Goal: Task Accomplishment & Management: Complete application form

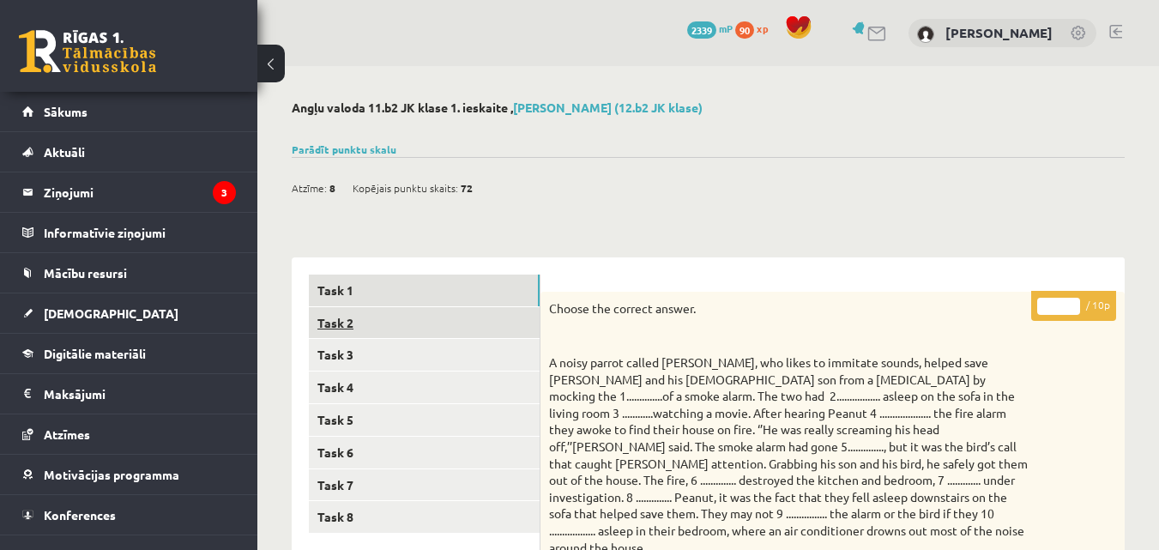
click at [438, 332] on link "Task 2" at bounding box center [424, 323] width 231 height 32
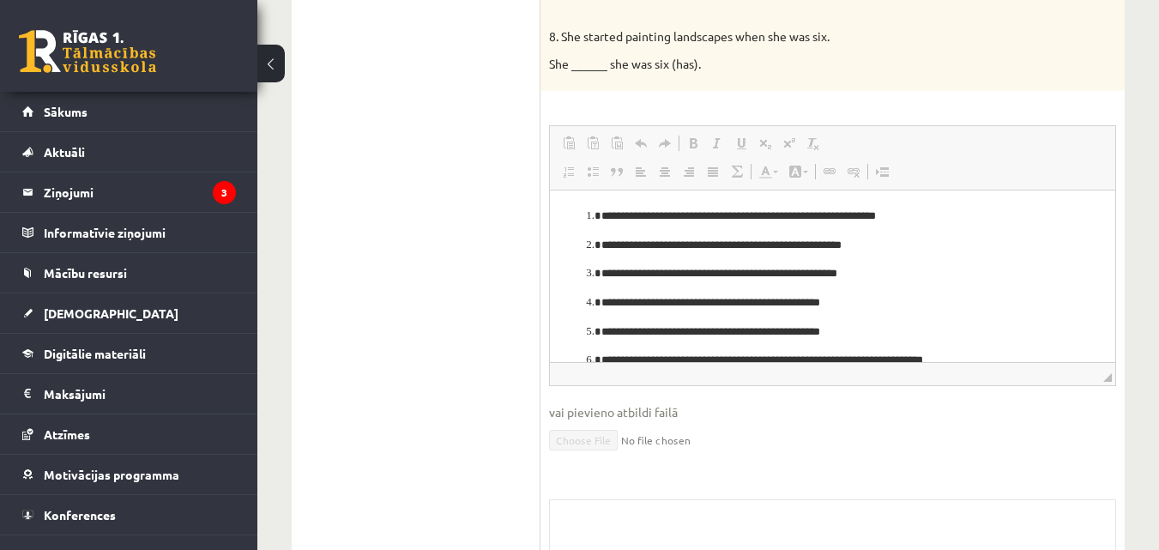
scroll to position [17, 0]
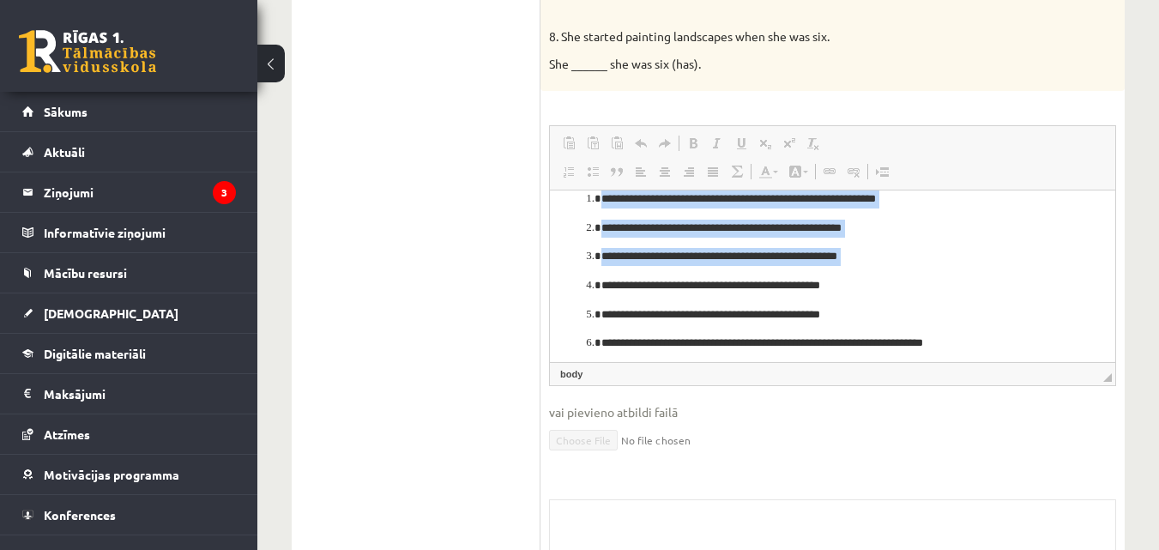
drag, startPoint x: 583, startPoint y: 204, endPoint x: 642, endPoint y: 231, distance: 64.9
click at [759, 270] on html "**********" at bounding box center [833, 300] width 566 height 255
click at [602, 230] on li "**********" at bounding box center [833, 229] width 463 height 18
drag, startPoint x: 590, startPoint y: 197, endPoint x: 610, endPoint y: 246, distance: 53.9
click at [612, 245] on ol "**********" at bounding box center [832, 301] width 531 height 221
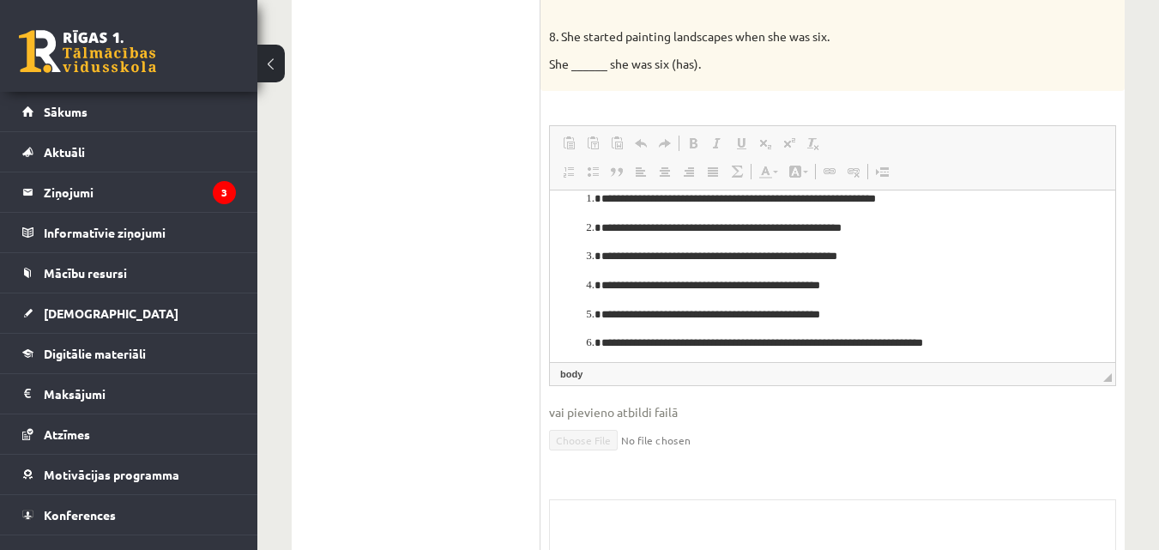
click at [580, 247] on ol "**********" at bounding box center [832, 301] width 531 height 221
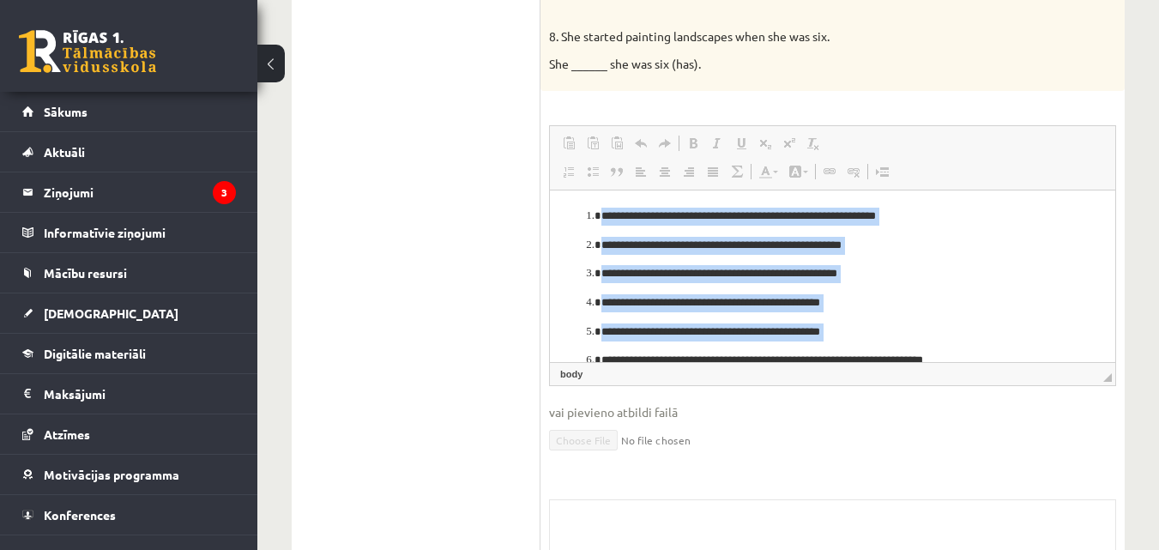
scroll to position [83, 0]
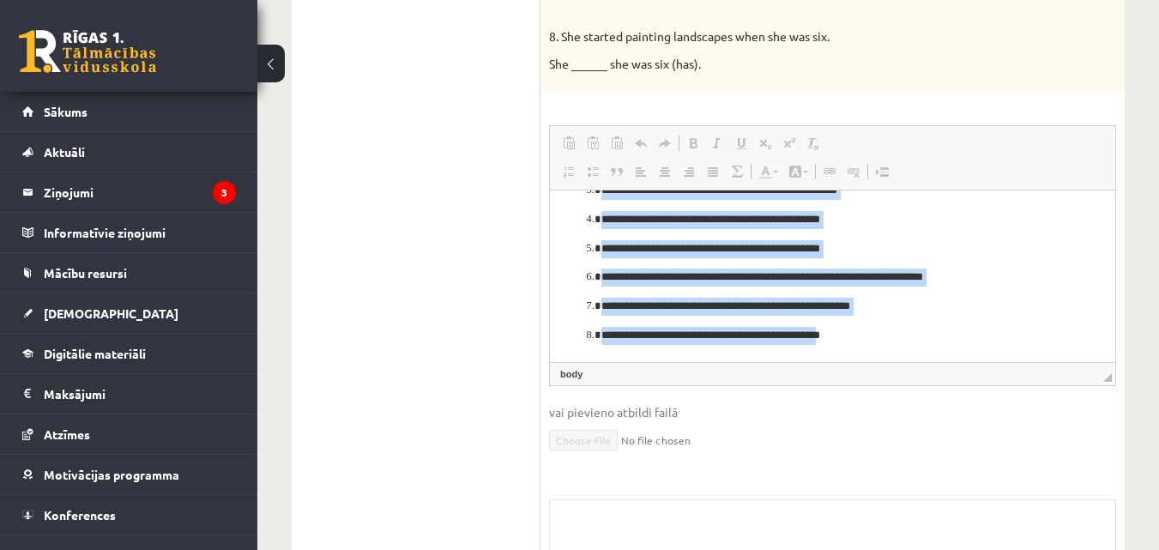
drag, startPoint x: 589, startPoint y: 214, endPoint x: 863, endPoint y: 351, distance: 307.0
click at [863, 351] on html "**********" at bounding box center [833, 234] width 566 height 255
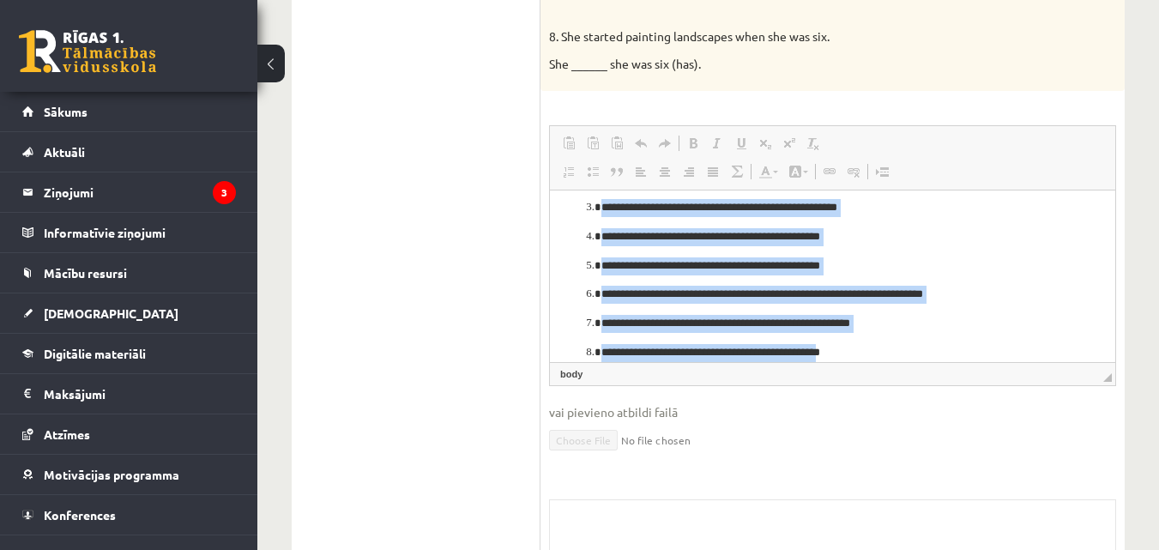
click at [558, 324] on html "**********" at bounding box center [833, 251] width 566 height 255
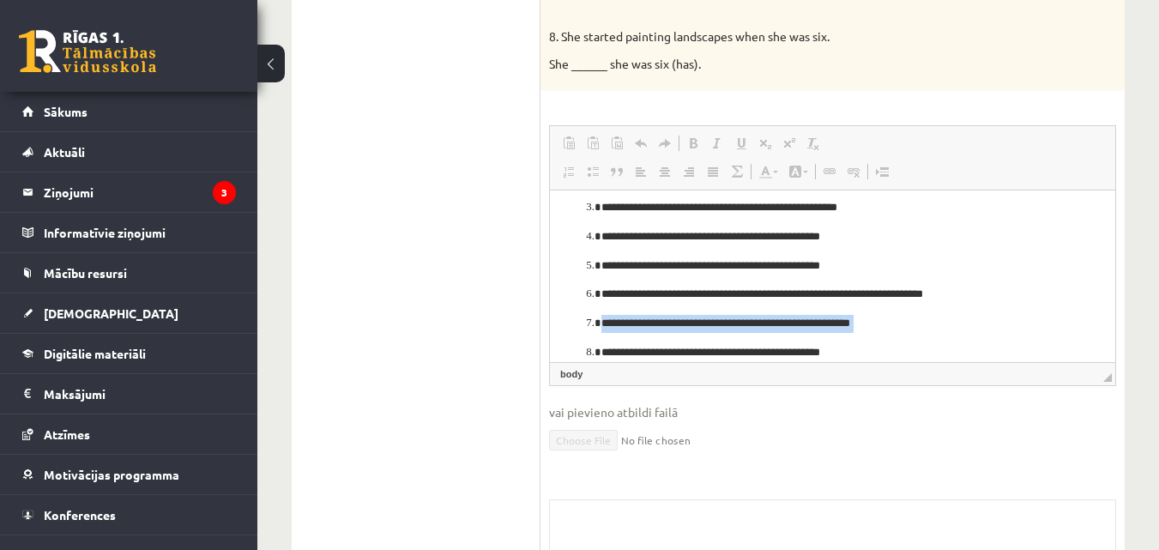
drag, startPoint x: 595, startPoint y: 354, endPoint x: 585, endPoint y: 322, distance: 33.9
click at [585, 322] on ol "**********" at bounding box center [832, 252] width 531 height 221
click at [602, 352] on li "**********" at bounding box center [833, 353] width 463 height 18
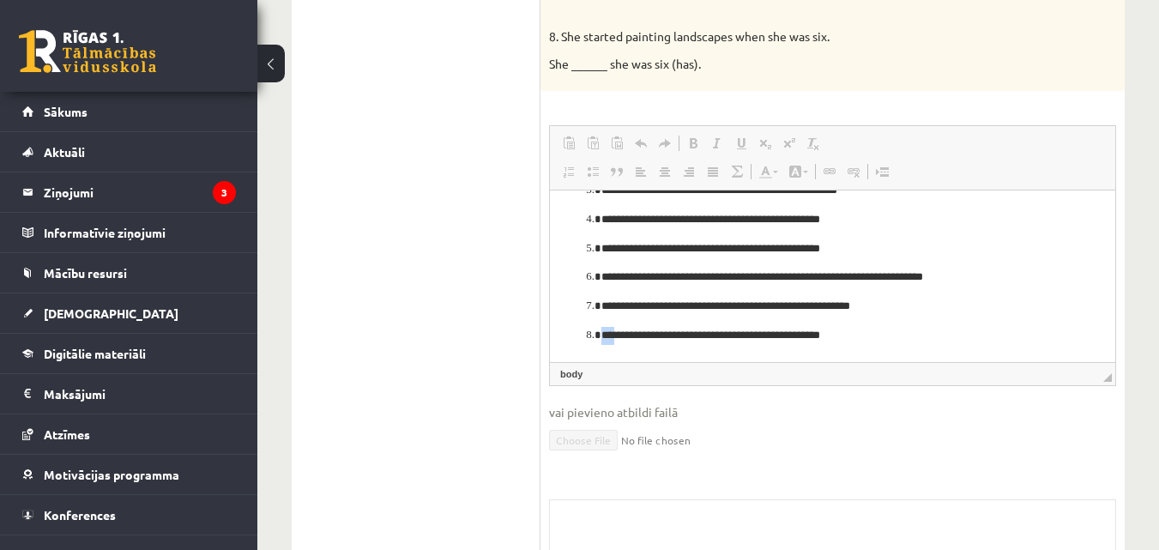
drag, startPoint x: 595, startPoint y: 352, endPoint x: 545, endPoint y: 349, distance: 49.8
click at [550, 349] on html "**********" at bounding box center [833, 234] width 566 height 255
click at [574, 342] on ol "**********" at bounding box center [832, 234] width 531 height 221
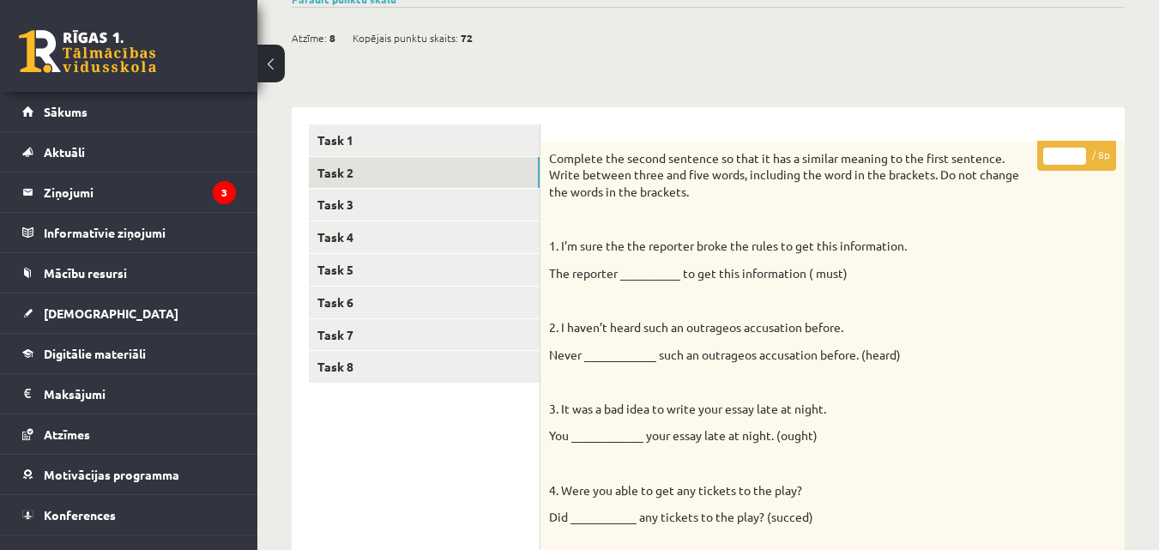
scroll to position [145, 0]
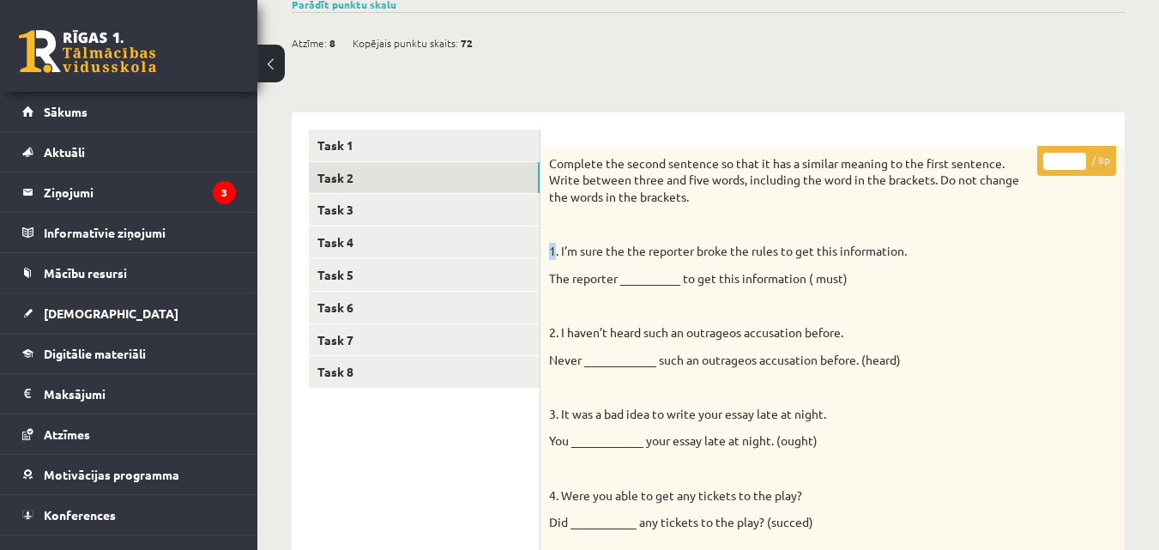
click at [550, 256] on p "1. I’m sure the the reporter broke the rules to get this information." at bounding box center [789, 251] width 481 height 17
click at [541, 237] on div "Complete the second sentence so that it has a similar meaning to the first sent…" at bounding box center [833, 520] width 584 height 746
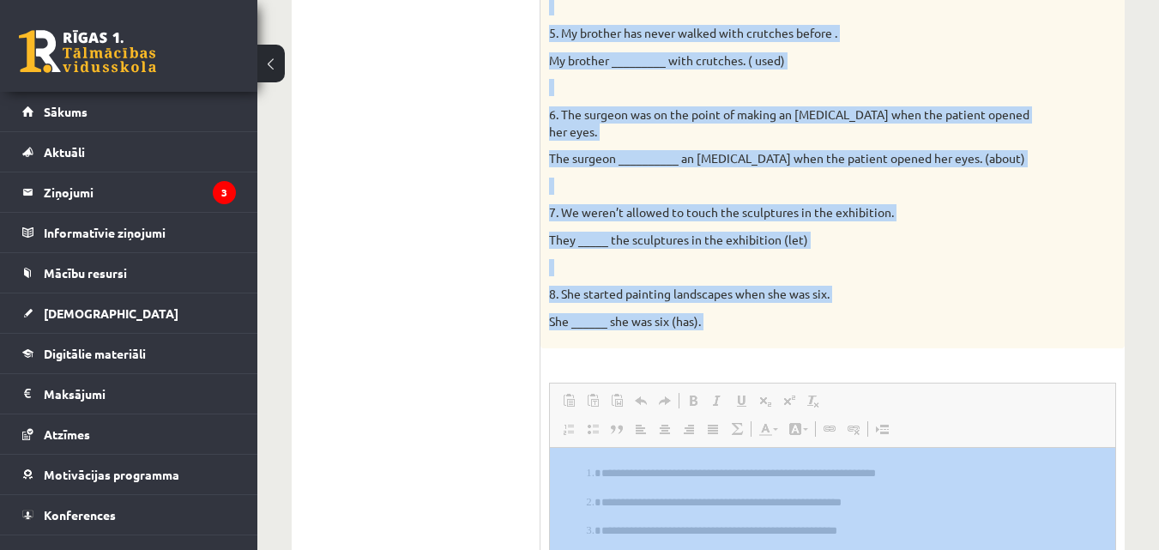
scroll to position [697, 0]
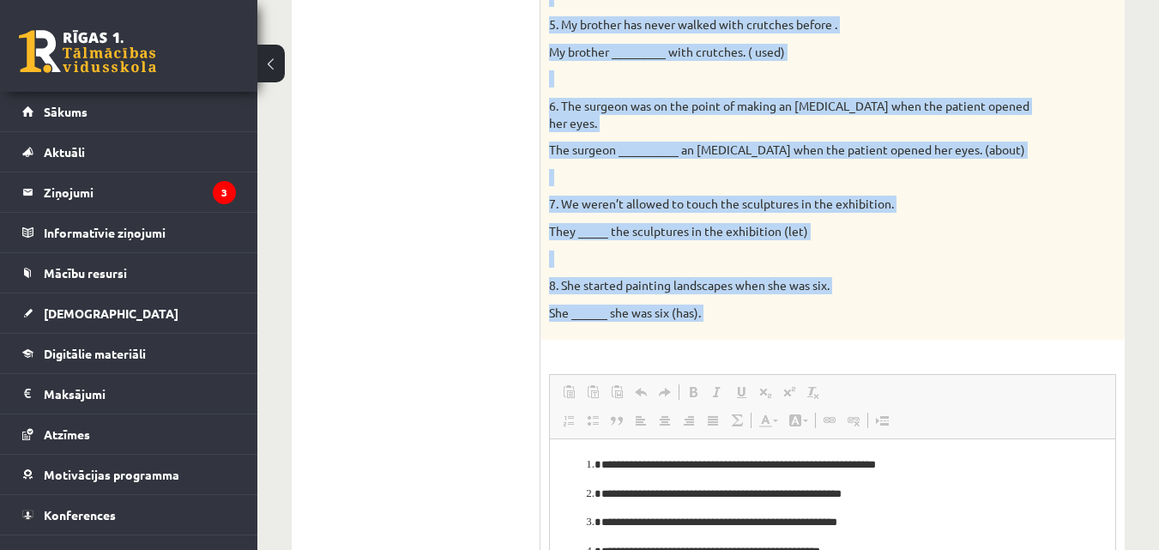
drag, startPoint x: 543, startPoint y: 238, endPoint x: 834, endPoint y: 341, distance: 308.6
click at [834, 341] on div "* / 8p Complete the second sentence so that it has a similar meaning to the fir…" at bounding box center [833, 262] width 584 height 1334
copy div "**********"
click at [645, 408] on span "Ievietot/noņemt numurētu sarakstu Ievietot/noņemt sarakstu ar aizzīmēm Bloka ci…" at bounding box center [655, 422] width 197 height 28
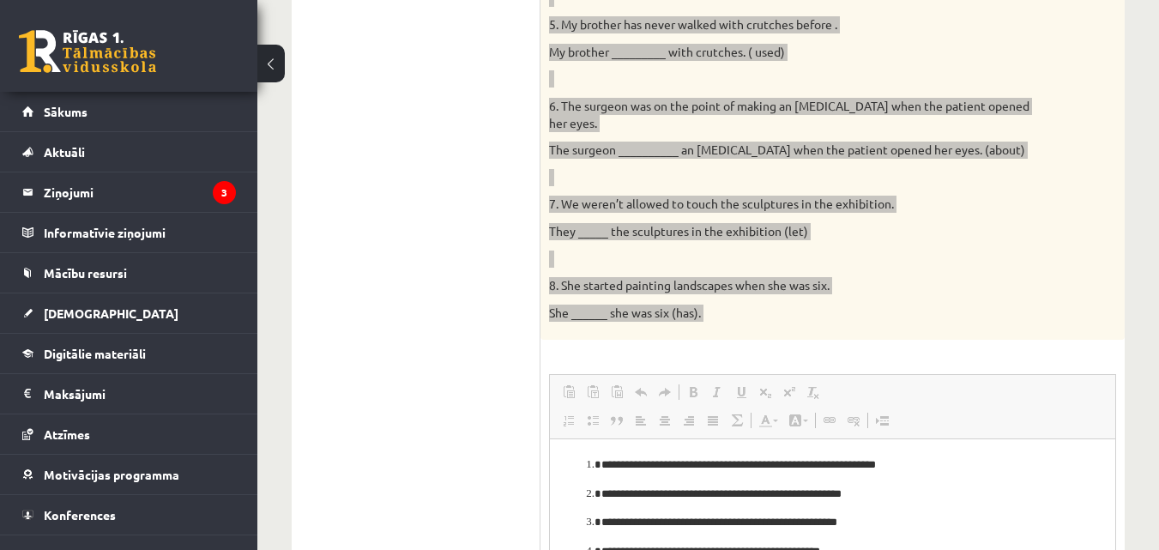
scroll to position [758, 0]
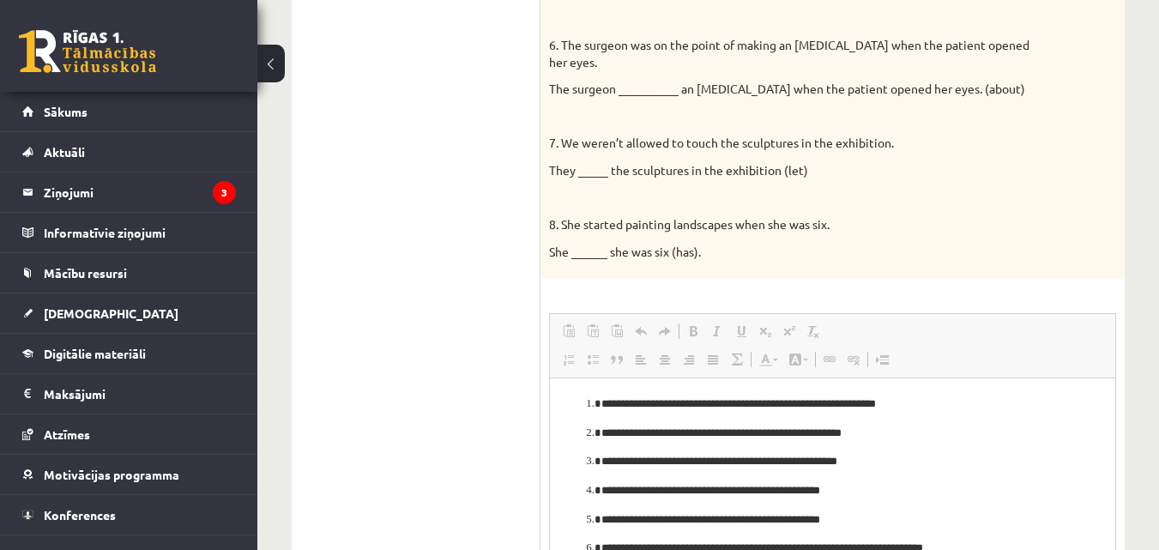
click at [654, 449] on html "**********" at bounding box center [833, 505] width 566 height 255
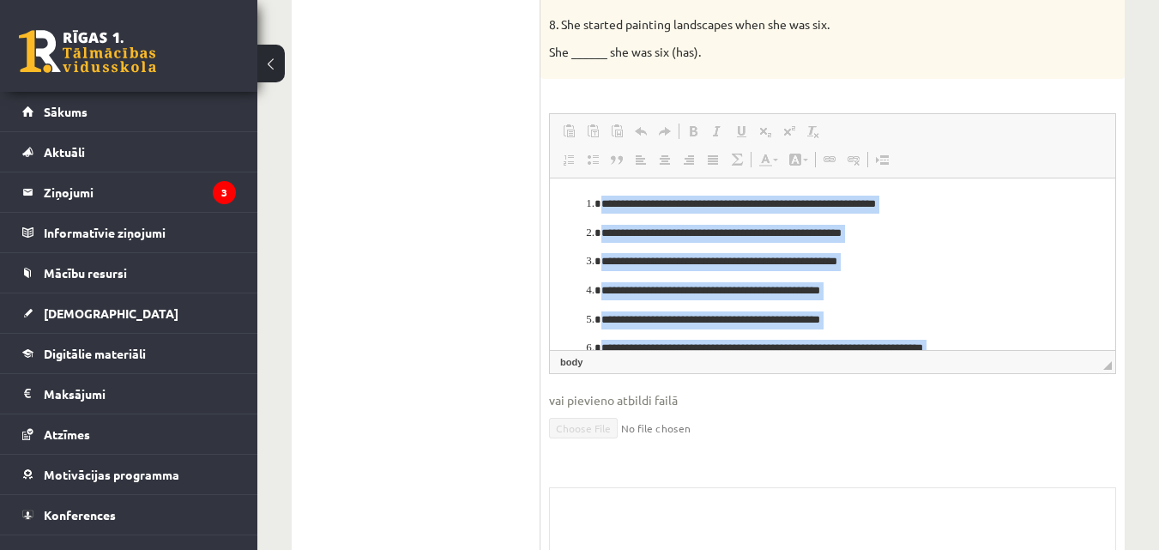
scroll to position [83, 0]
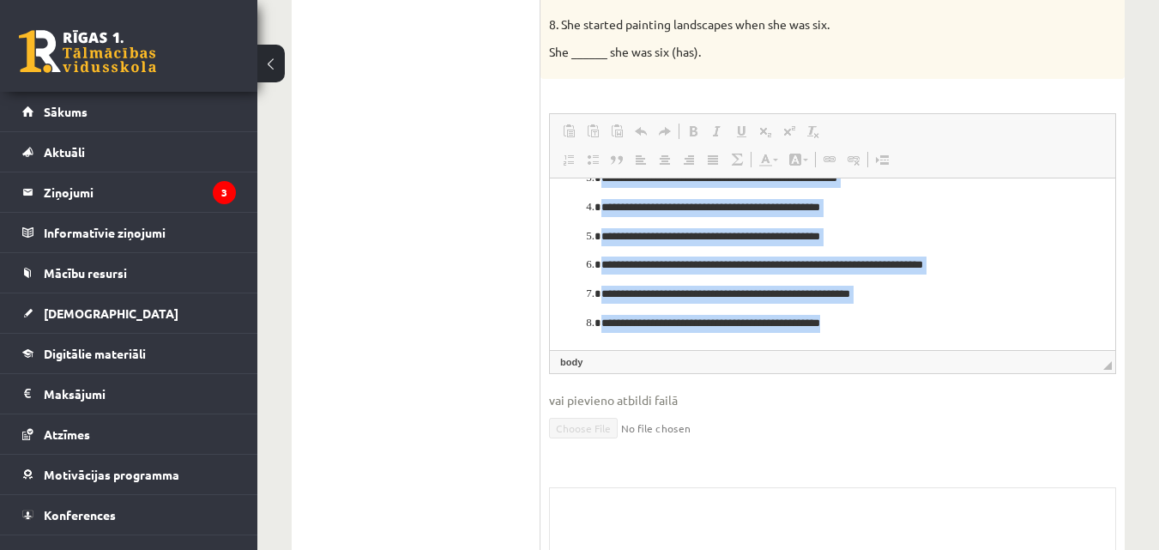
drag, startPoint x: 598, startPoint y: 202, endPoint x: 1523, endPoint y: 587, distance: 1002.1
click at [973, 350] on html "**********" at bounding box center [833, 222] width 566 height 255
copy ol "**********"
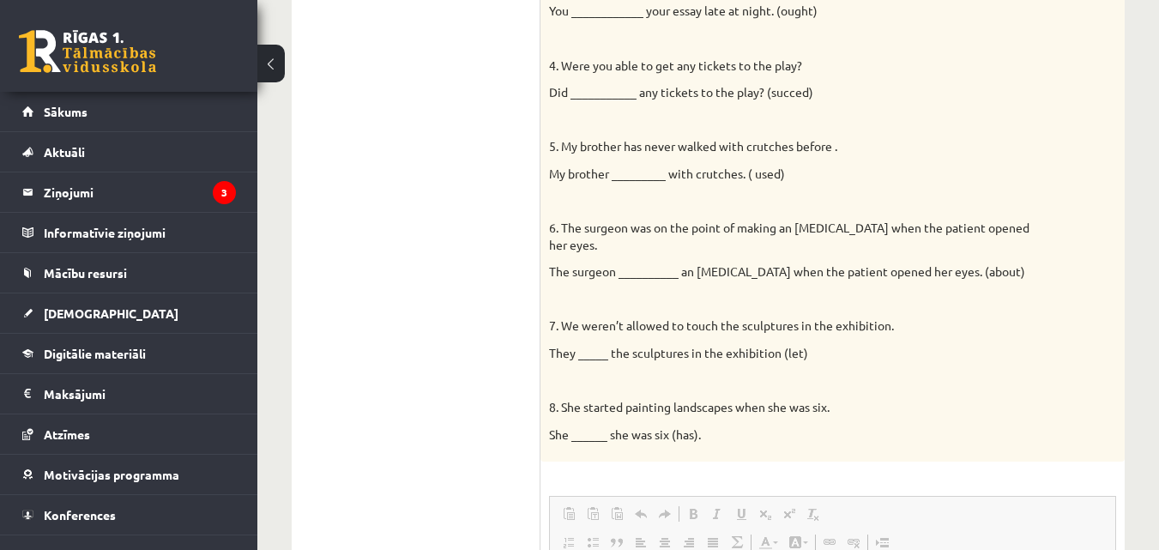
scroll to position [958, 0]
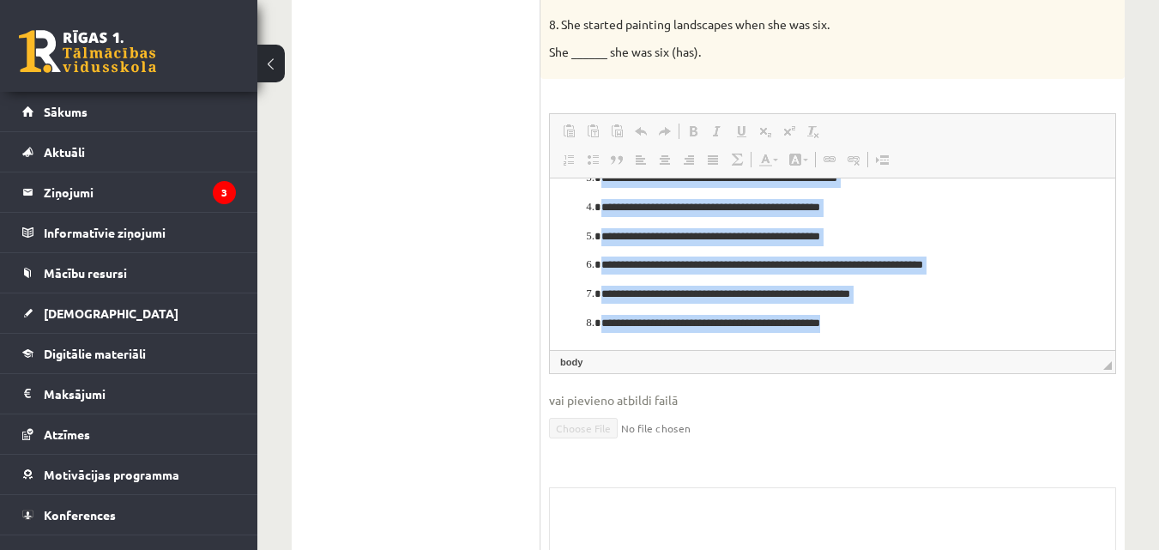
copy ol "**********"
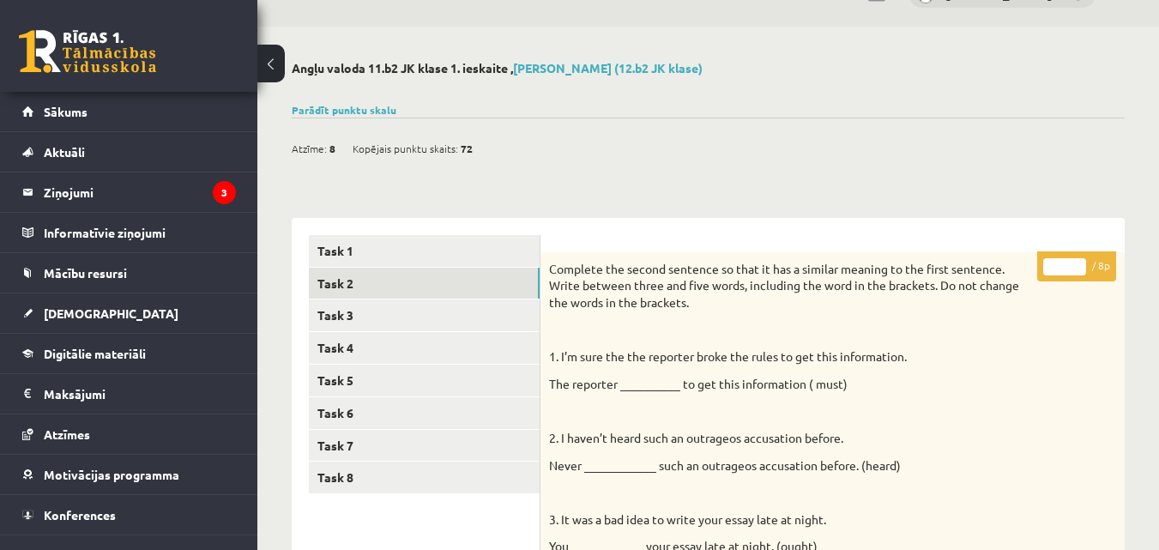
scroll to position [0, 0]
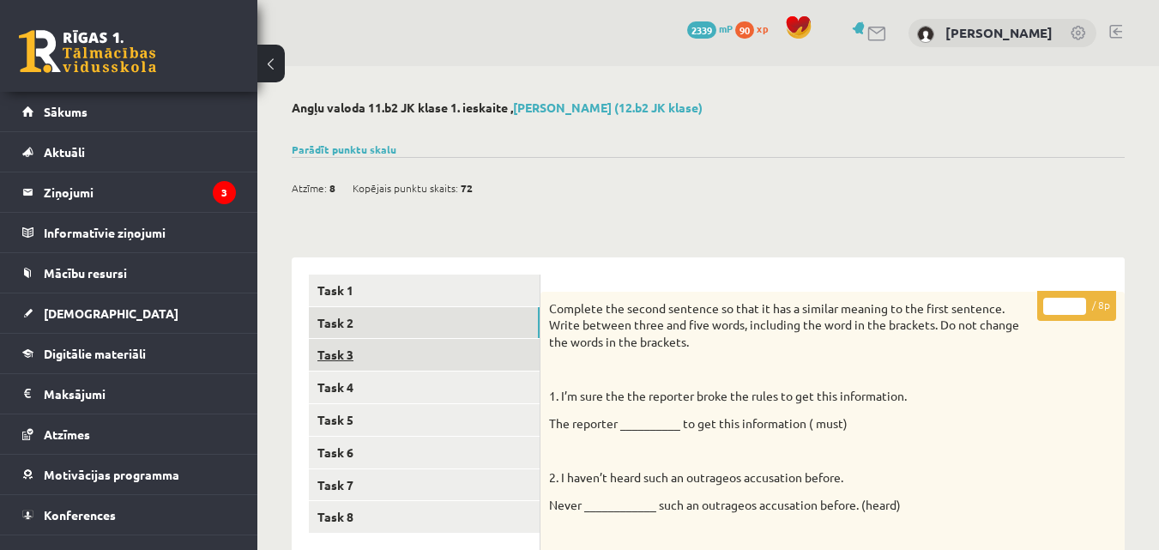
click at [400, 353] on link "Task 3" at bounding box center [424, 355] width 231 height 32
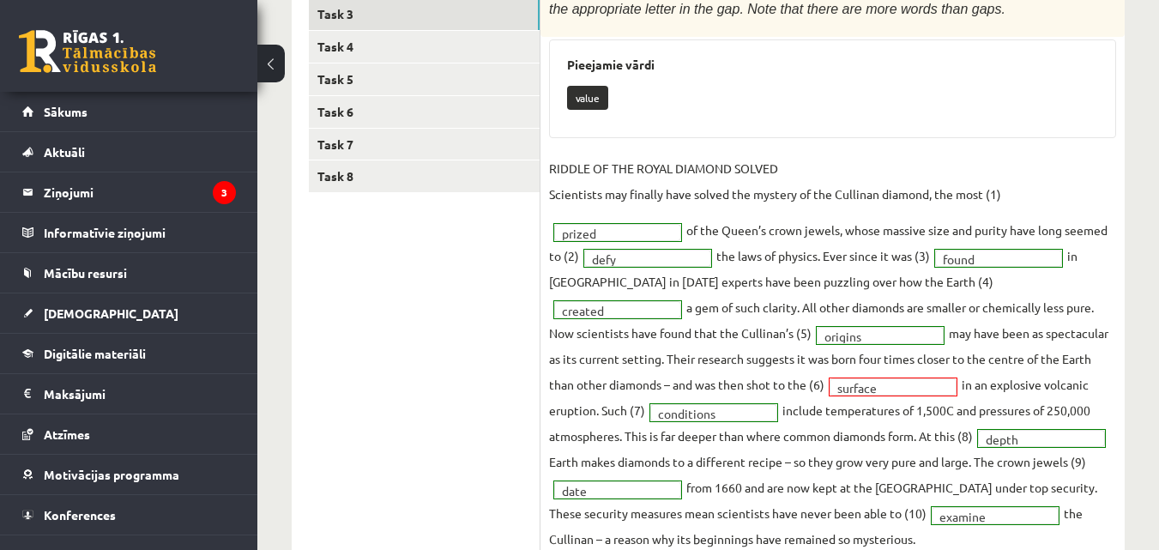
scroll to position [401, 0]
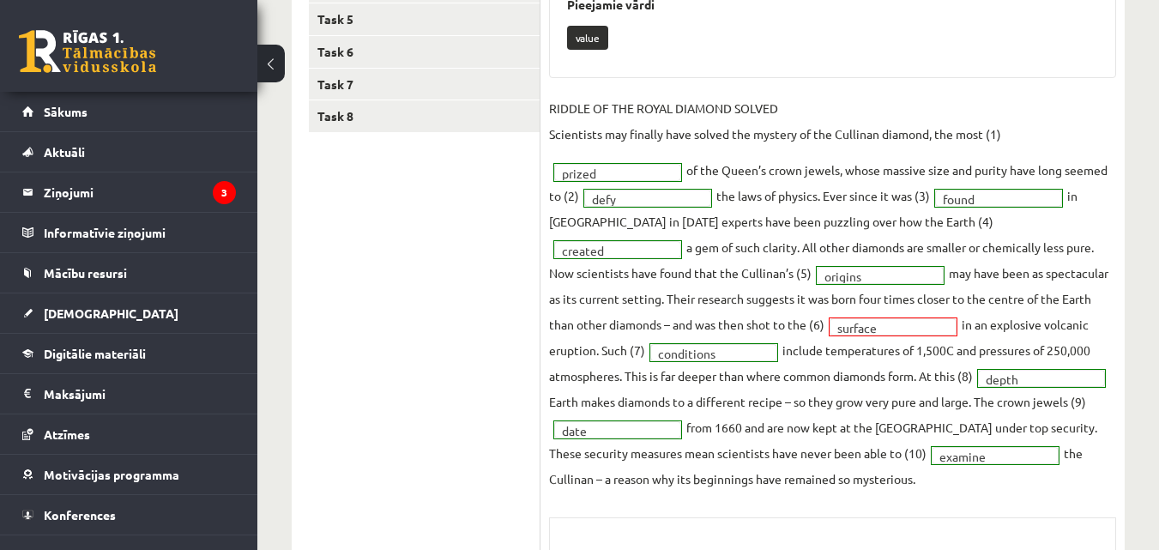
drag, startPoint x: 488, startPoint y: 535, endPoint x: 483, endPoint y: 554, distance: 18.7
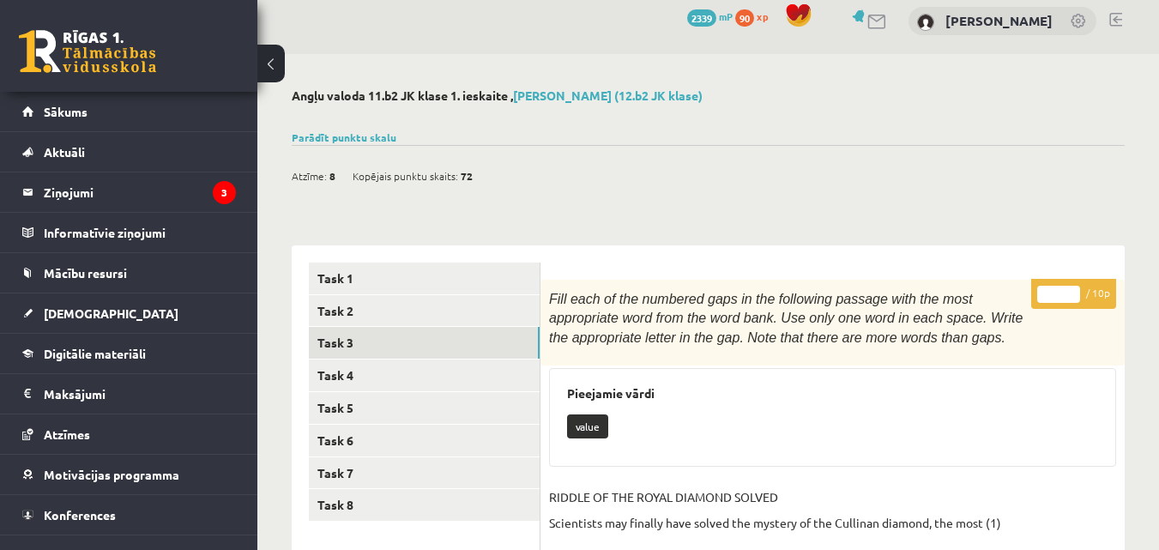
scroll to position [1, 0]
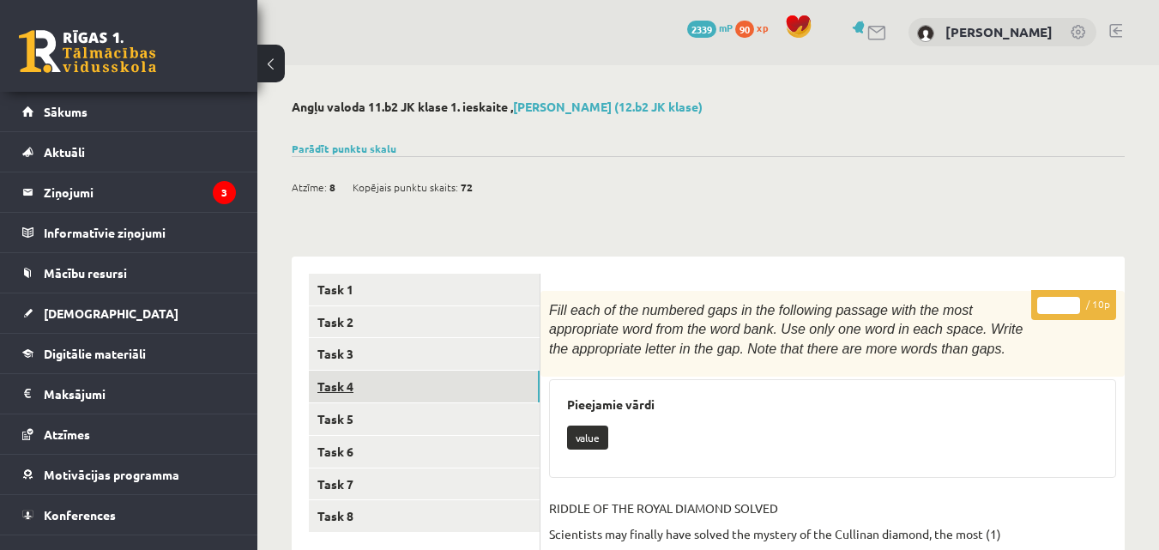
click at [464, 391] on link "Task 4" at bounding box center [424, 387] width 231 height 32
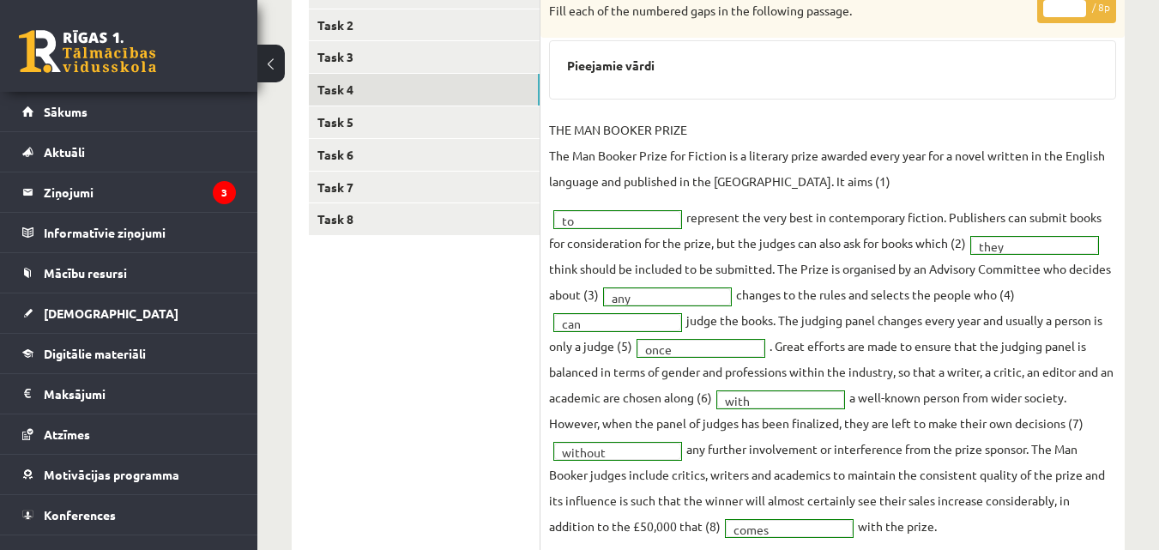
scroll to position [296, 0]
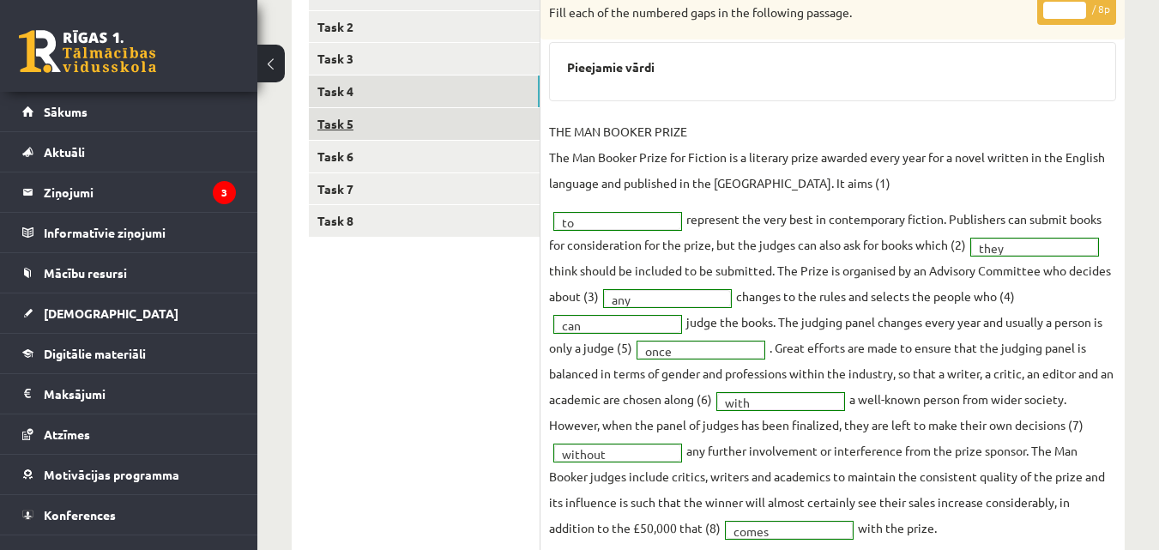
click at [384, 123] on link "Task 5" at bounding box center [424, 124] width 231 height 32
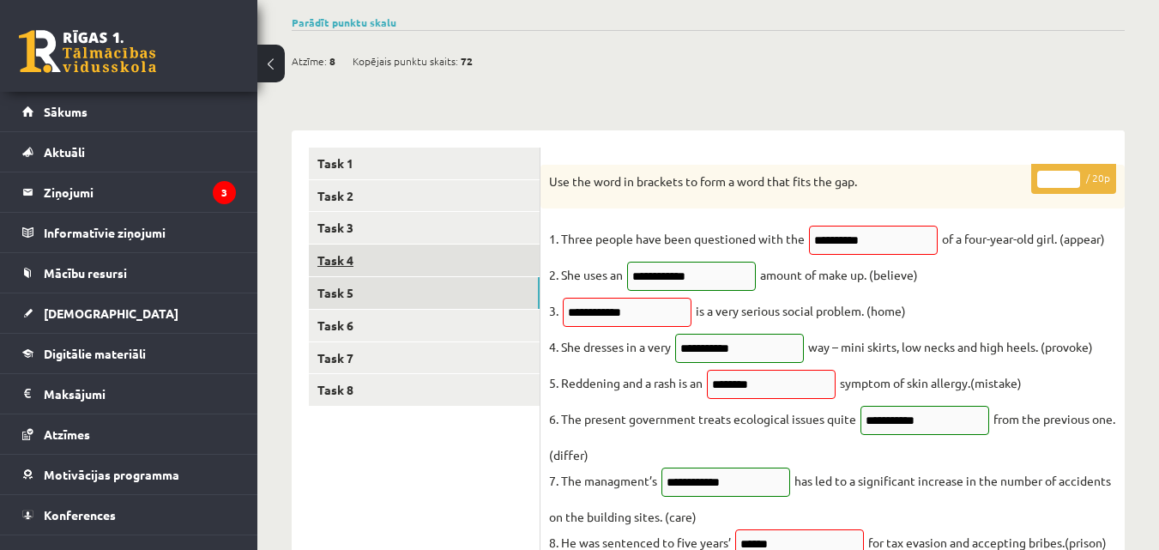
scroll to position [70, 0]
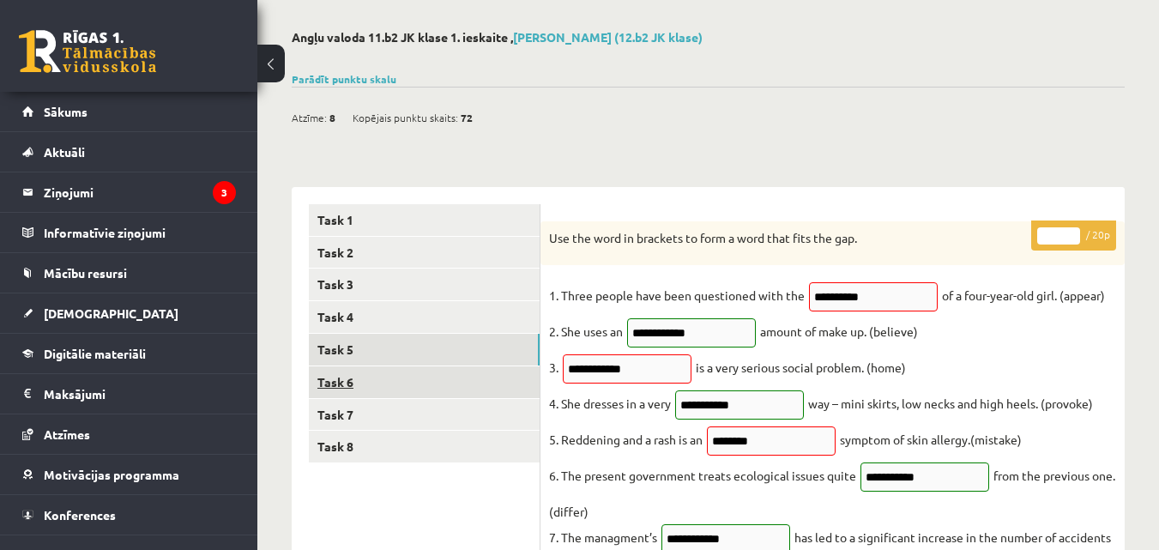
click at [366, 387] on link "Task 6" at bounding box center [424, 382] width 231 height 32
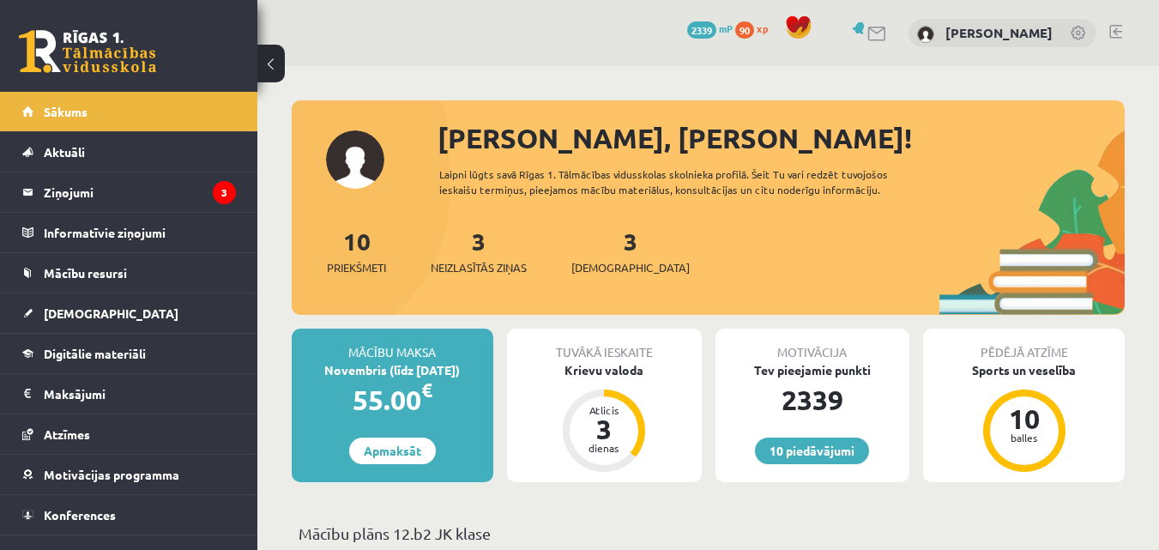
click at [1122, 32] on link at bounding box center [1116, 32] width 13 height 14
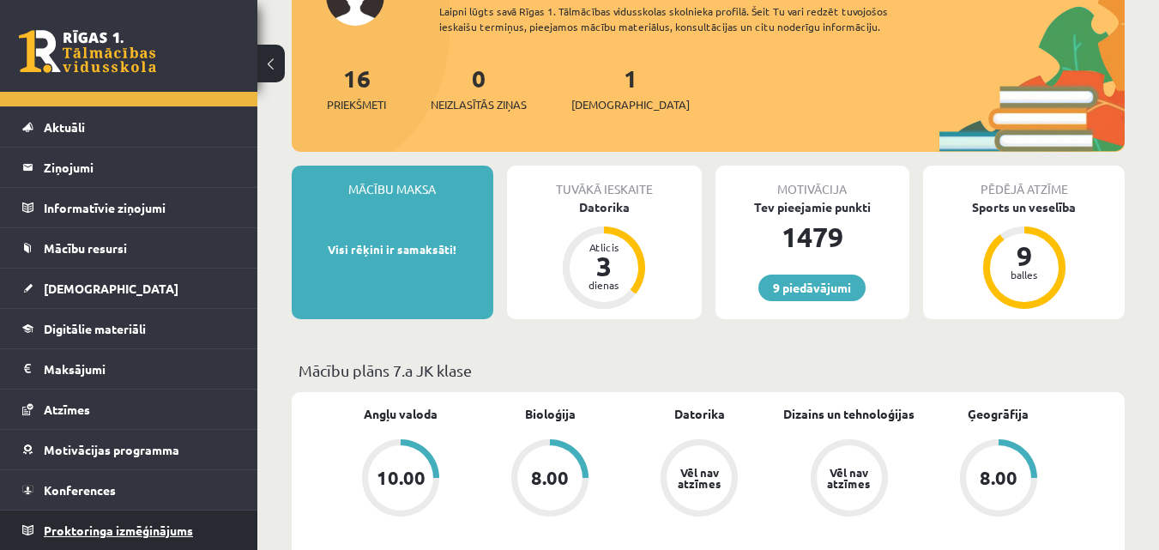
scroll to position [200, 0]
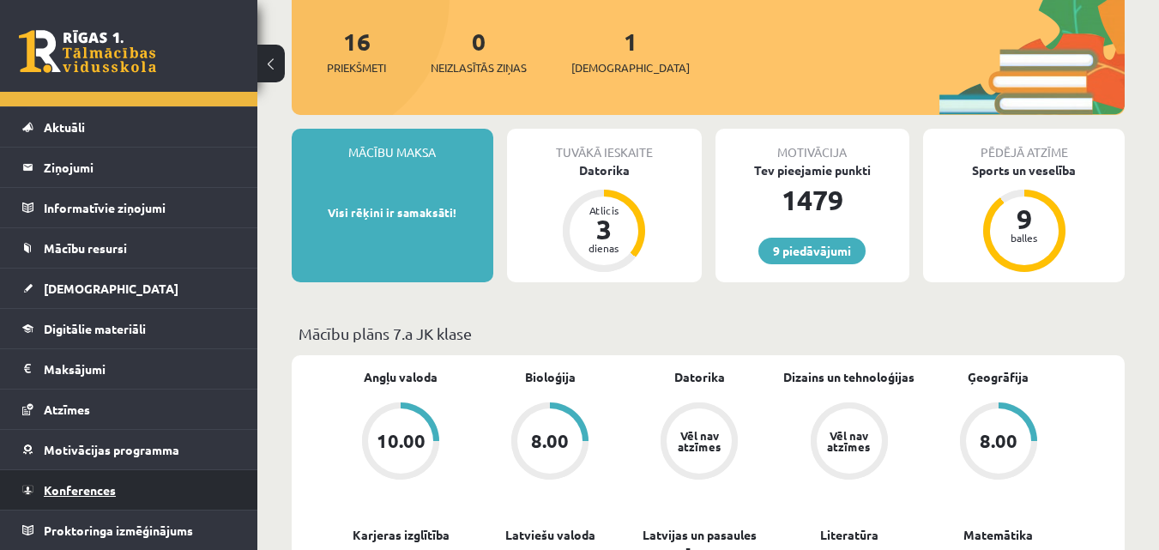
click at [85, 478] on link "Konferences" at bounding box center [129, 489] width 214 height 39
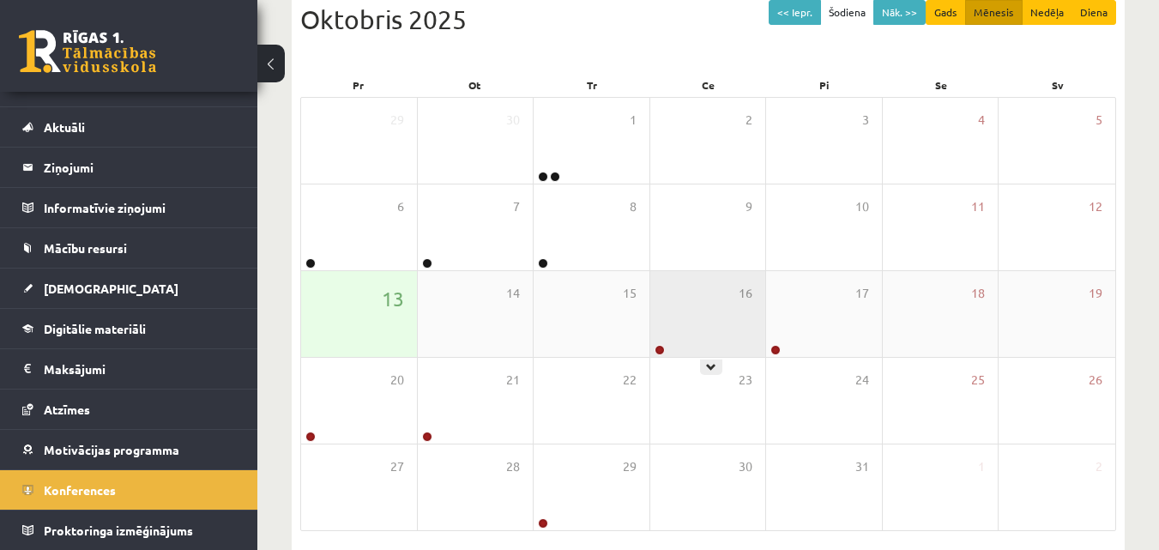
click at [676, 334] on div "16" at bounding box center [708, 314] width 116 height 86
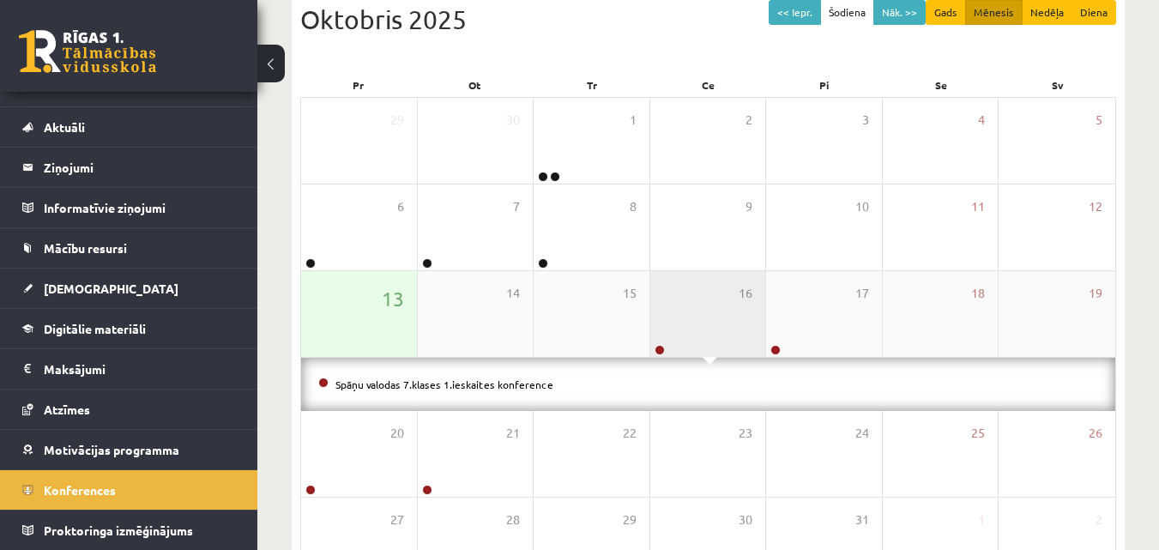
click at [676, 334] on div "16" at bounding box center [708, 314] width 116 height 86
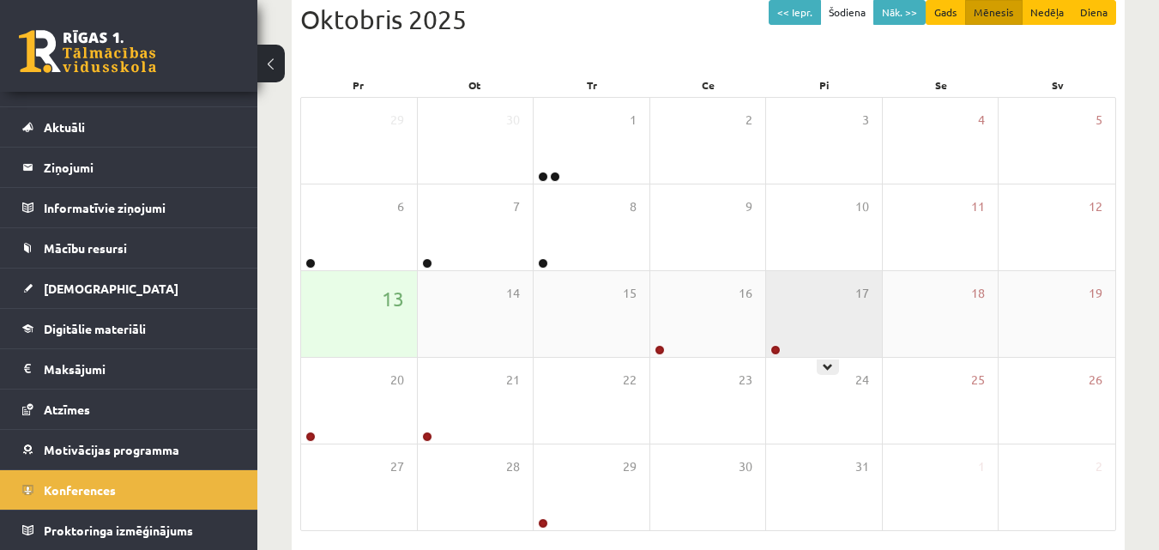
click at [769, 333] on div "17" at bounding box center [824, 314] width 116 height 86
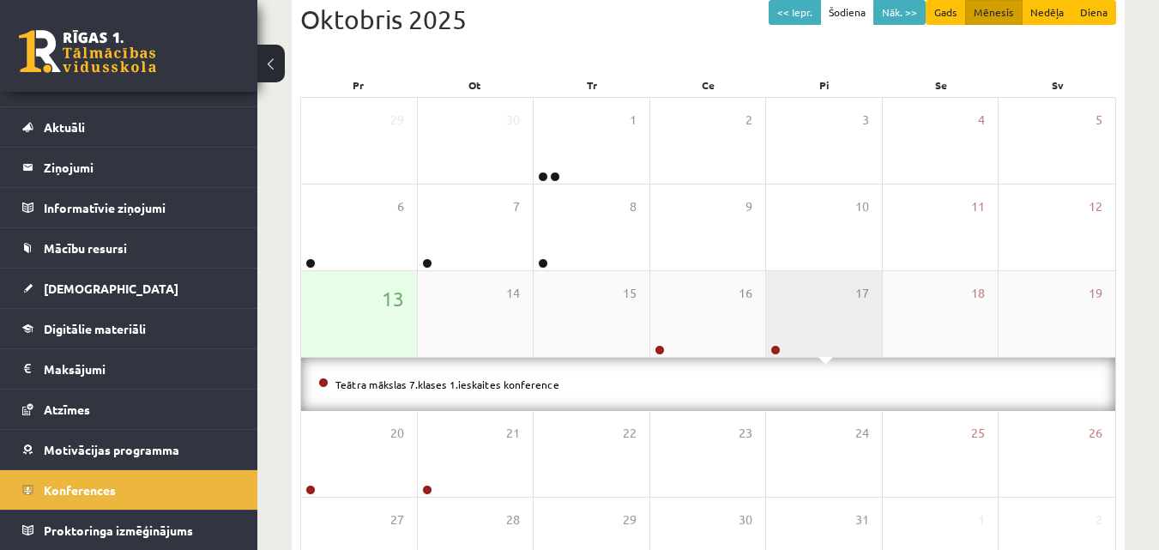
click at [769, 333] on div "17" at bounding box center [824, 314] width 116 height 86
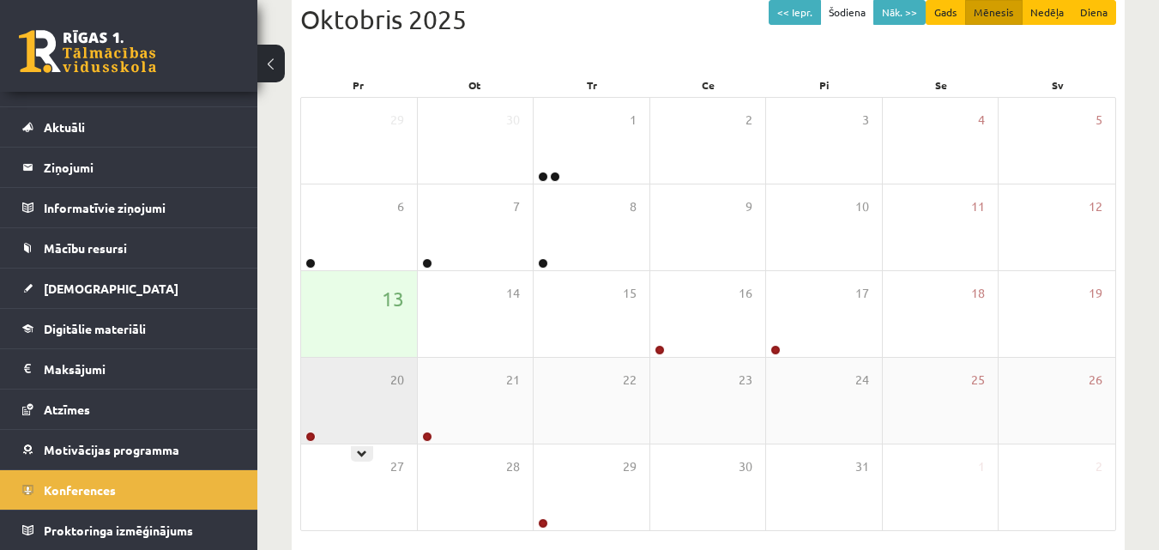
click at [337, 412] on div "20" at bounding box center [359, 401] width 116 height 86
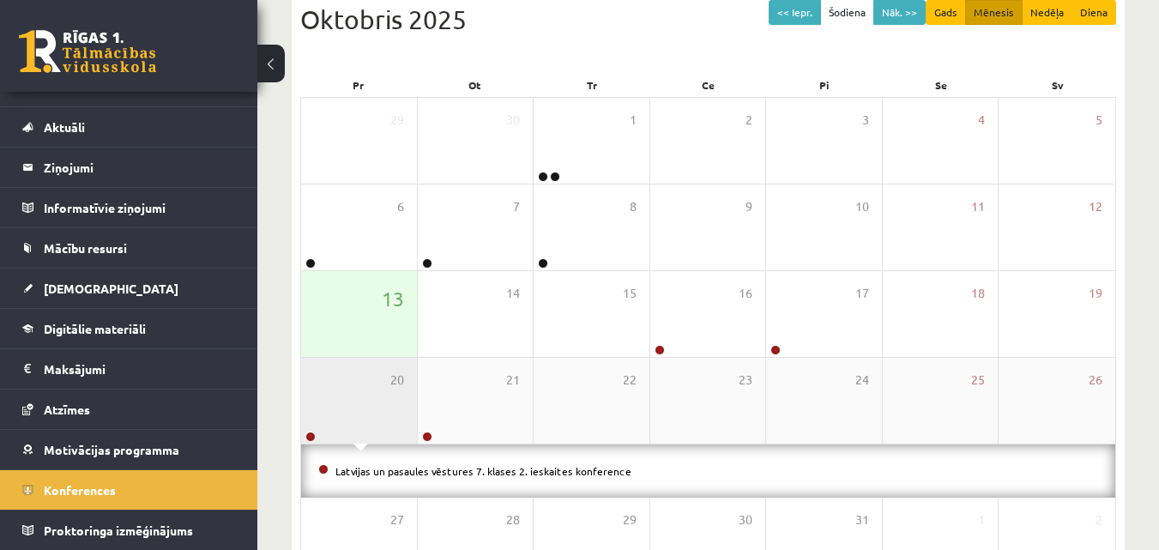
click at [337, 412] on div "20" at bounding box center [359, 401] width 116 height 86
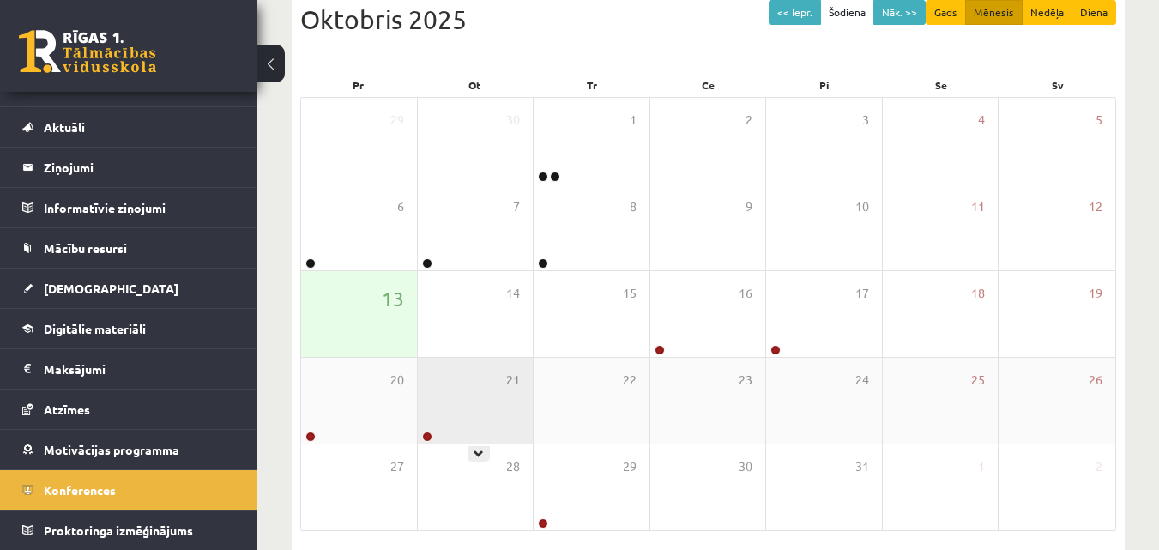
click at [501, 425] on div "21" at bounding box center [476, 401] width 116 height 86
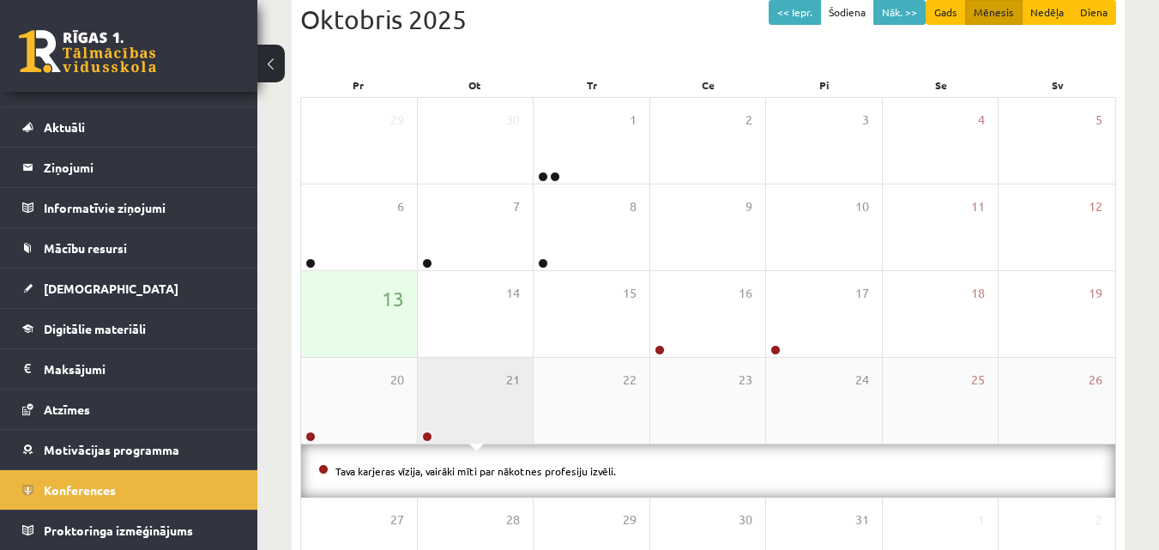
click at [501, 425] on div "21" at bounding box center [476, 401] width 116 height 86
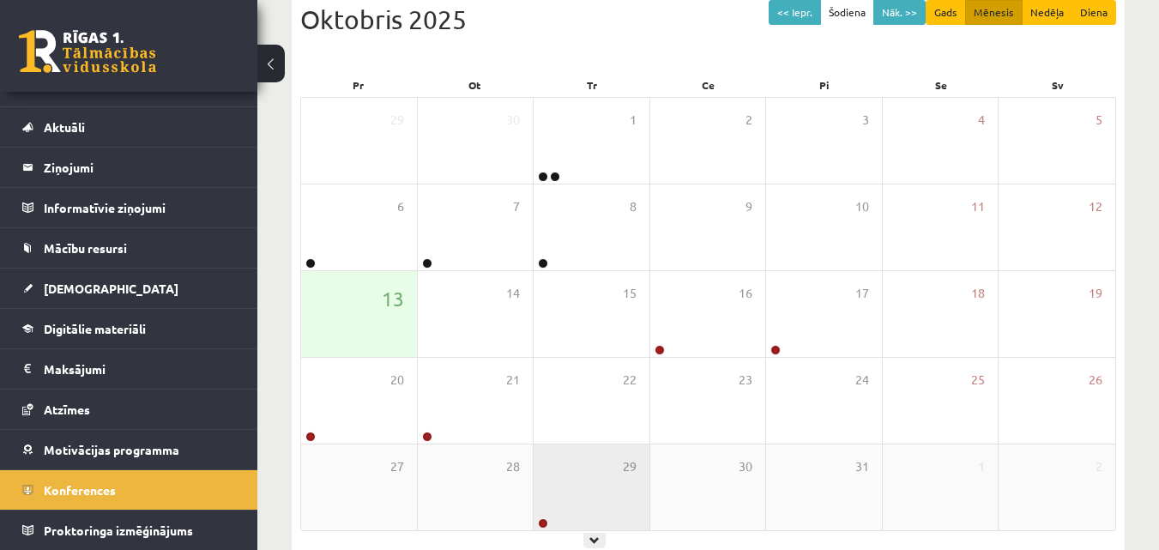
click at [595, 486] on div "29" at bounding box center [592, 488] width 116 height 86
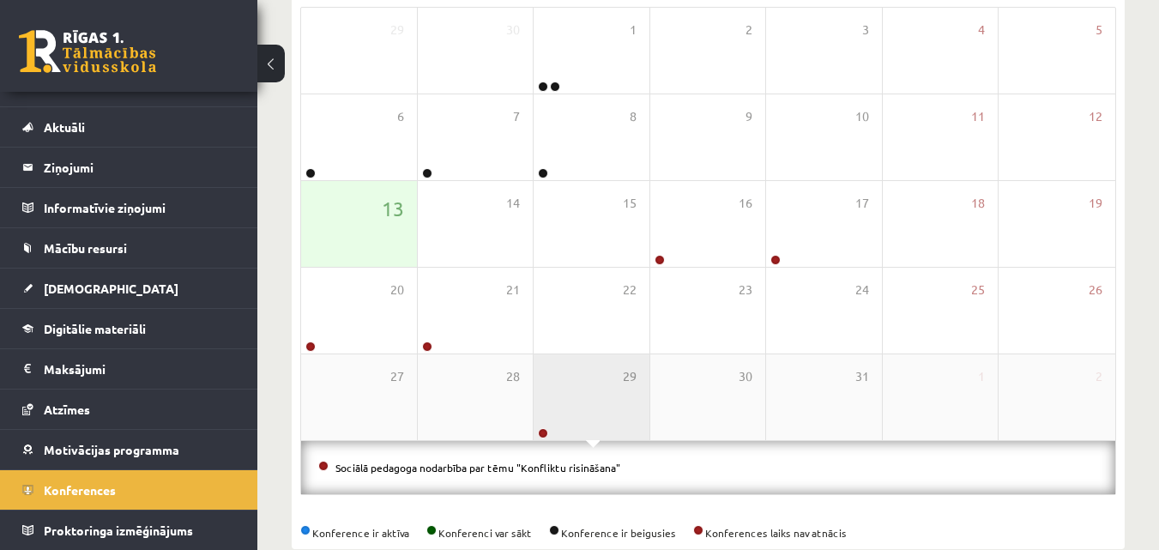
scroll to position [324, 0]
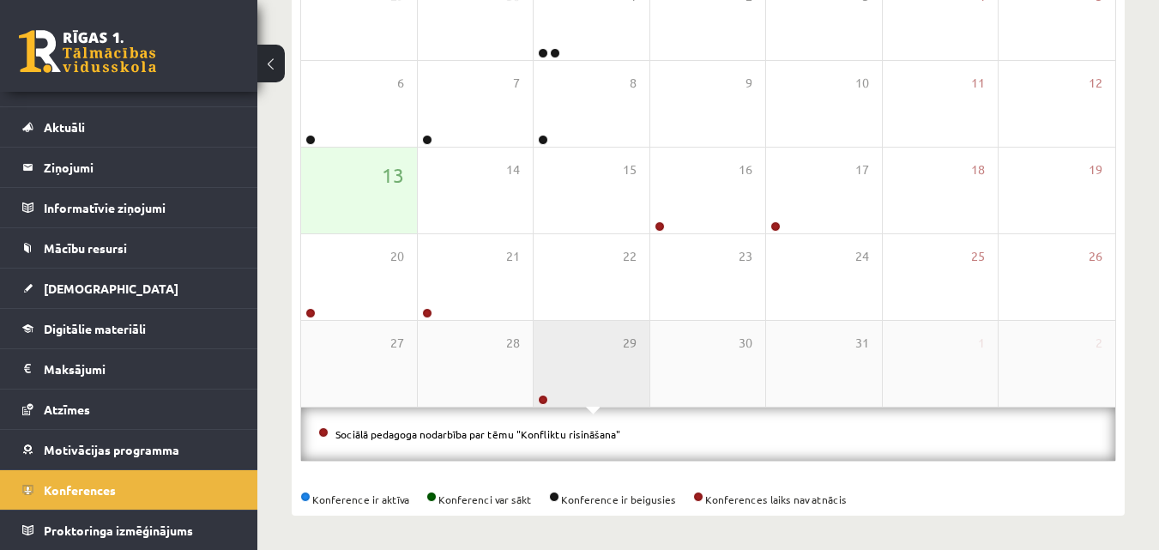
click at [583, 379] on div "29" at bounding box center [592, 364] width 116 height 86
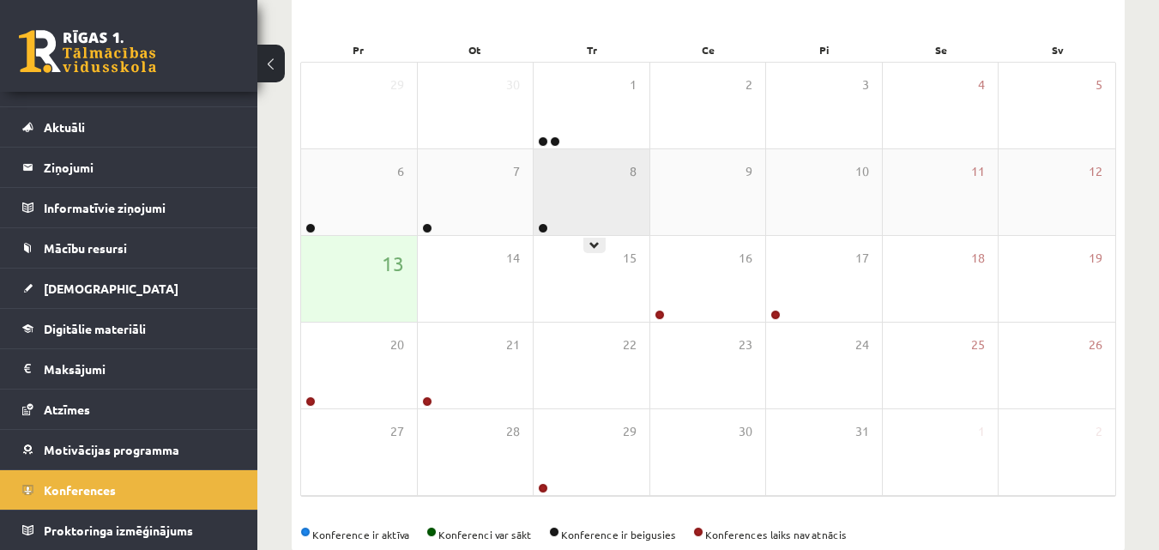
scroll to position [271, 0]
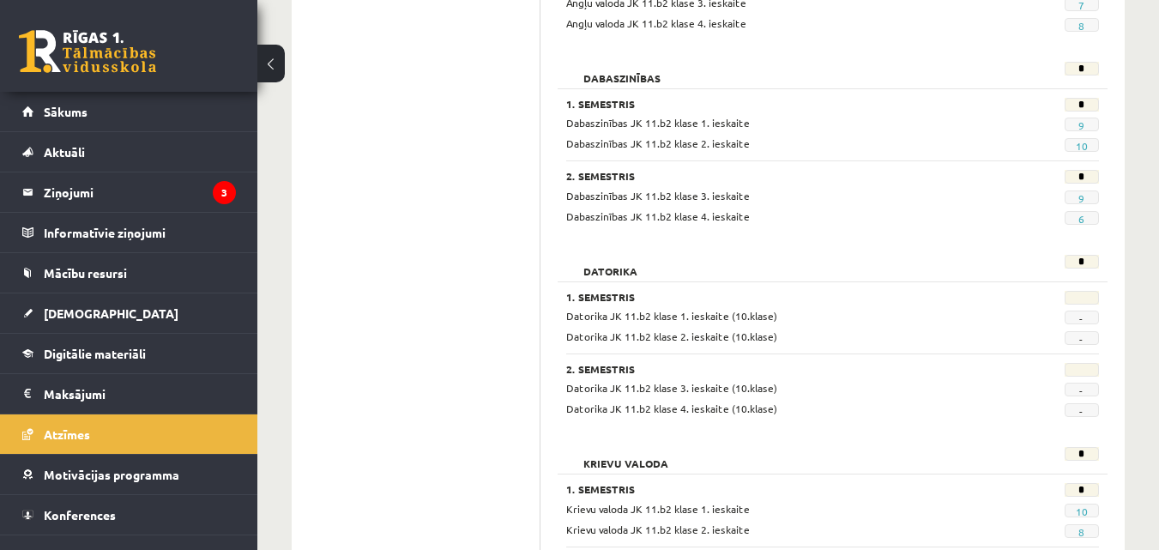
scroll to position [200, 0]
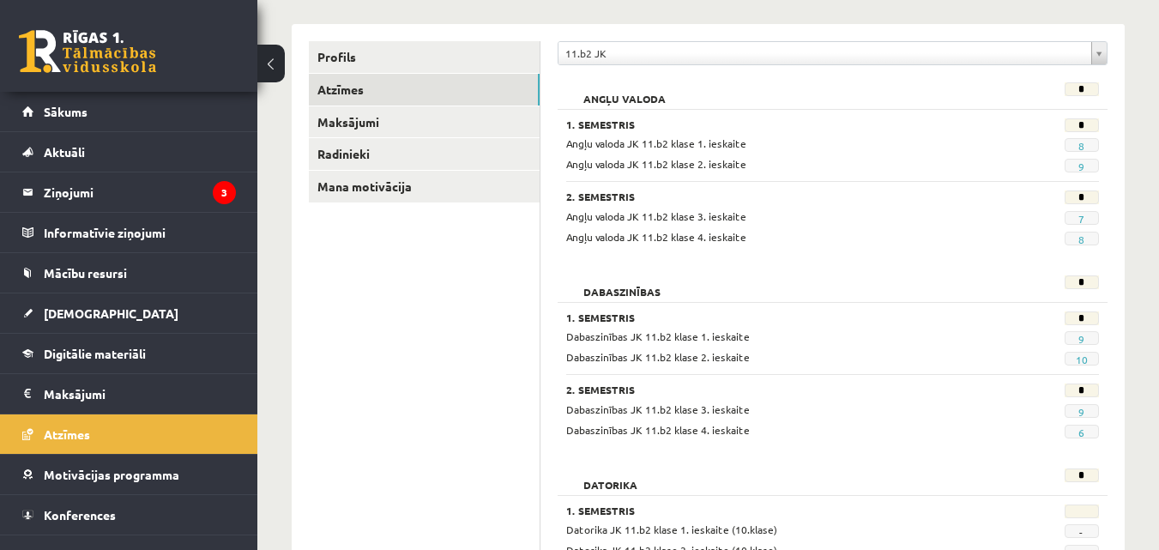
click at [1078, 144] on span "8" at bounding box center [1082, 145] width 34 height 14
click at [1080, 148] on link "8" at bounding box center [1082, 146] width 6 height 14
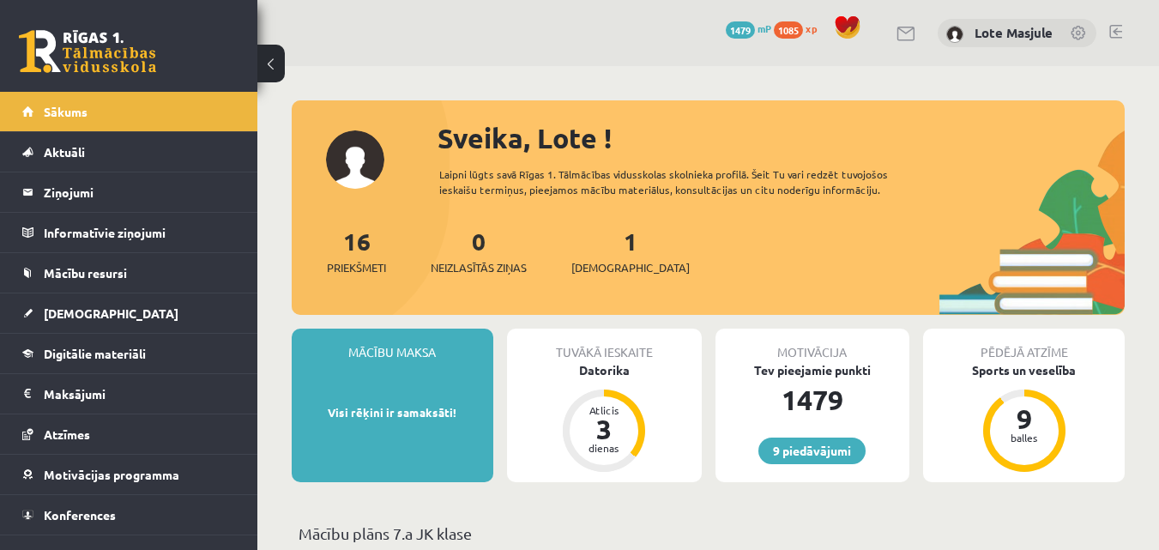
click at [1117, 28] on link at bounding box center [1116, 32] width 13 height 14
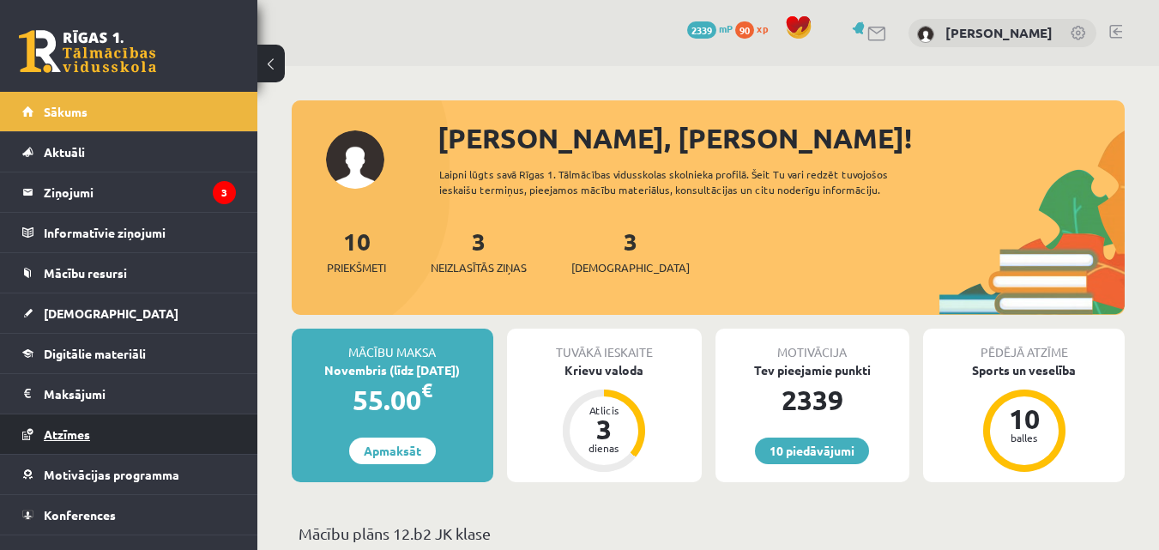
click at [101, 436] on link "Atzīmes" at bounding box center [129, 433] width 214 height 39
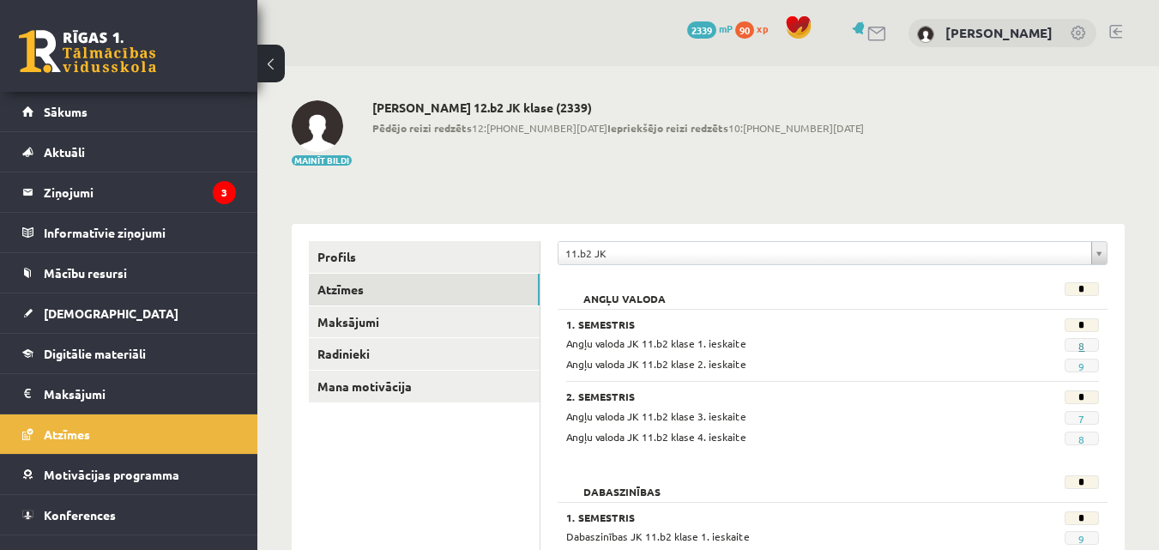
click at [1082, 342] on link "8" at bounding box center [1082, 346] width 6 height 14
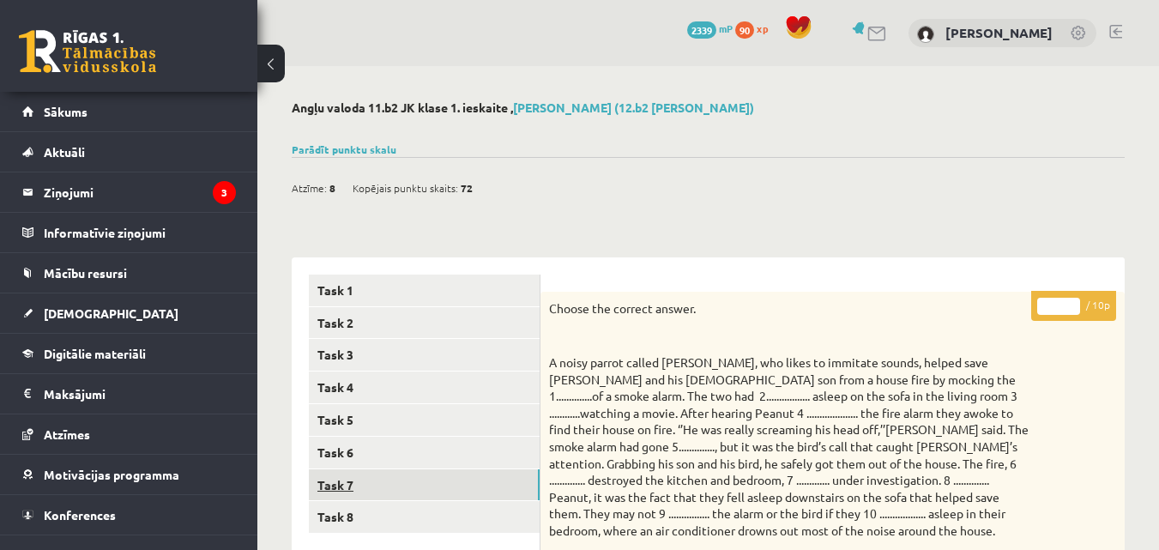
click at [372, 496] on link "Task 7" at bounding box center [424, 485] width 231 height 32
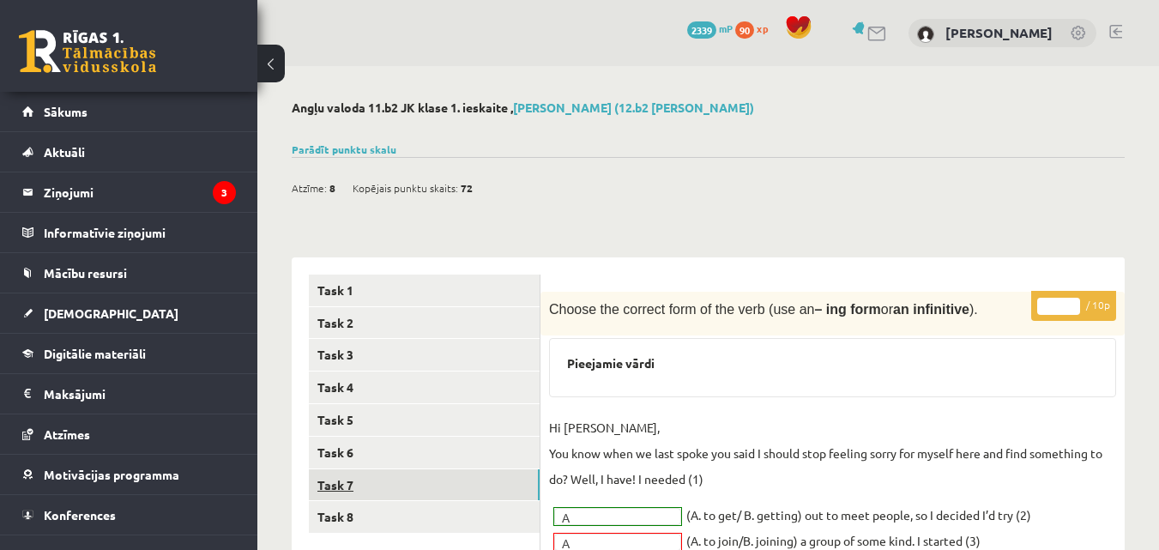
scroll to position [200, 0]
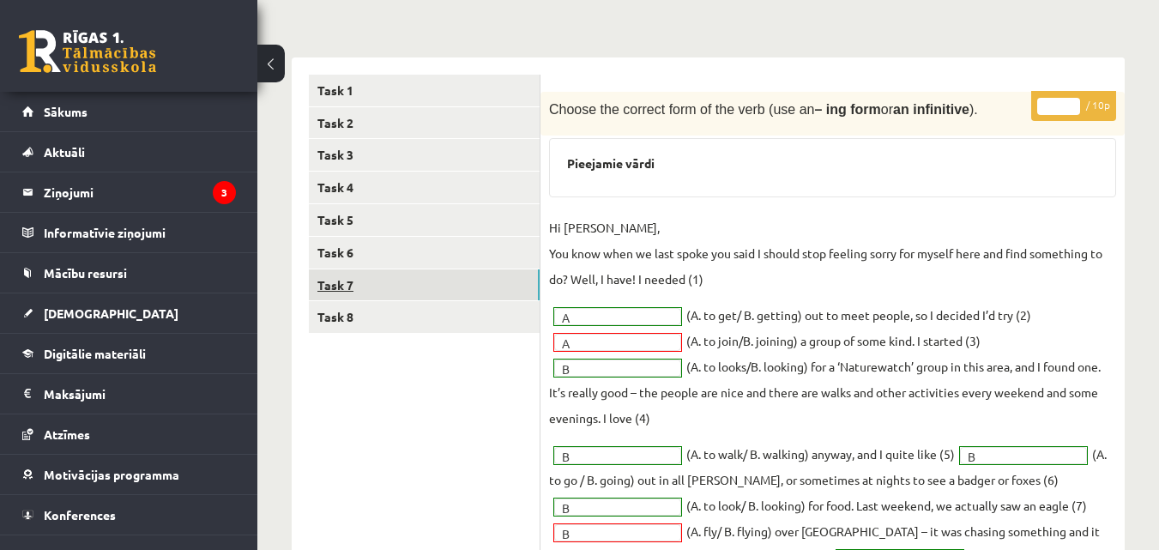
click at [363, 270] on link "Task 7" at bounding box center [424, 285] width 231 height 32
click at [349, 257] on link "Task 6" at bounding box center [424, 253] width 231 height 32
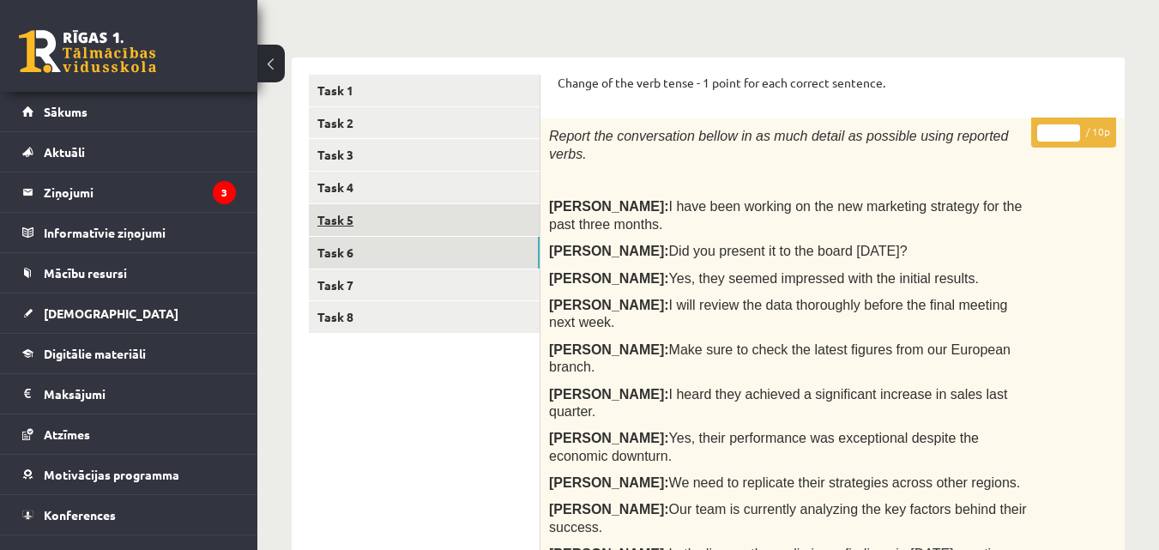
scroll to position [0, 0]
click at [331, 215] on link "Task 5" at bounding box center [424, 220] width 231 height 32
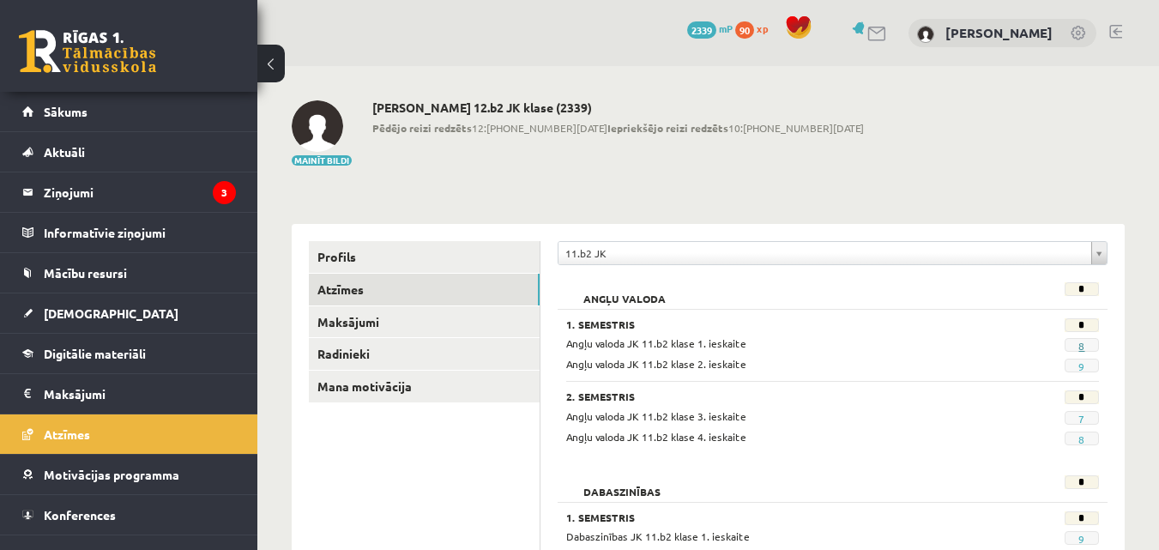
click at [1082, 342] on link "8" at bounding box center [1082, 346] width 6 height 14
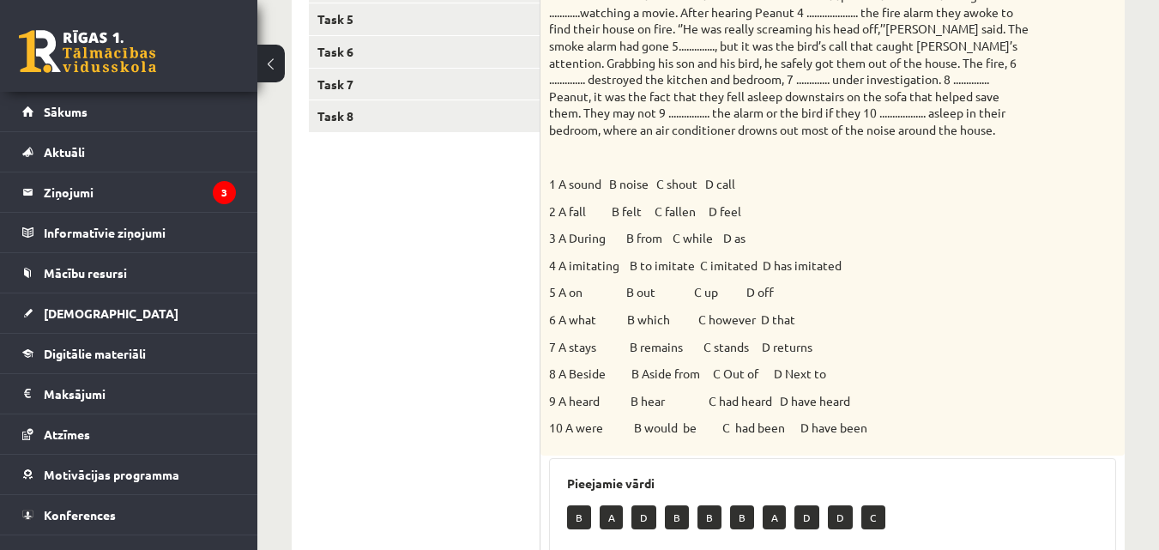
scroll to position [200, 0]
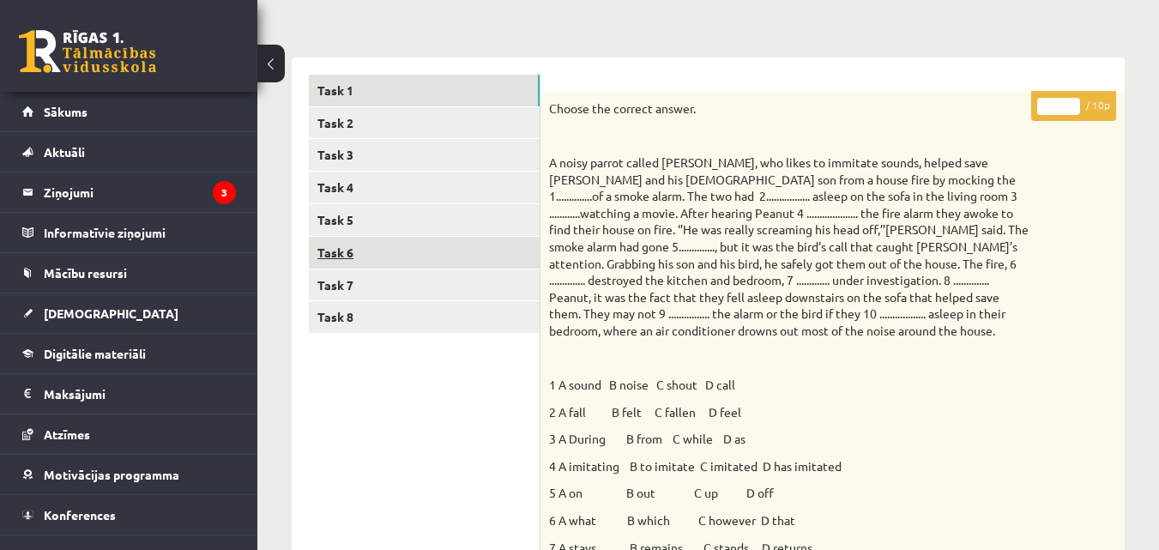
click at [401, 253] on link "Task 6" at bounding box center [424, 253] width 231 height 32
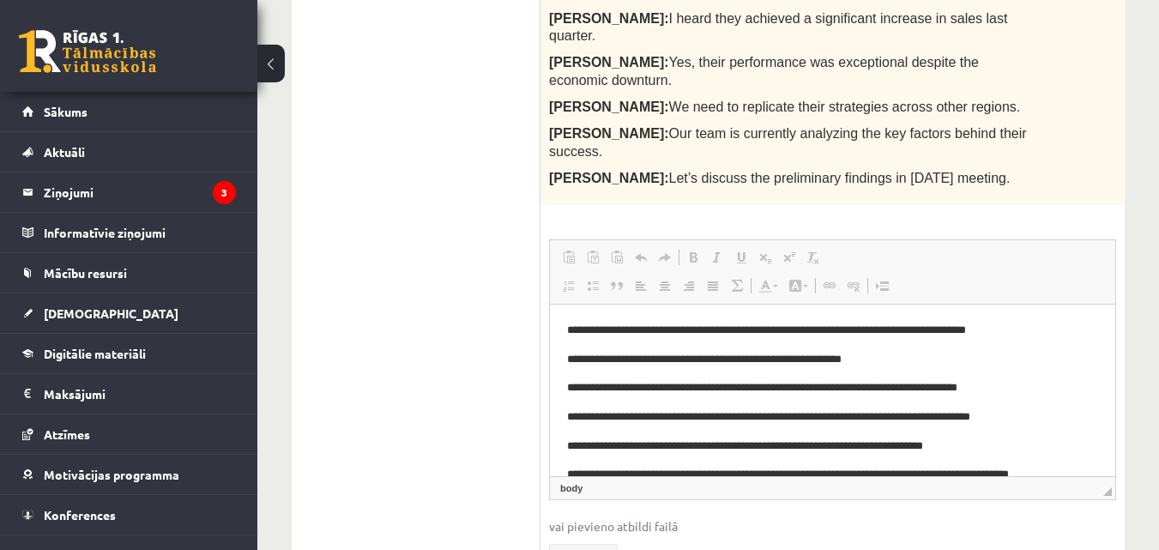
scroll to position [17, 0]
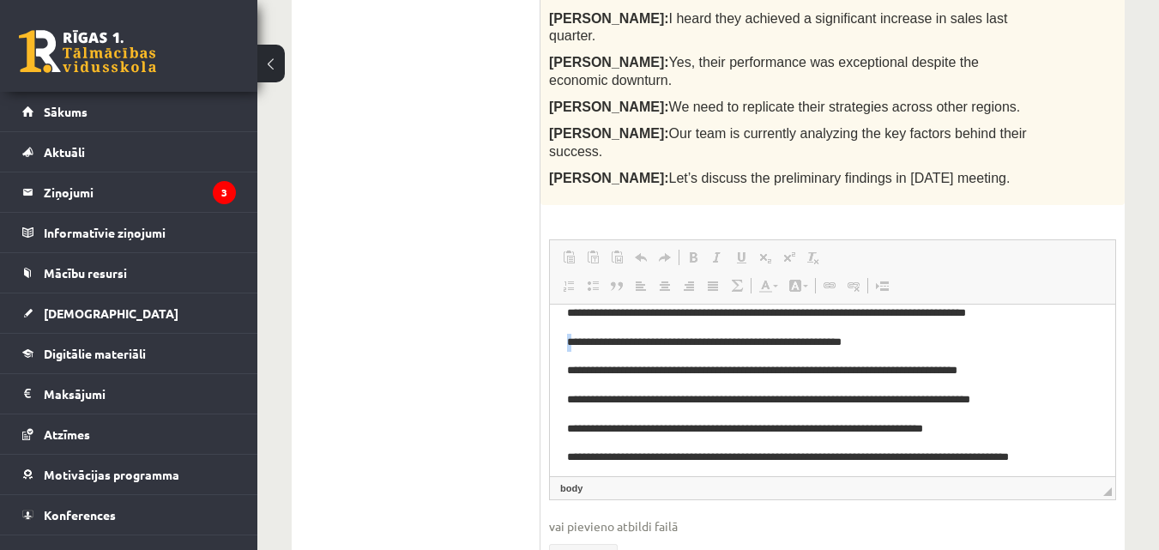
drag, startPoint x: 564, startPoint y: 325, endPoint x: 577, endPoint y: 325, distance: 12.9
click at [577, 325] on html "**********" at bounding box center [833, 443] width 566 height 312
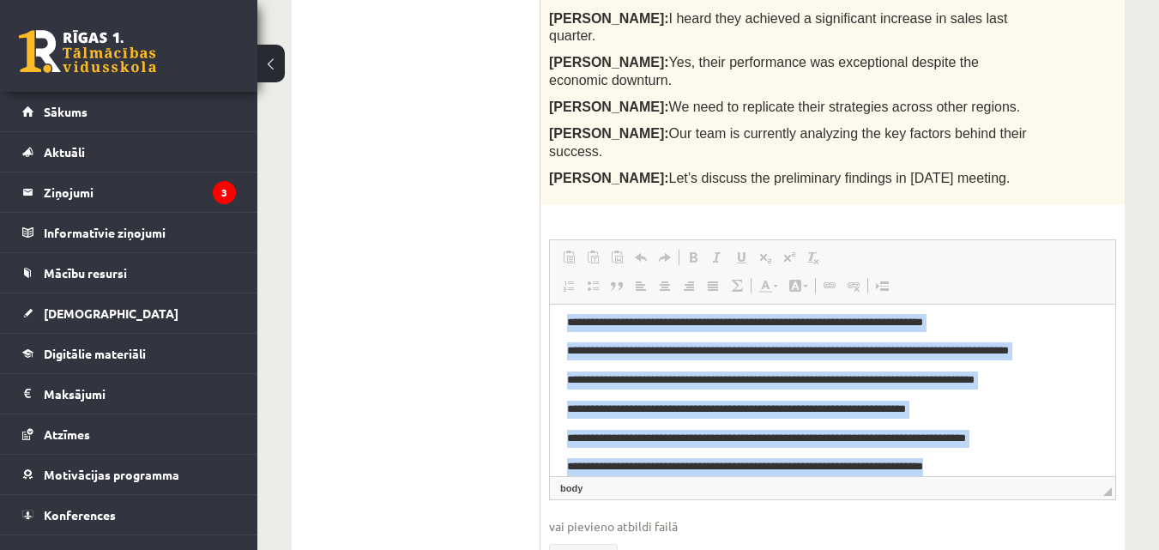
scroll to position [142, 0]
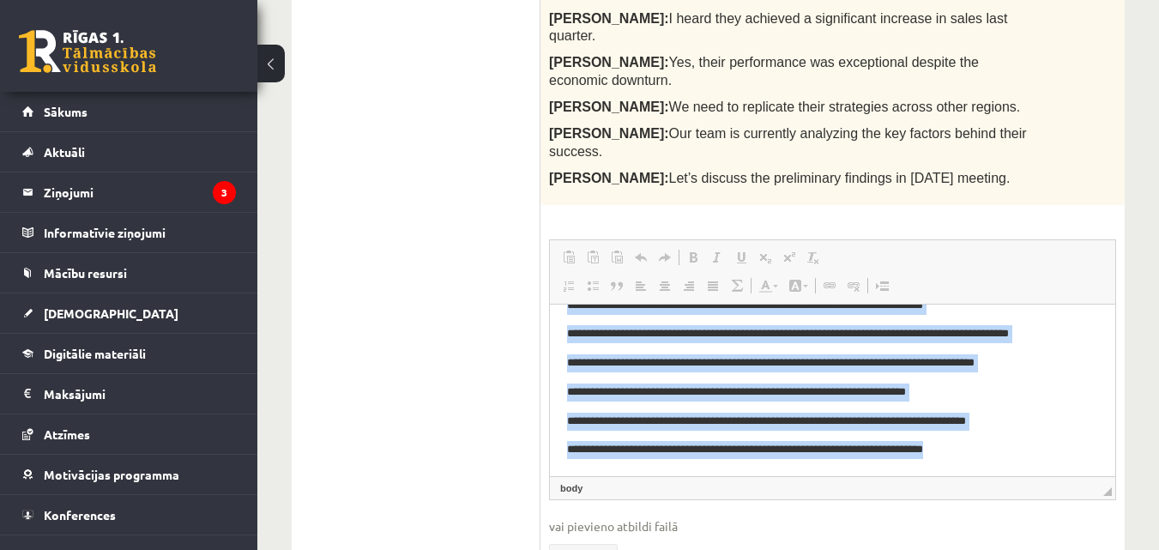
drag, startPoint x: 560, startPoint y: 311, endPoint x: 1098, endPoint y: 512, distance: 573.8
click at [1098, 475] on html "**********" at bounding box center [833, 319] width 566 height 312
copy body "**********"
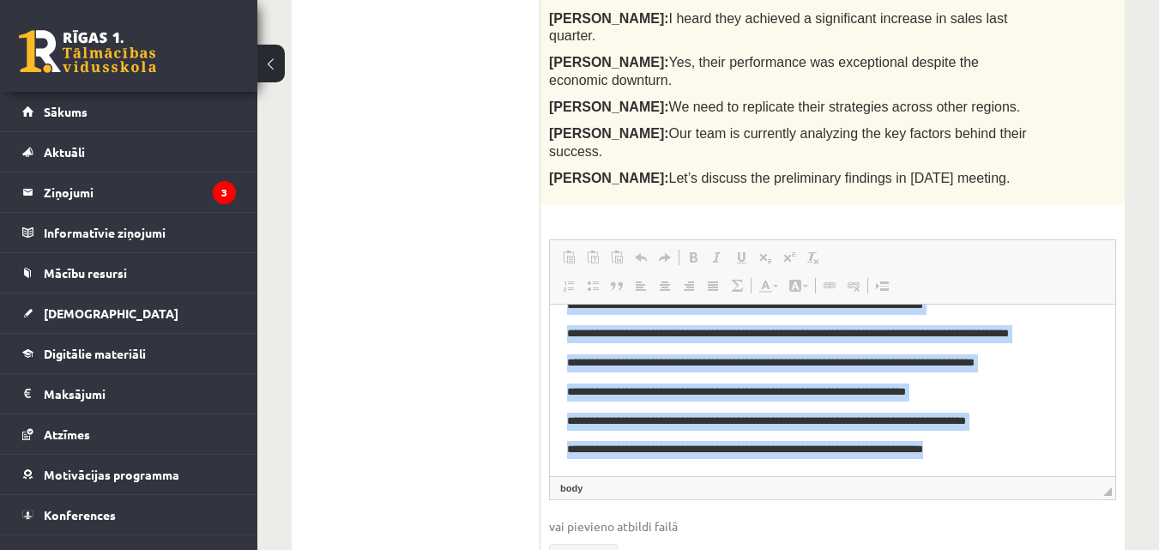
click at [627, 419] on p "**********" at bounding box center [826, 421] width 518 height 18
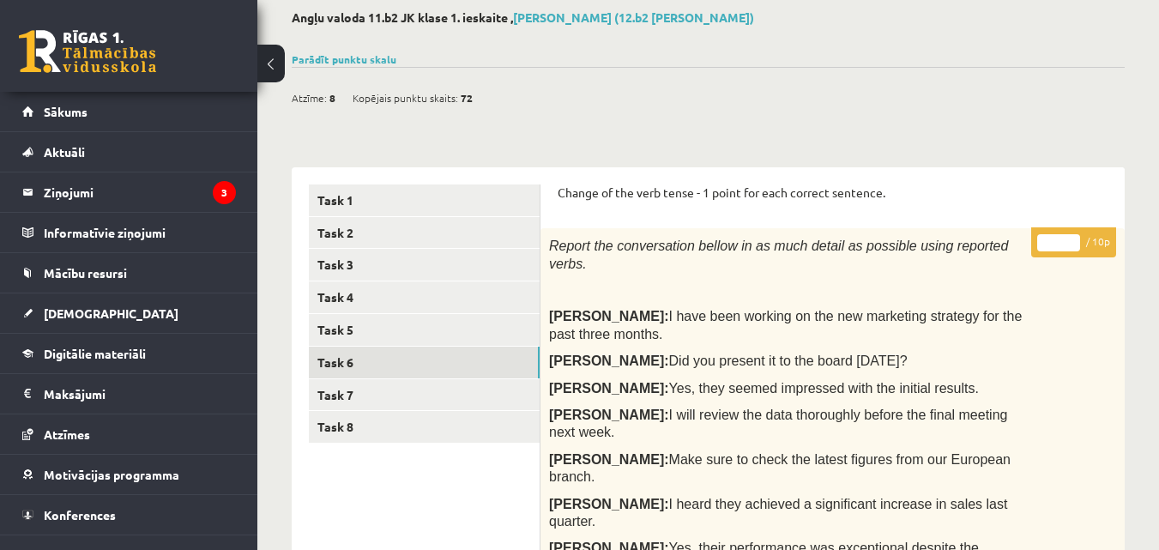
scroll to position [0, 0]
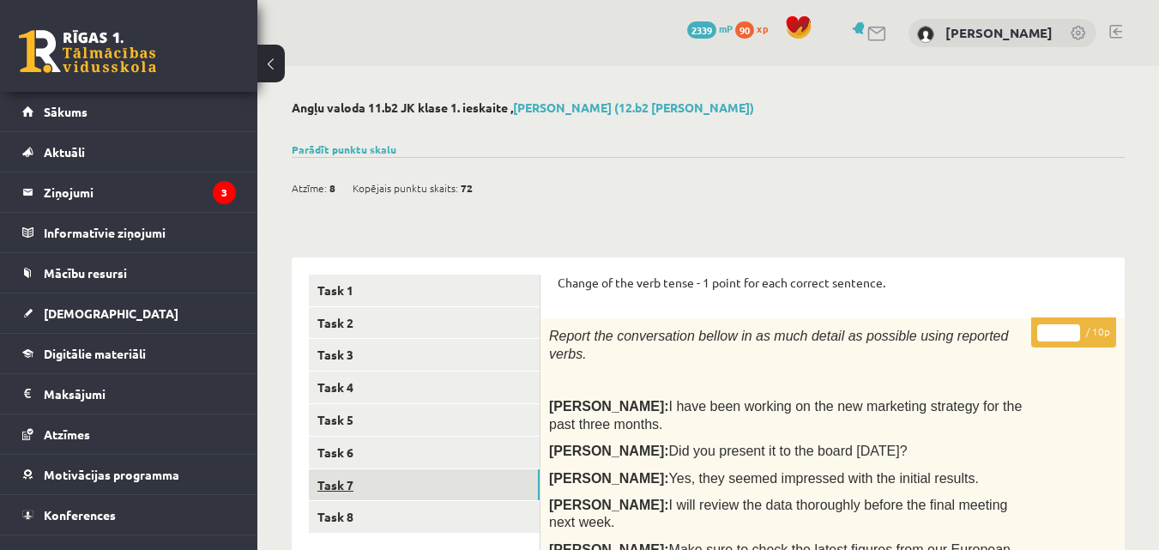
click at [435, 491] on link "Task 7" at bounding box center [424, 485] width 231 height 32
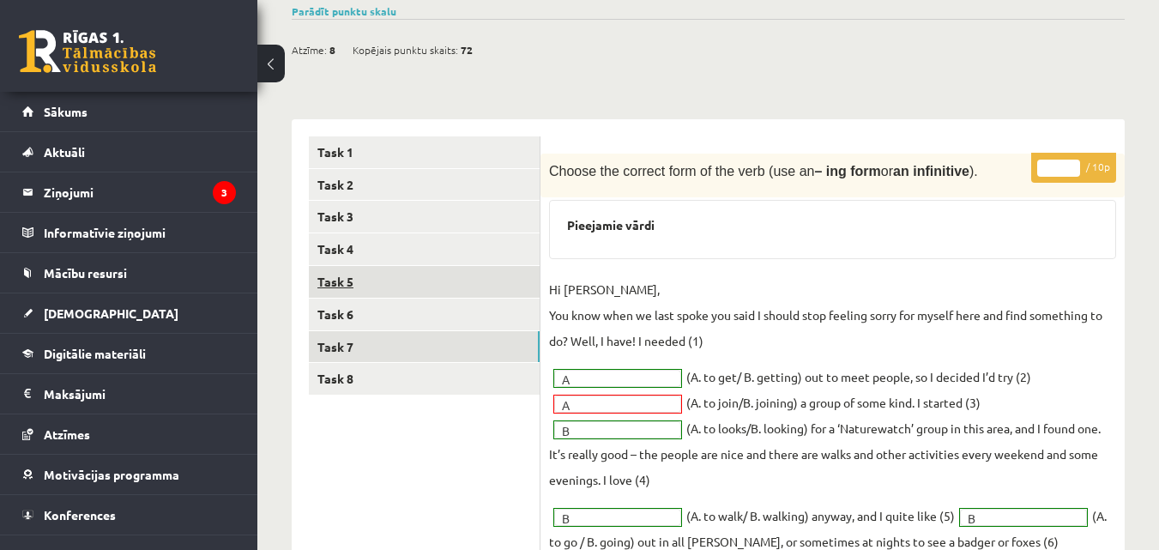
scroll to position [200, 0]
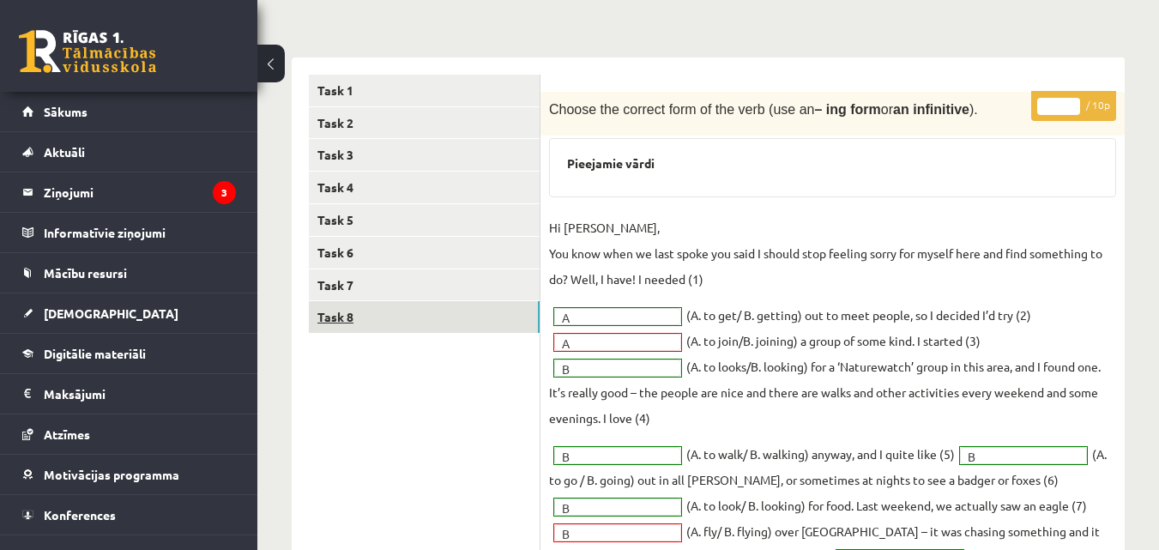
click at [393, 327] on link "Task 8" at bounding box center [424, 317] width 231 height 32
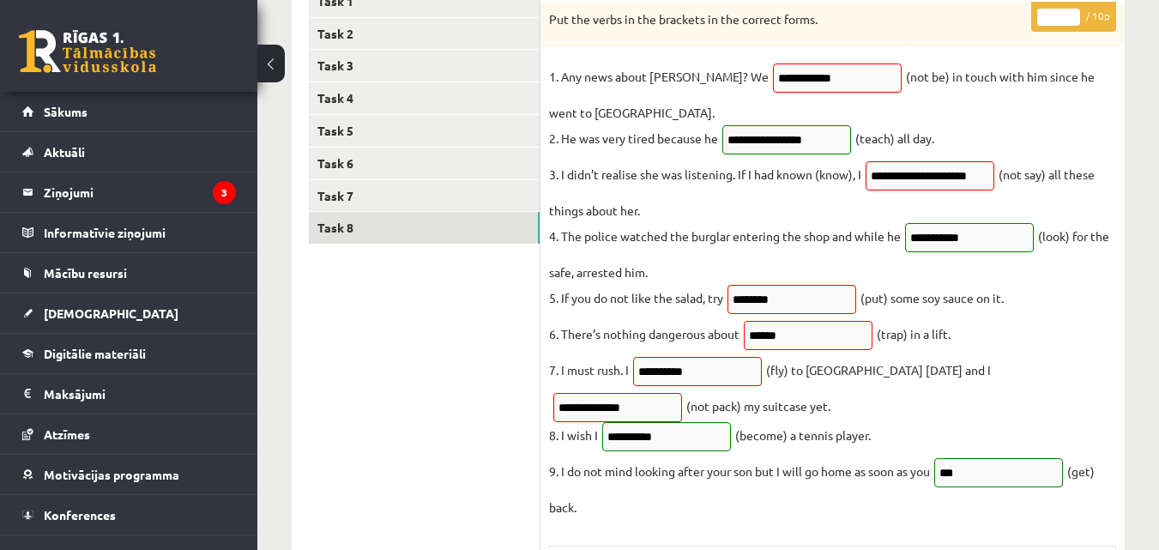
scroll to position [0, 0]
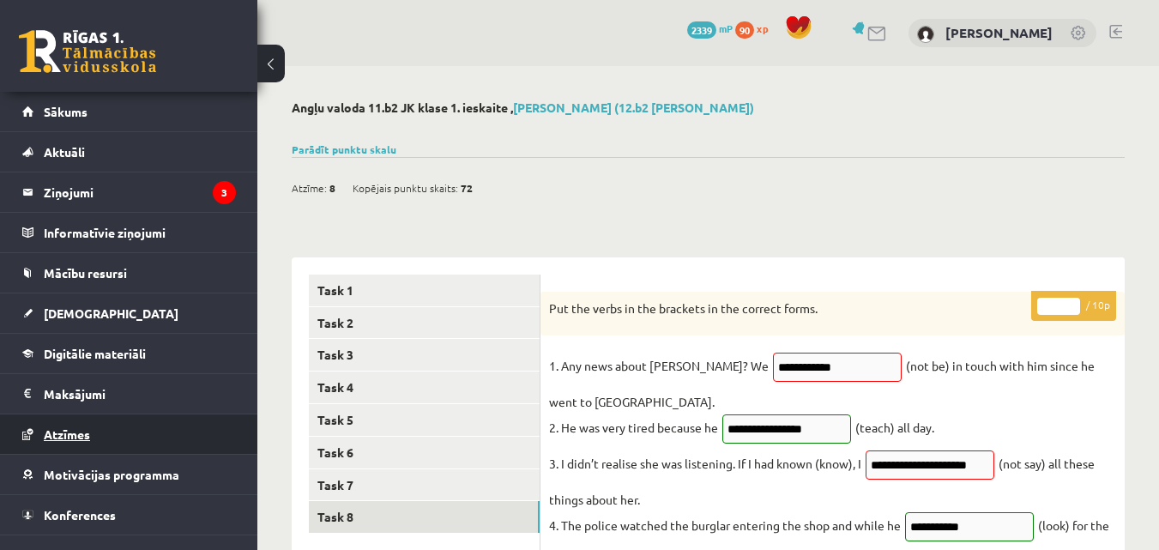
click at [89, 426] on link "Atzīmes" at bounding box center [129, 433] width 214 height 39
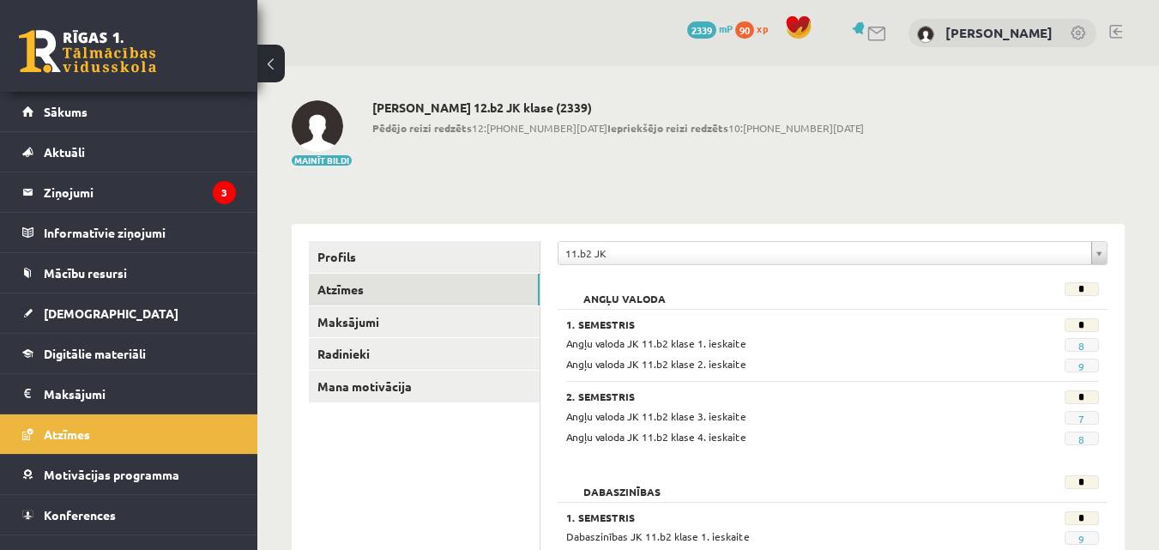
click at [1076, 368] on span "9" at bounding box center [1082, 366] width 34 height 14
click at [1082, 365] on link "9" at bounding box center [1082, 367] width 6 height 14
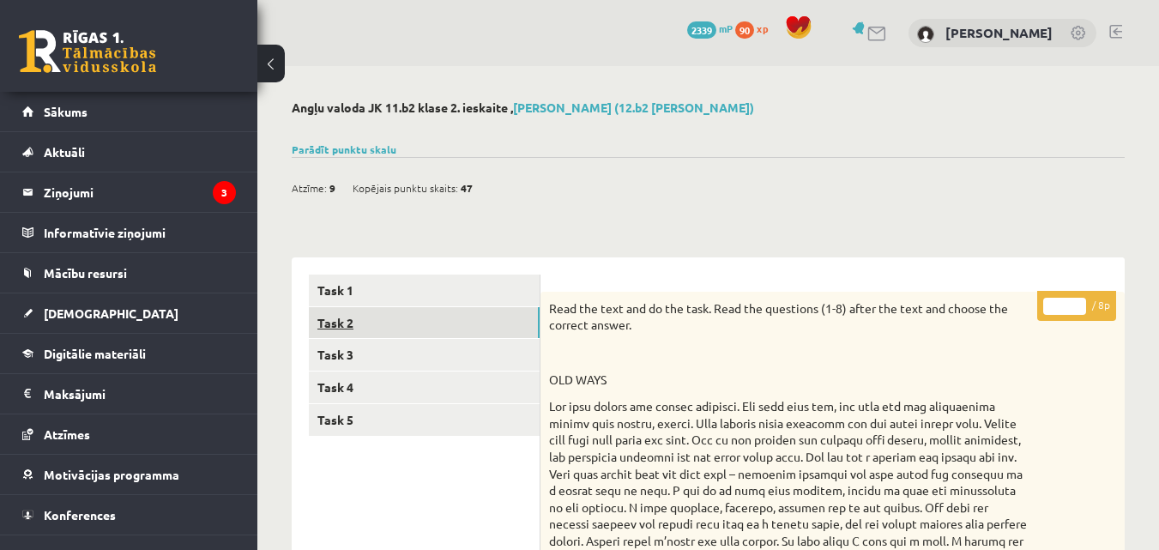
click at [440, 338] on link "Task 2" at bounding box center [424, 323] width 231 height 32
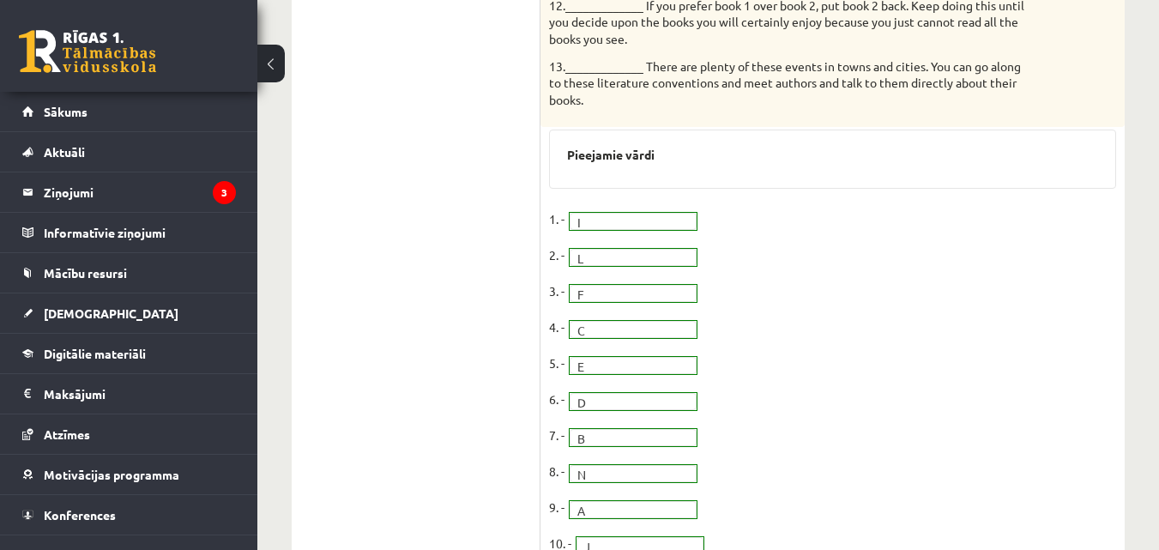
scroll to position [1431, 0]
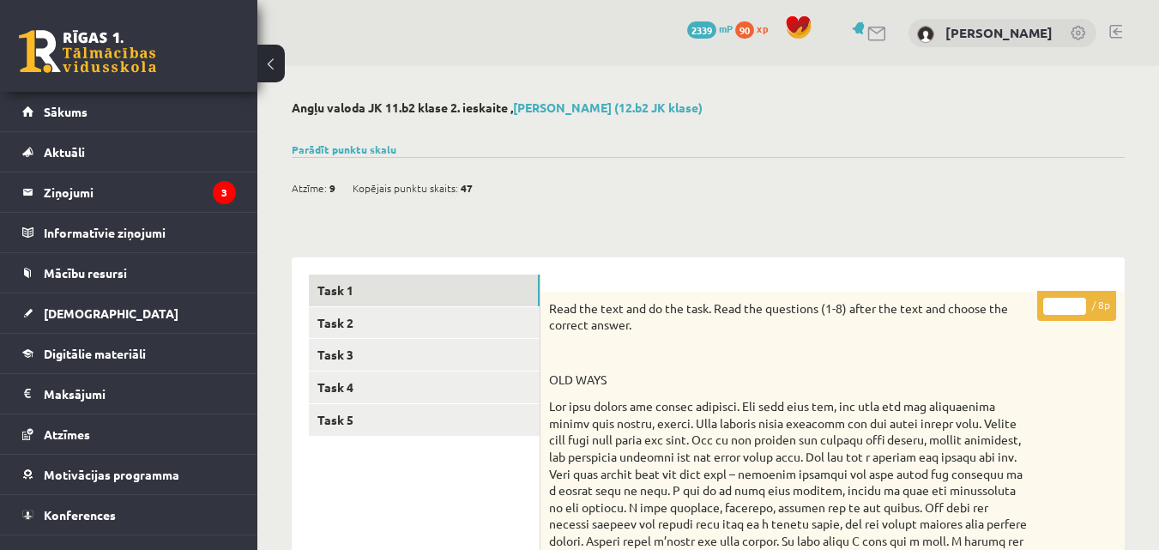
scroll to position [1431, 0]
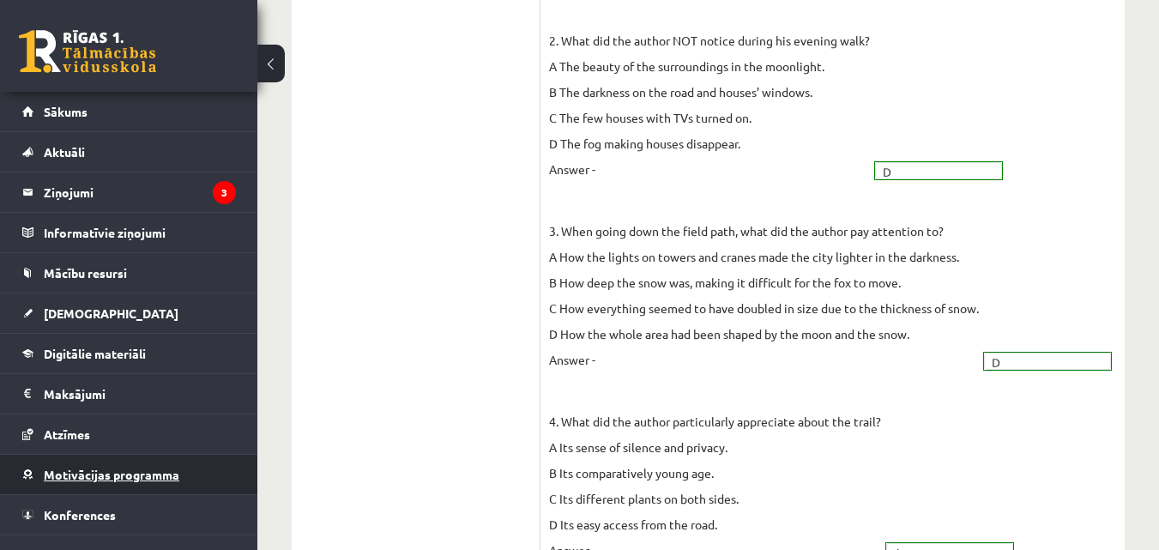
click at [44, 482] on link "Motivācijas programma" at bounding box center [129, 474] width 214 height 39
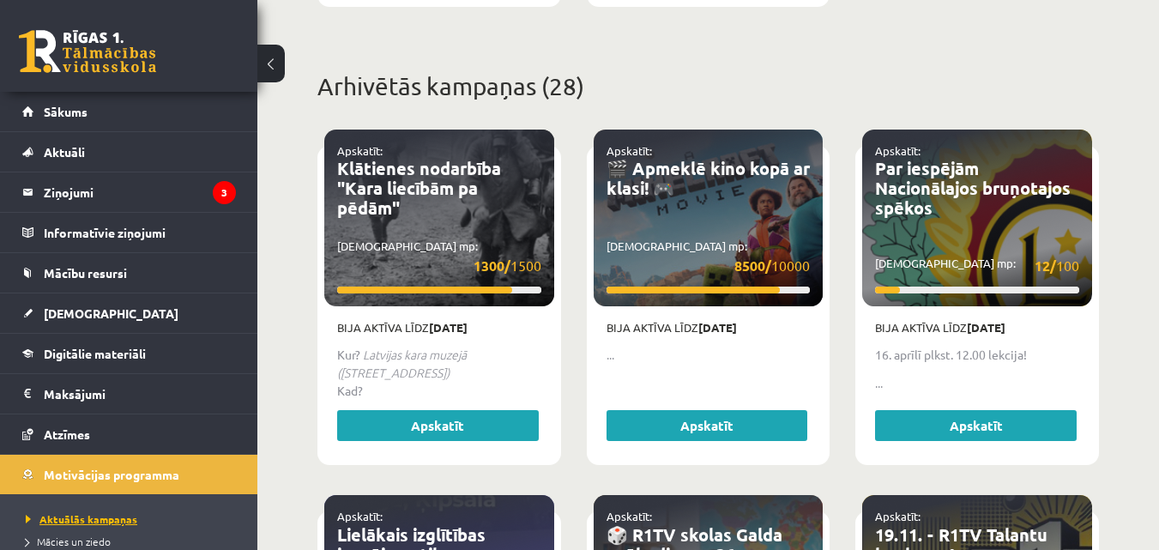
scroll to position [899, 0]
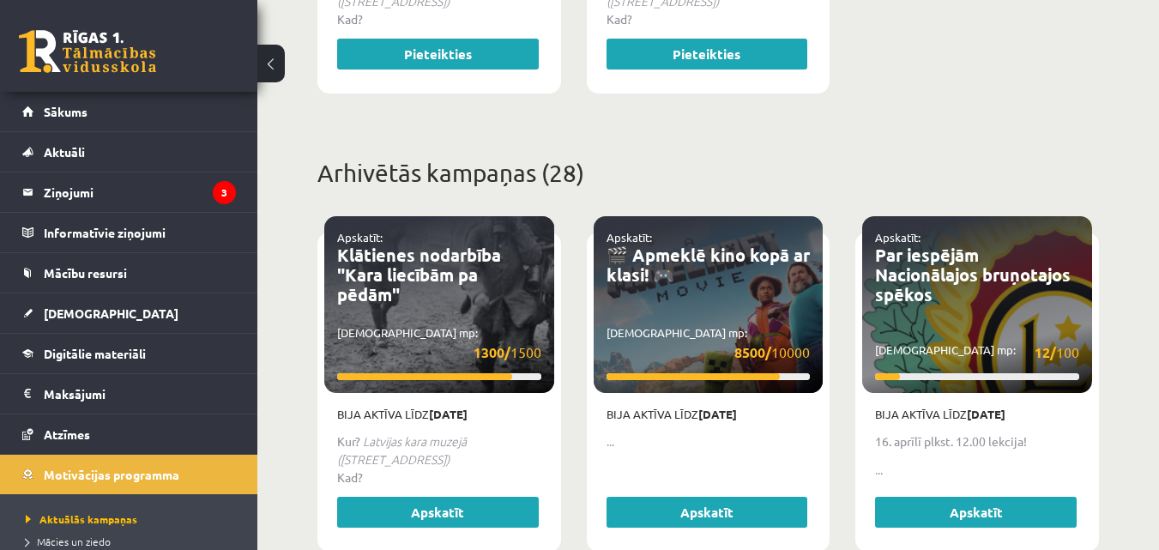
scroll to position [1299, 0]
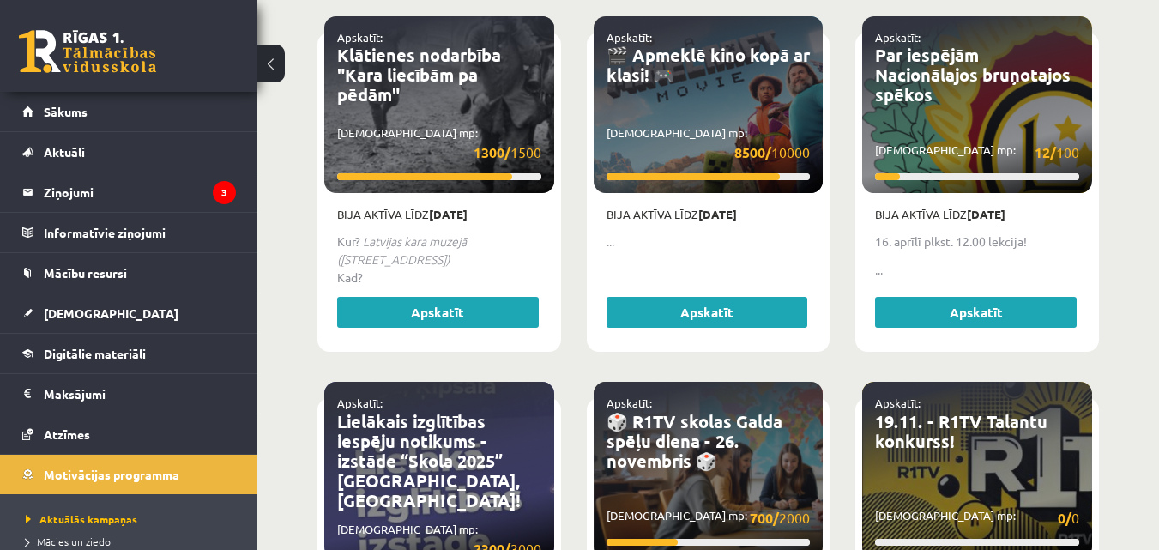
drag, startPoint x: 666, startPoint y: 238, endPoint x: 667, endPoint y: 266, distance: 28.3
click at [667, 266] on div "Bija aktīva līdz [DATE] ... Apskatīt" at bounding box center [709, 269] width 230 height 152
click at [631, 325] on link "Apskatīt" at bounding box center [708, 312] width 202 height 31
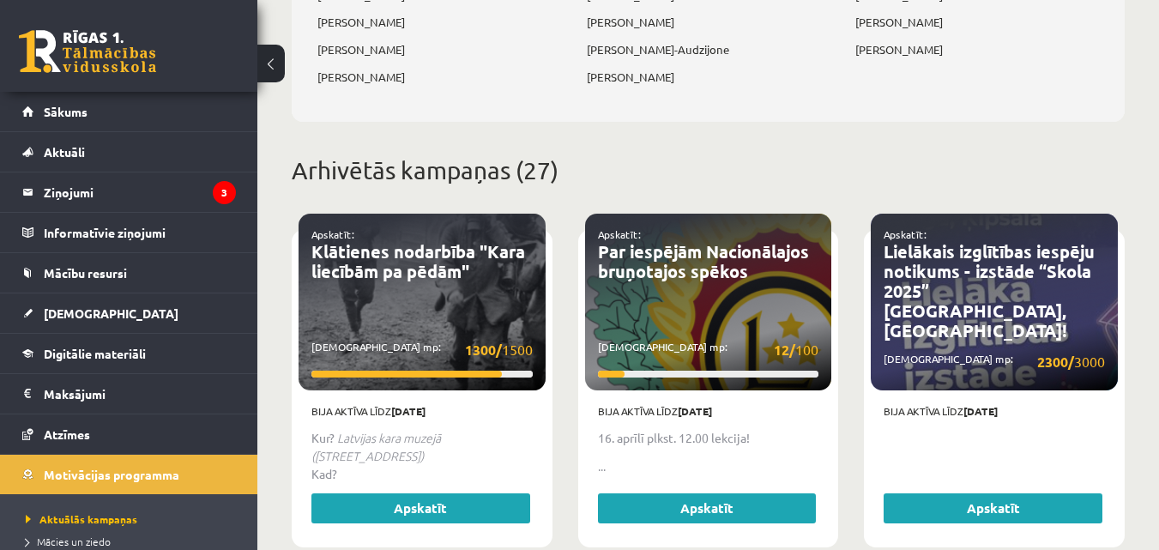
scroll to position [1001, 0]
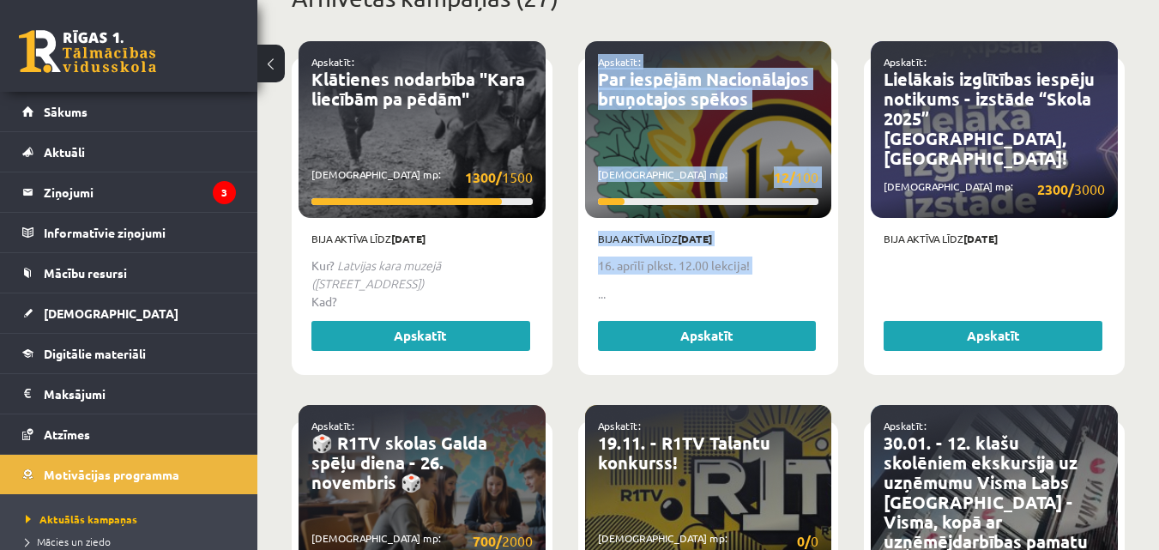
drag, startPoint x: 558, startPoint y: 307, endPoint x: 744, endPoint y: 548, distance: 304.7
click at [579, 357] on div "Apskatīt: Par iespējām Nacionālajos bruņotajos spēkos Savākti mp: 12/ 100 Bija …" at bounding box center [709, 224] width 287 height 365
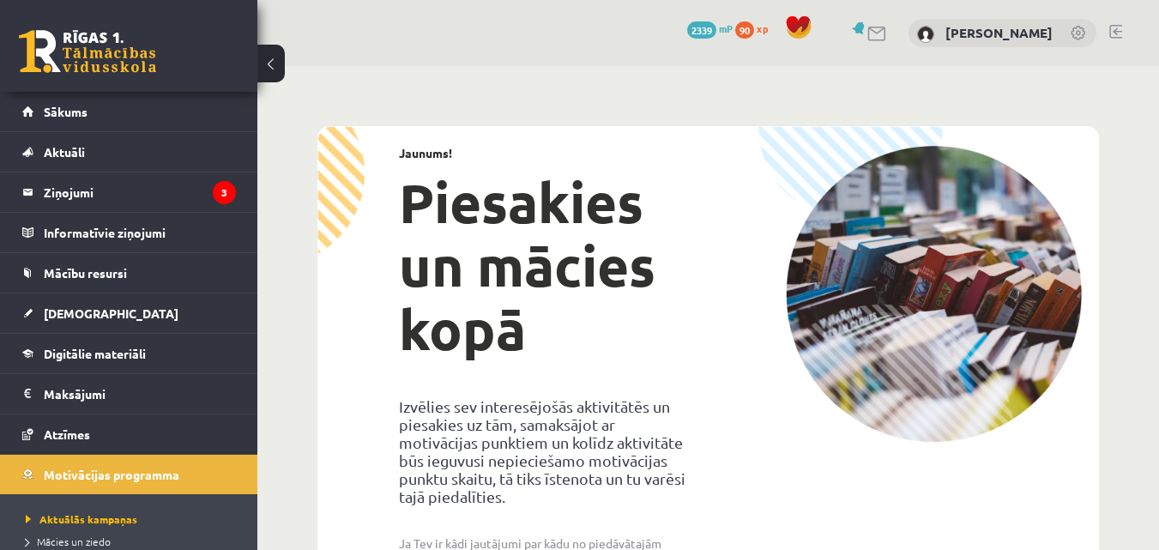
scroll to position [1299, 0]
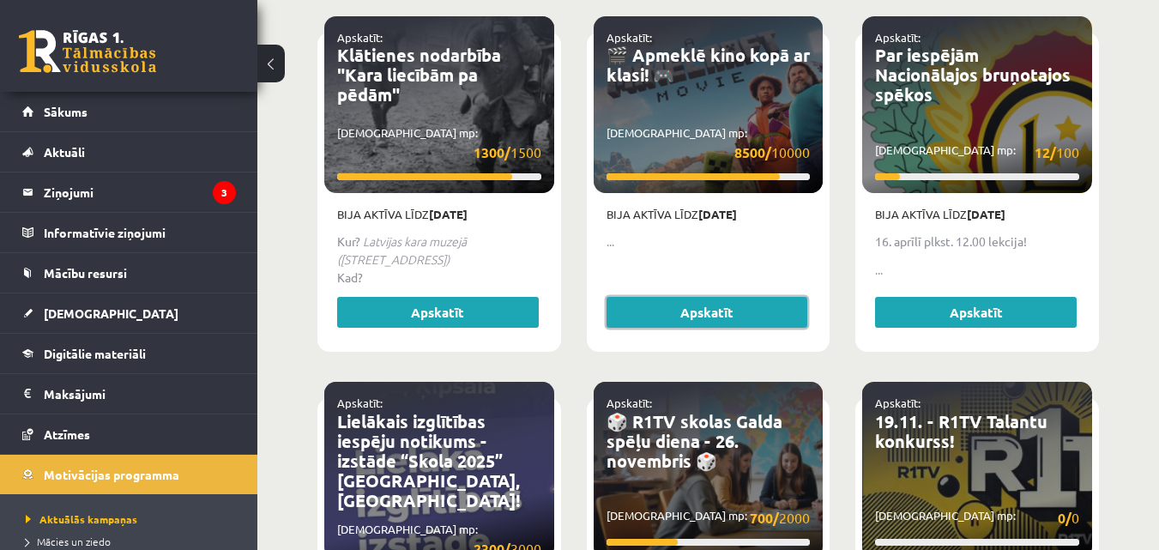
click at [644, 310] on link "Apskatīt" at bounding box center [708, 312] width 202 height 31
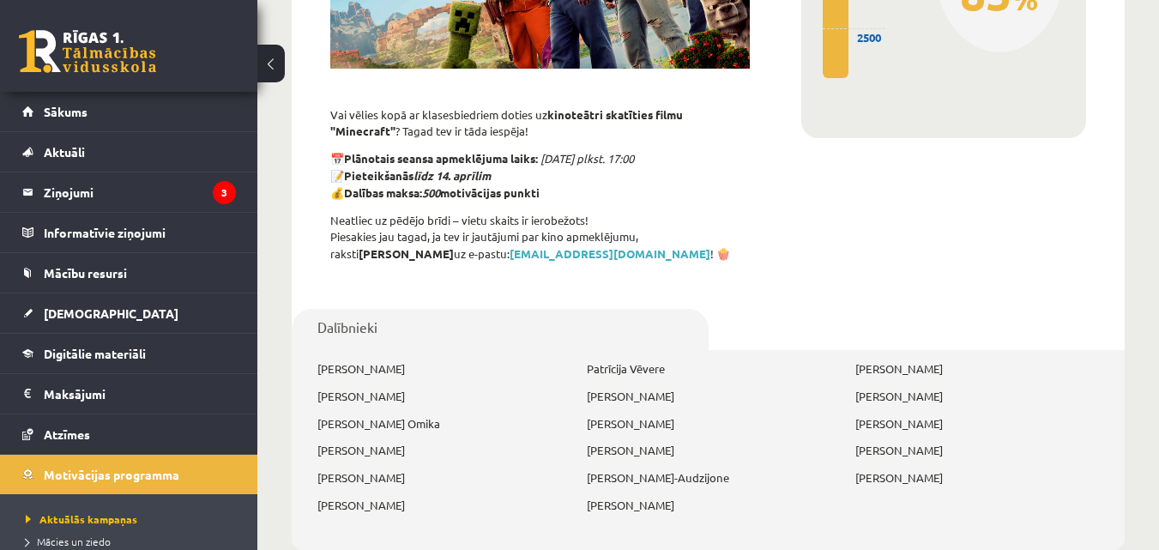
scroll to position [601, 0]
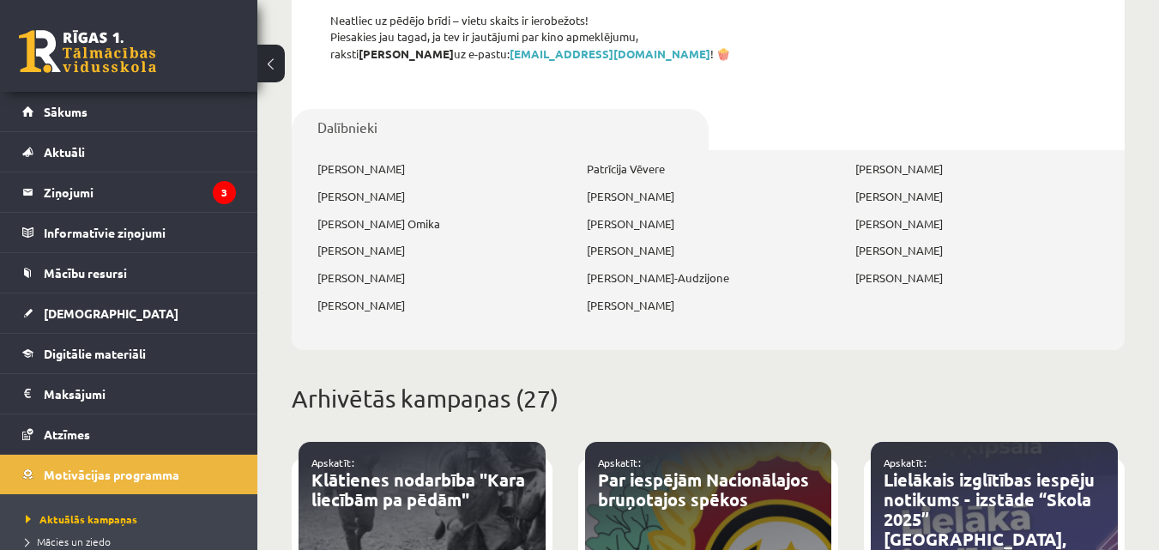
drag, startPoint x: 0, startPoint y: 0, endPoint x: 688, endPoint y: 302, distance: 751.6
click at [656, 306] on p "[PERSON_NAME]" at bounding box center [709, 305] width 244 height 17
click at [688, 302] on p "[PERSON_NAME]" at bounding box center [709, 305] width 244 height 17
click at [140, 118] on link "Sākums" at bounding box center [129, 111] width 214 height 39
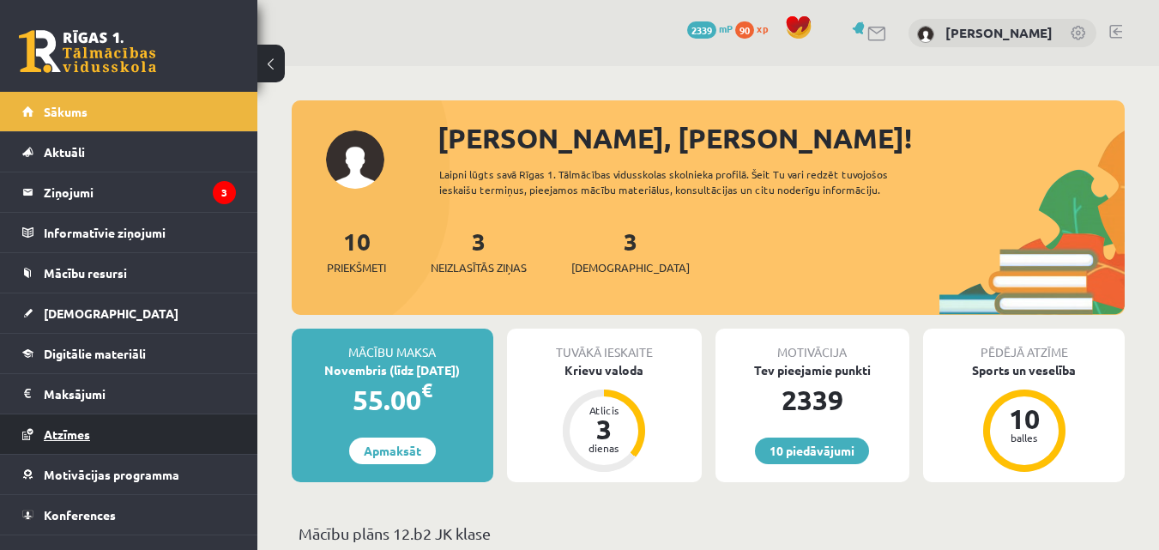
click at [170, 431] on link "Atzīmes" at bounding box center [129, 433] width 214 height 39
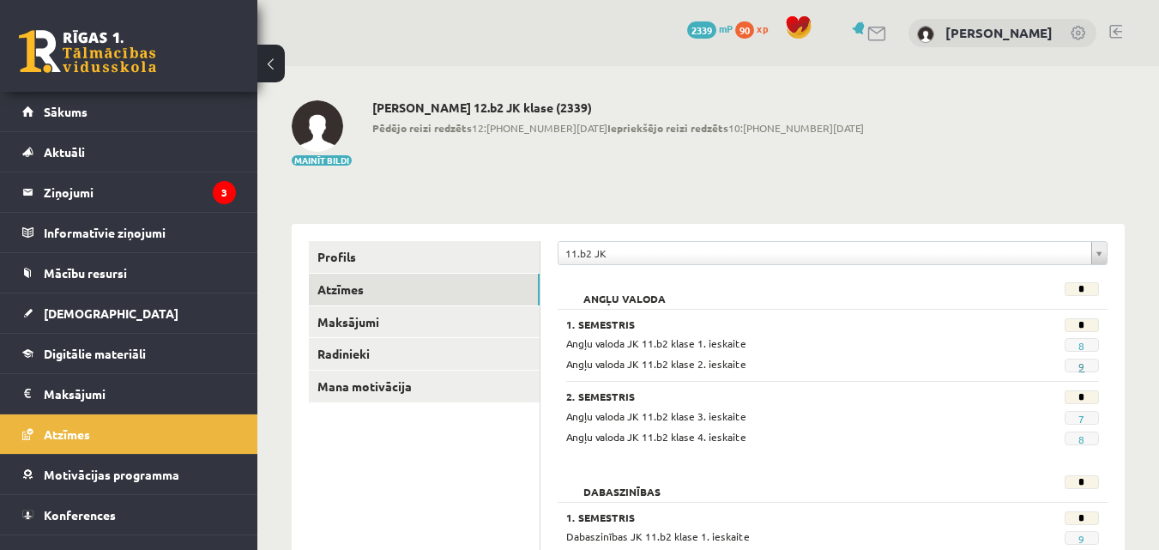
click at [1080, 369] on link "9" at bounding box center [1082, 367] width 6 height 14
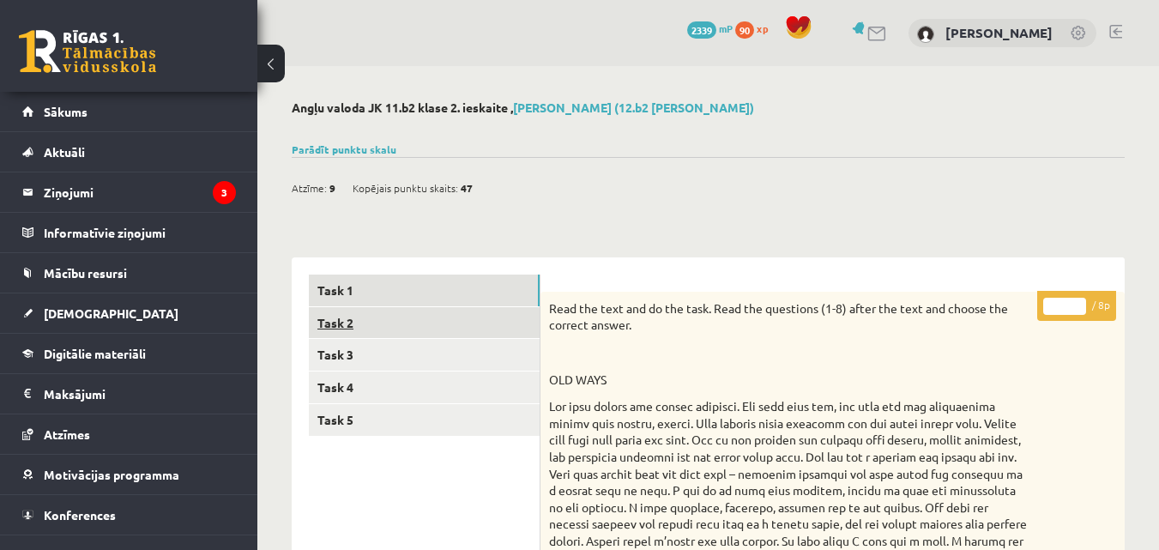
click at [421, 312] on link "Task 2" at bounding box center [424, 323] width 231 height 32
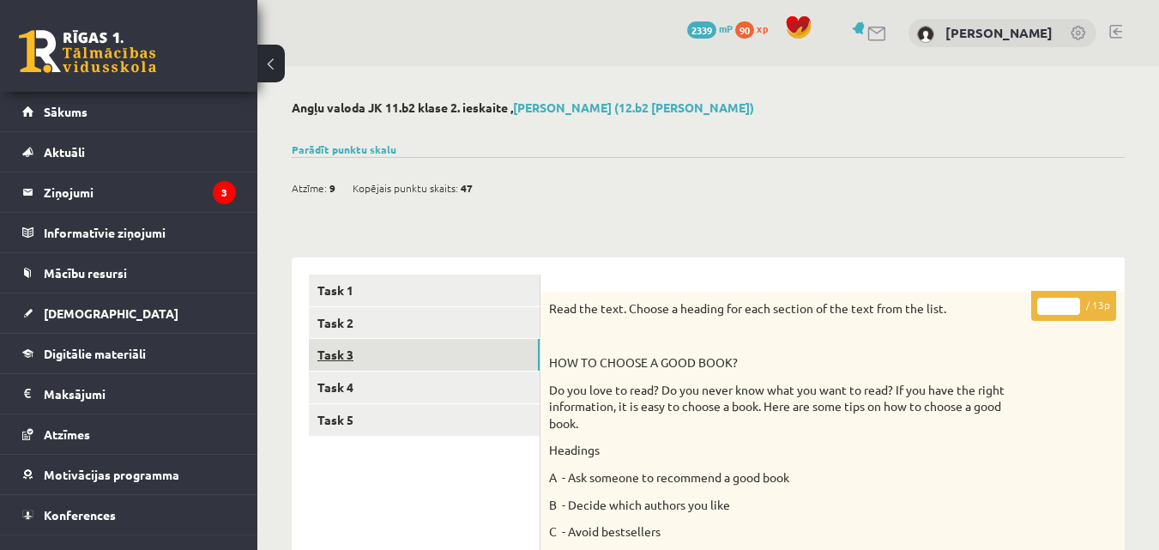
click at [461, 347] on link "Task 3" at bounding box center [424, 355] width 231 height 32
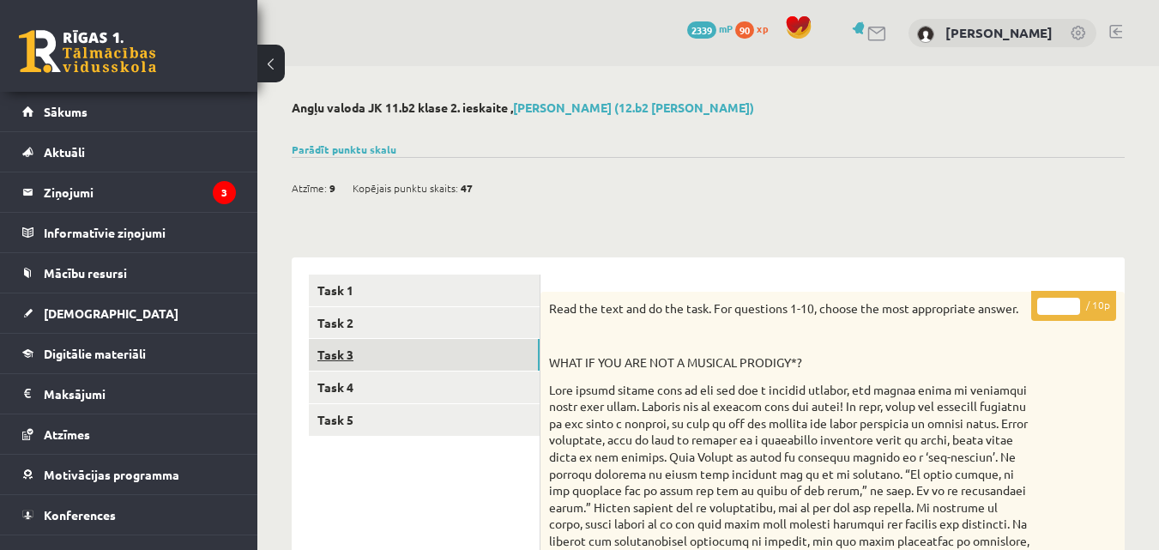
click at [348, 343] on link "Task 3" at bounding box center [424, 355] width 231 height 32
click at [408, 384] on link "Task 4" at bounding box center [424, 388] width 231 height 32
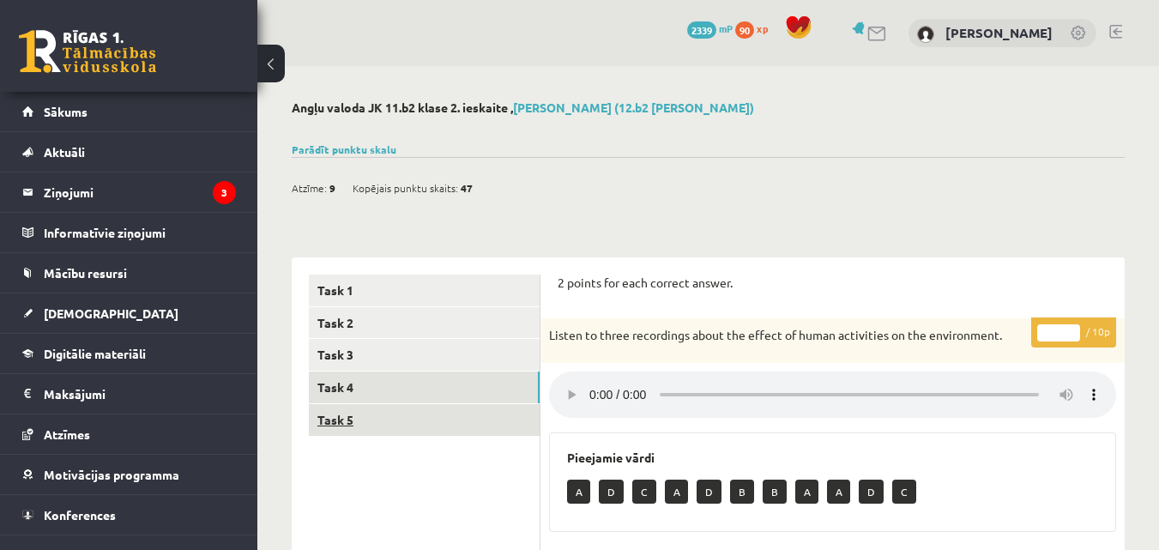
click at [495, 413] on link "Task 5" at bounding box center [424, 420] width 231 height 32
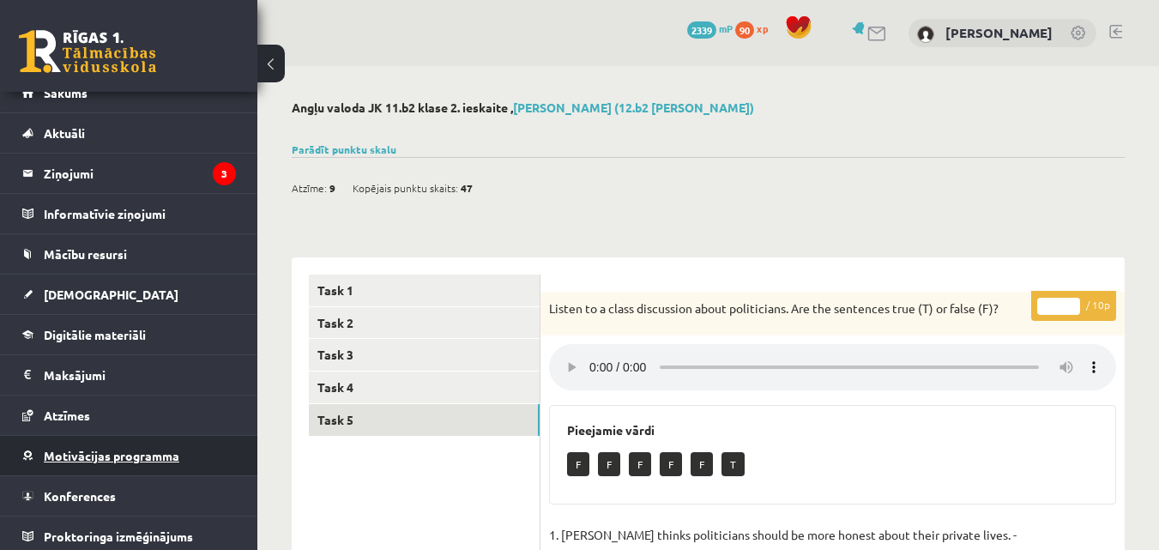
scroll to position [25, 0]
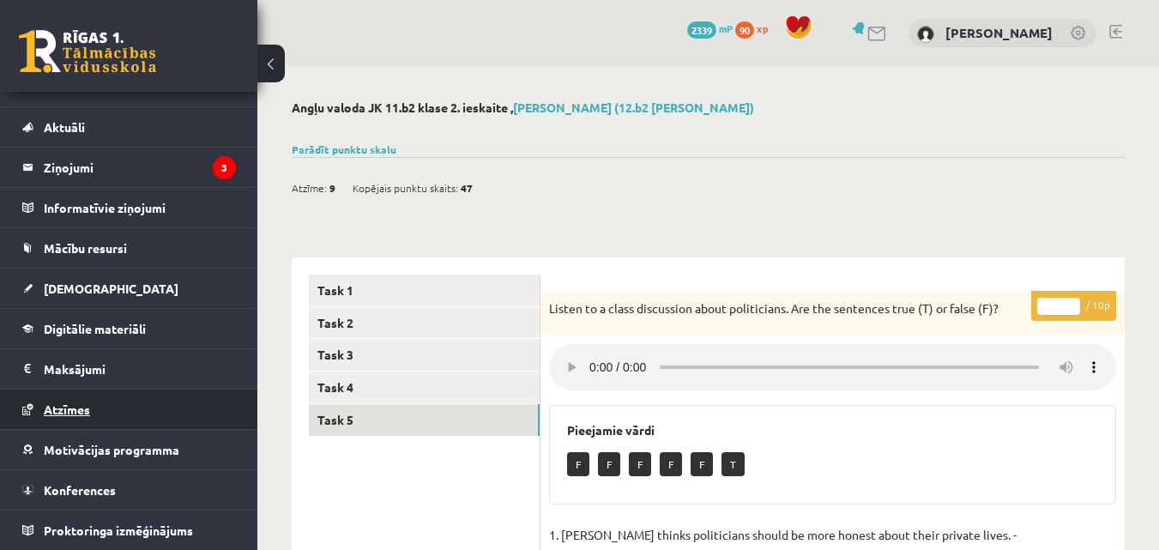
click at [119, 415] on link "Atzīmes" at bounding box center [129, 409] width 214 height 39
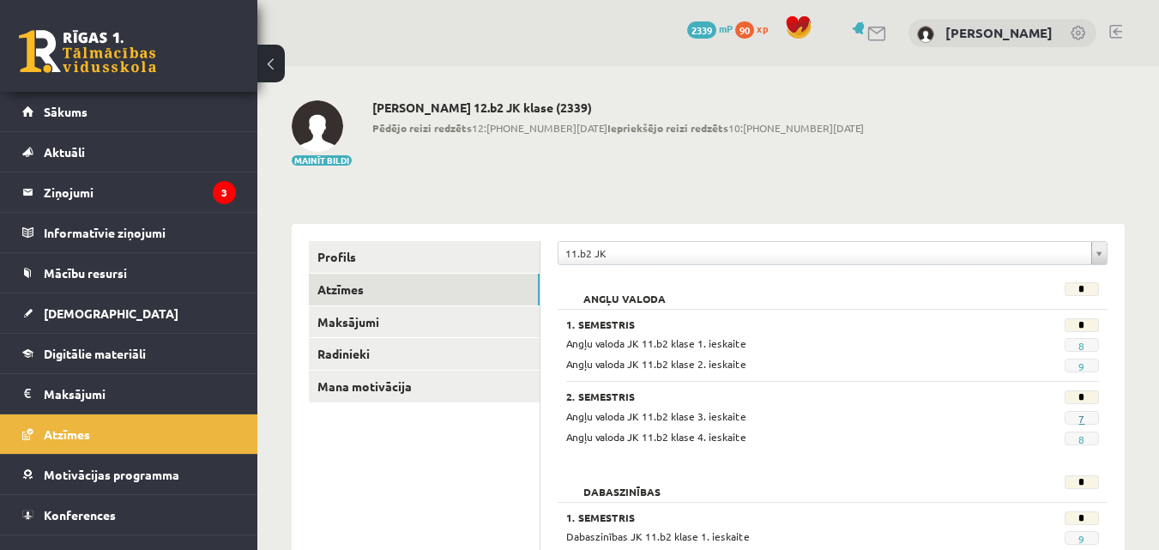
click at [1084, 423] on link "7" at bounding box center [1082, 419] width 6 height 14
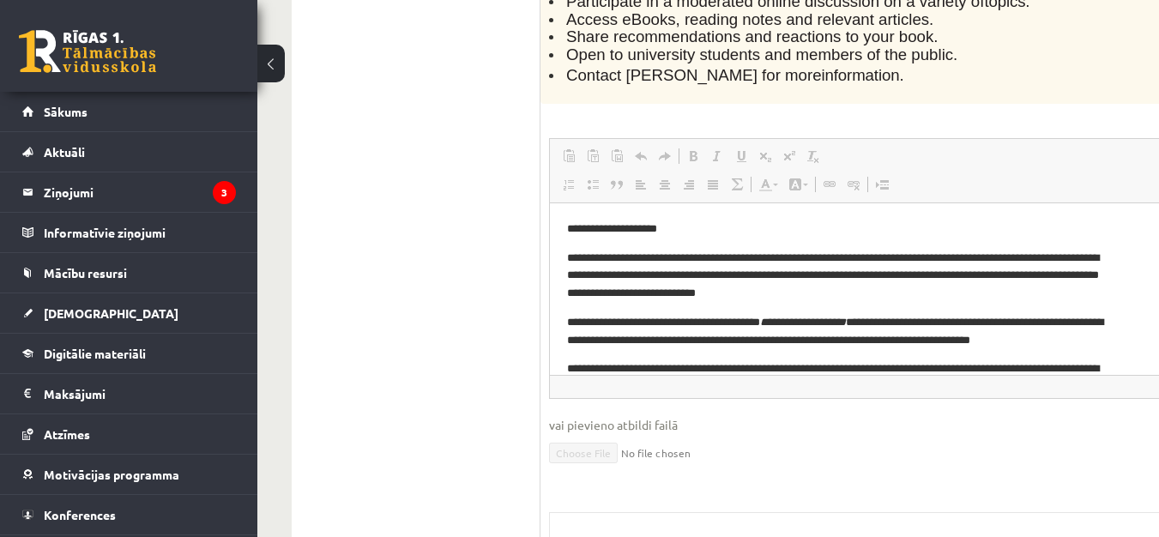
scroll to position [17, 0]
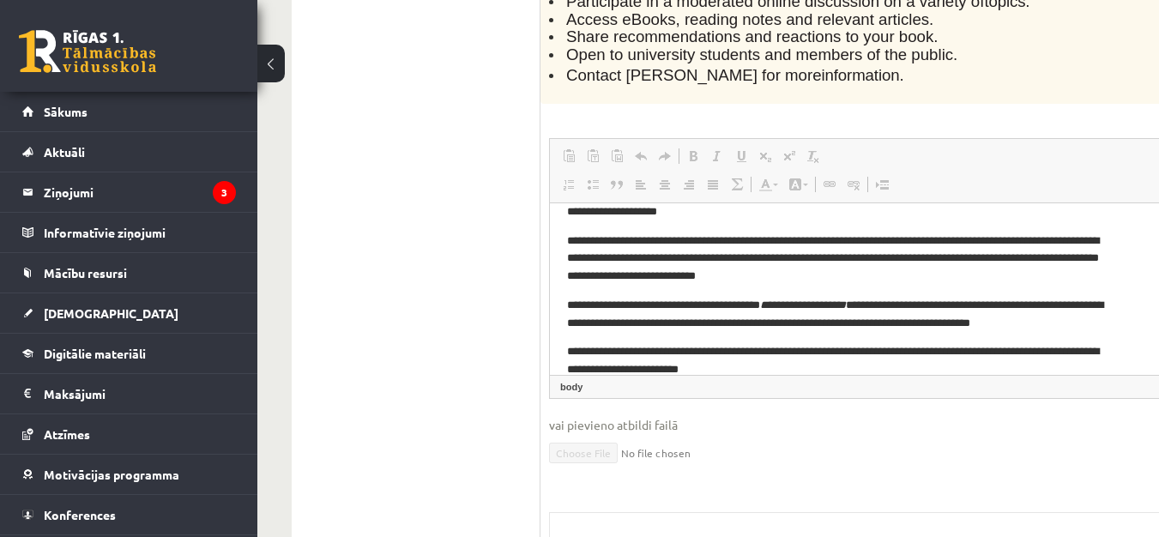
drag, startPoint x: 563, startPoint y: 227, endPoint x: 671, endPoint y: 224, distance: 108.2
click at [671, 224] on html "**********" at bounding box center [919, 333] width 739 height 297
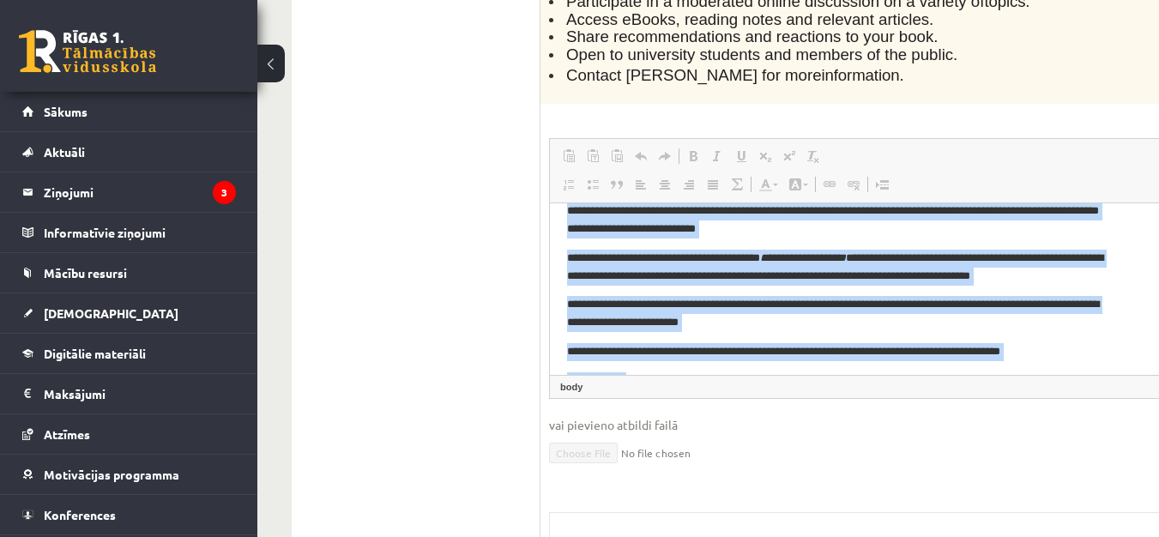
scroll to position [126, 0]
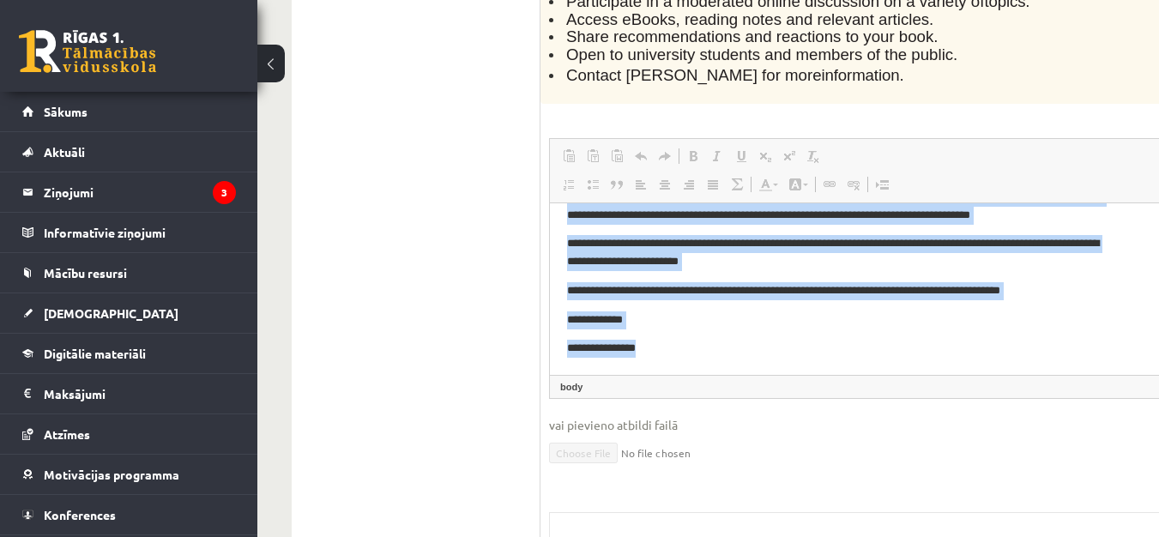
drag, startPoint x: 565, startPoint y: 212, endPoint x: 1546, endPoint y: 604, distance: 1056.4
click at [995, 374] on html "**********" at bounding box center [919, 225] width 739 height 297
copy body "**********"
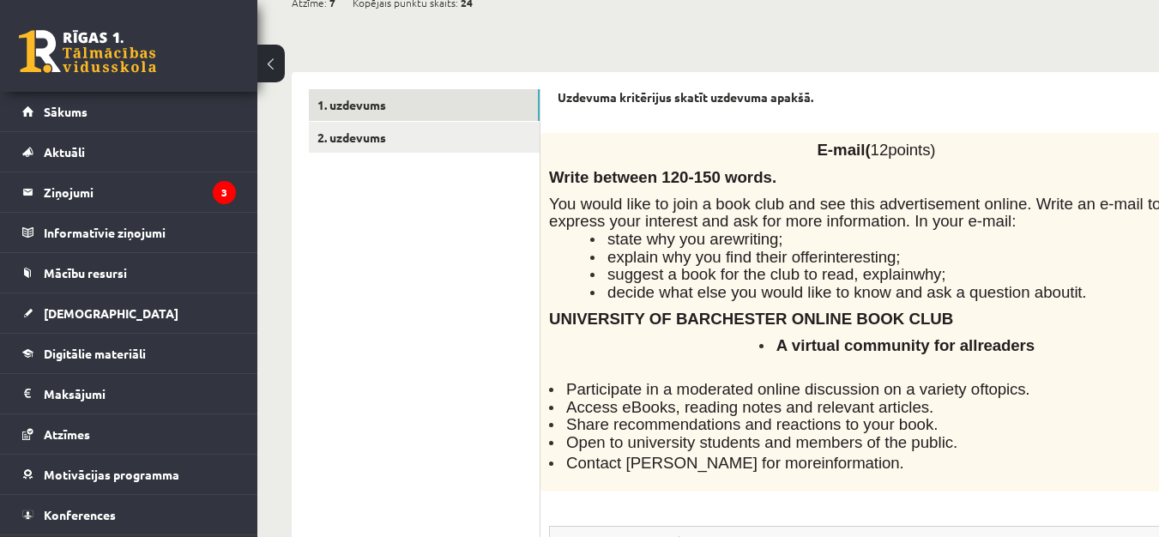
scroll to position [0, 0]
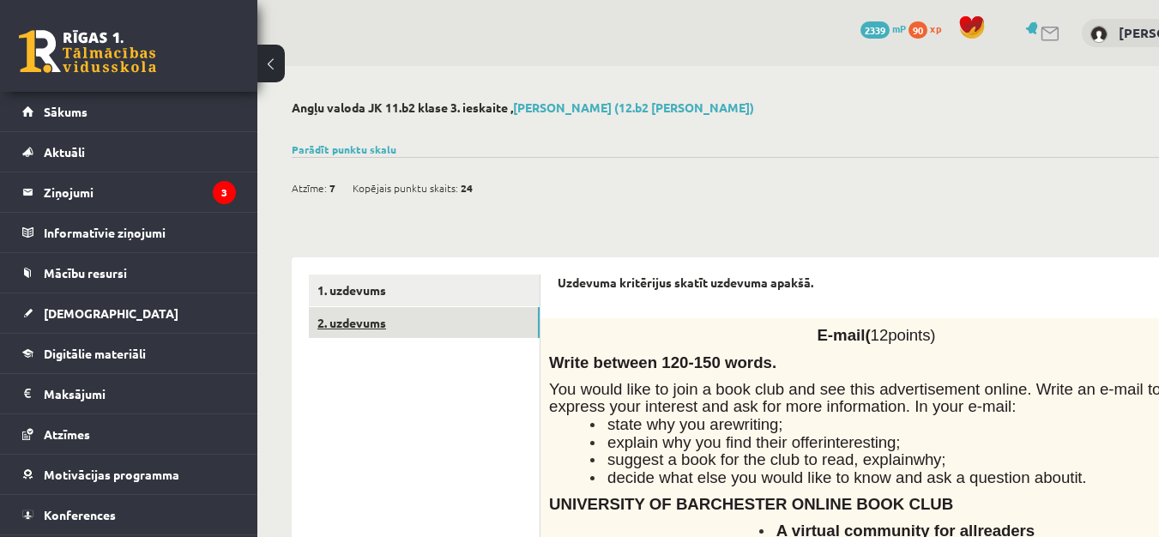
click at [415, 335] on link "2. uzdevums" at bounding box center [424, 323] width 231 height 32
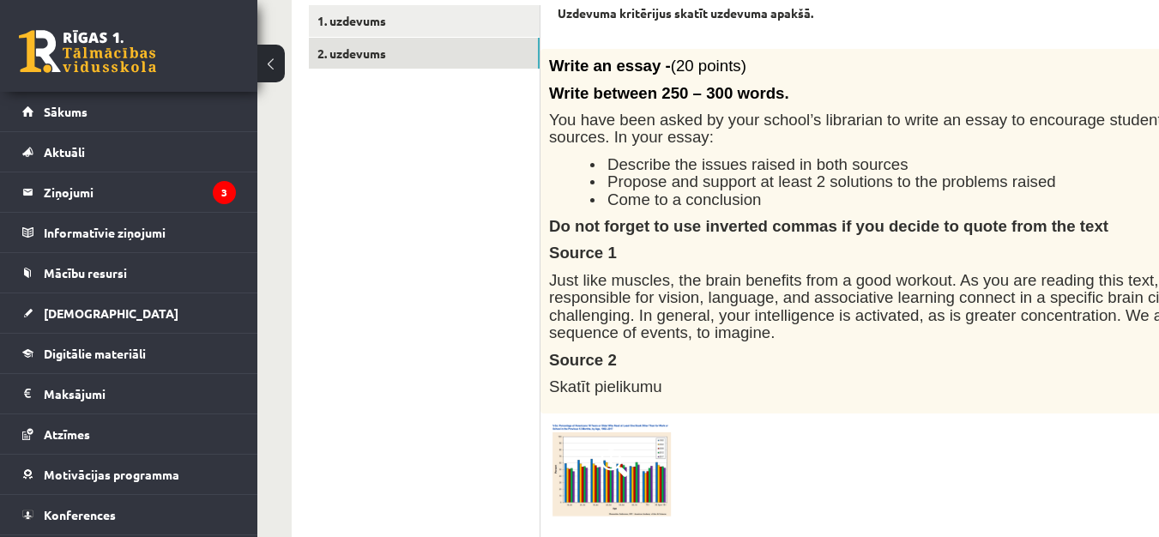
scroll to position [274, 0]
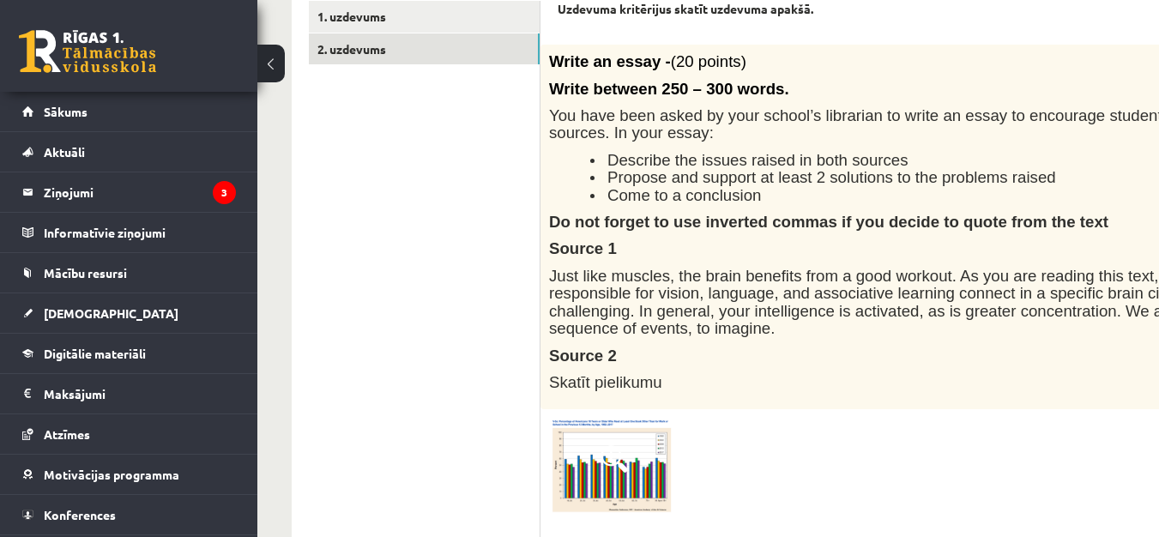
click at [604, 469] on span at bounding box center [614, 458] width 27 height 27
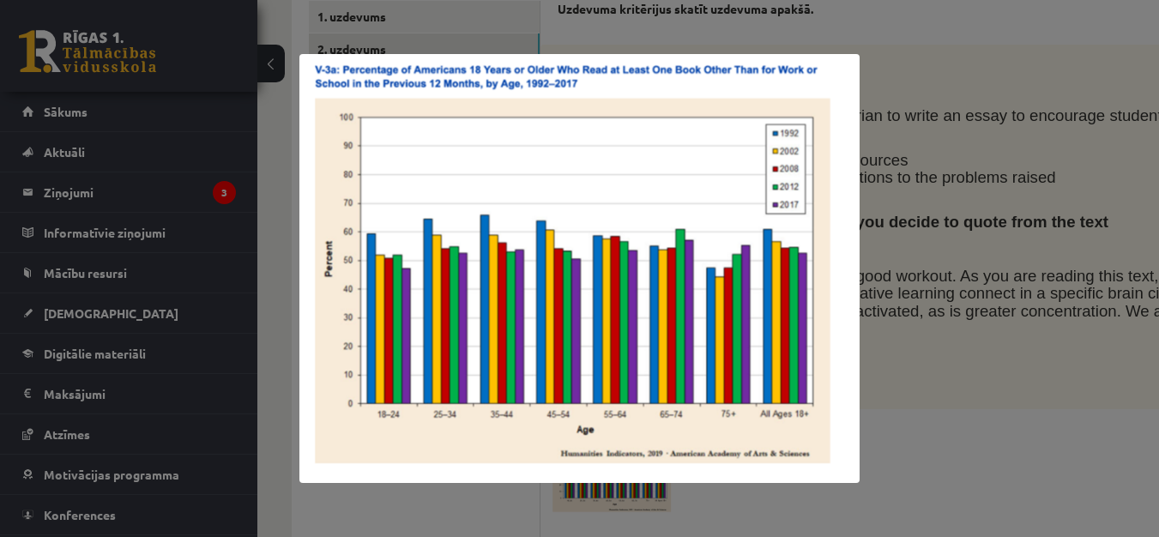
click at [929, 335] on div at bounding box center [579, 268] width 1159 height 537
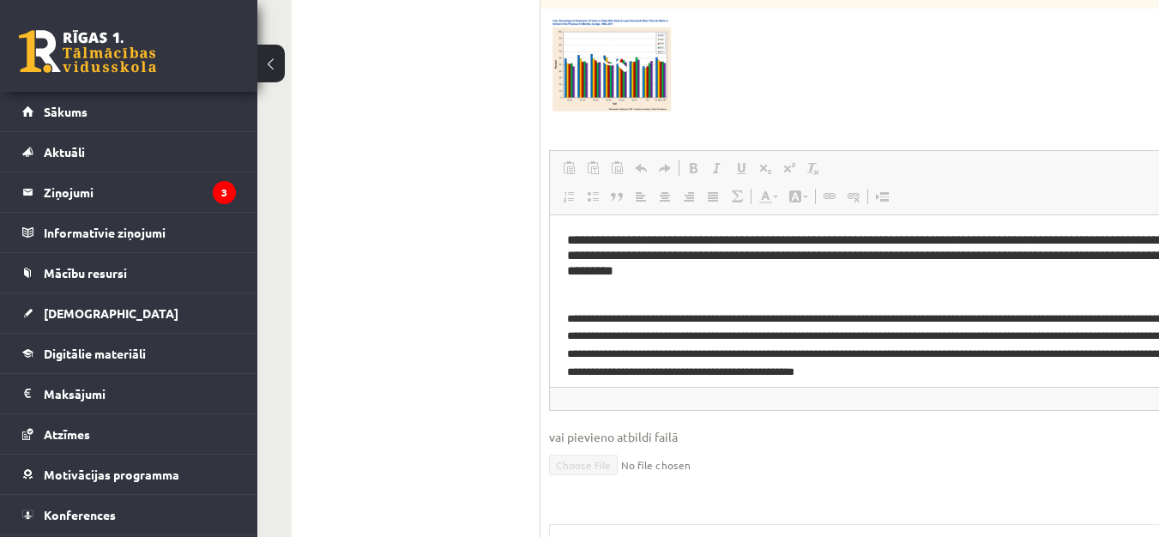
scroll to position [17, 0]
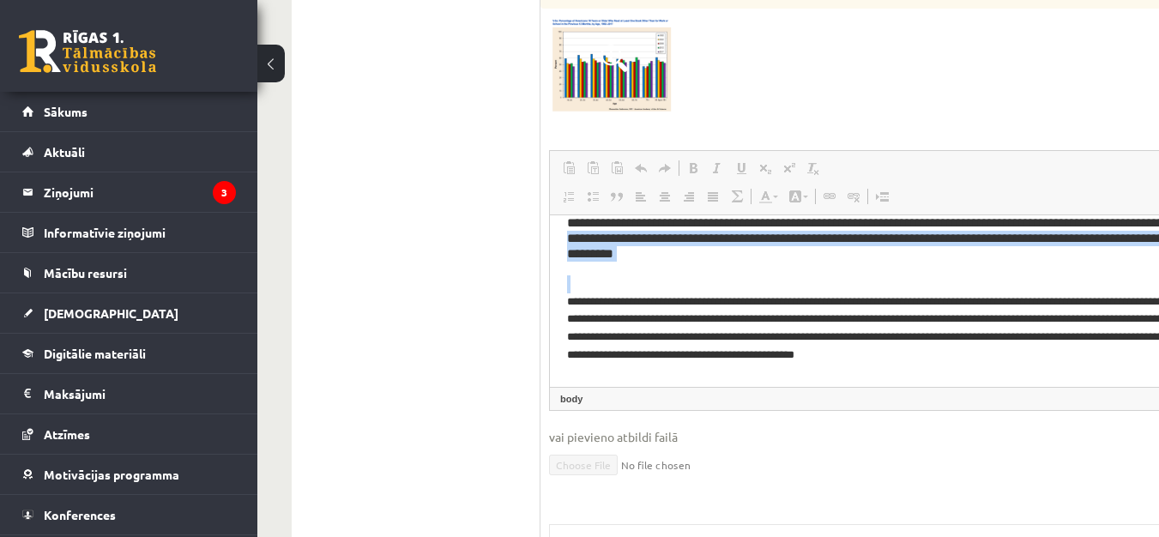
drag, startPoint x: 563, startPoint y: 234, endPoint x: 750, endPoint y: 275, distance: 191.4
click at [750, 275] on html "**********" at bounding box center [1023, 395] width 946 height 395
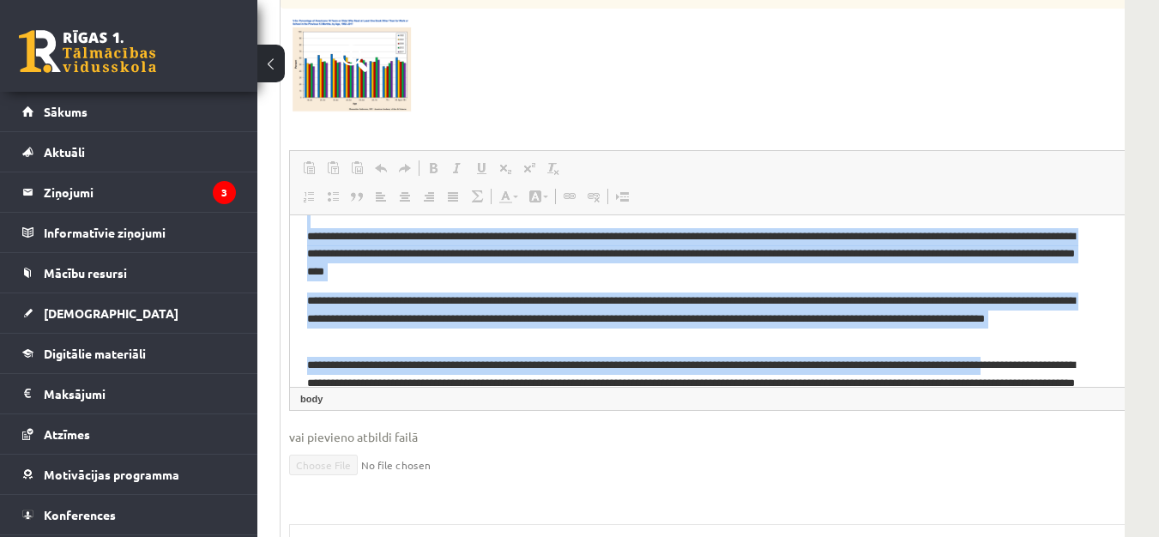
scroll to position [224, 0]
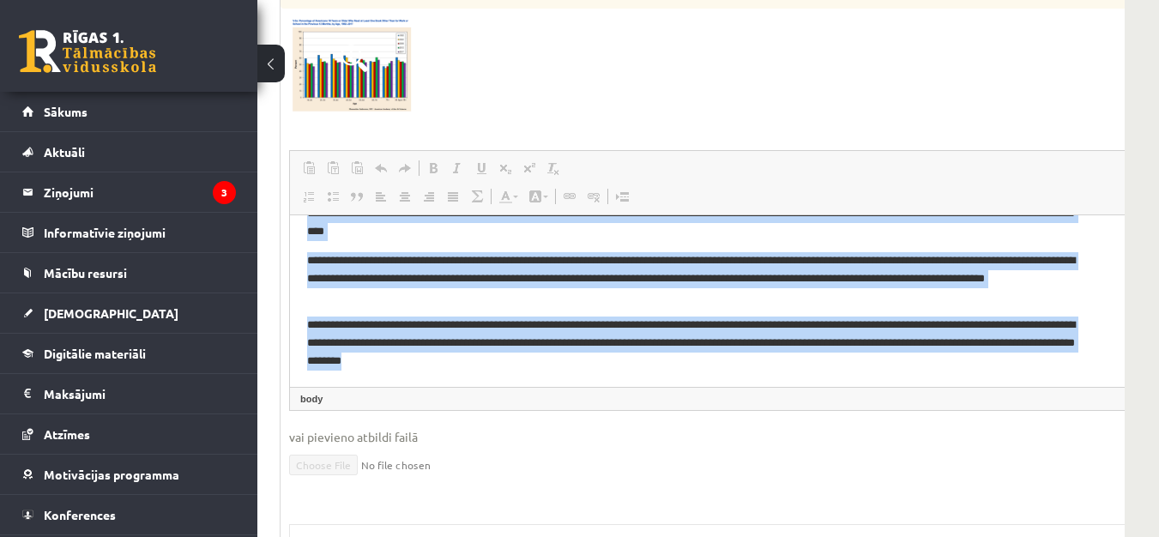
drag, startPoint x: 306, startPoint y: 220, endPoint x: 1074, endPoint y: 378, distance: 784.1
click at [1074, 378] on html "**********" at bounding box center [763, 189] width 946 height 395
copy body "**********"
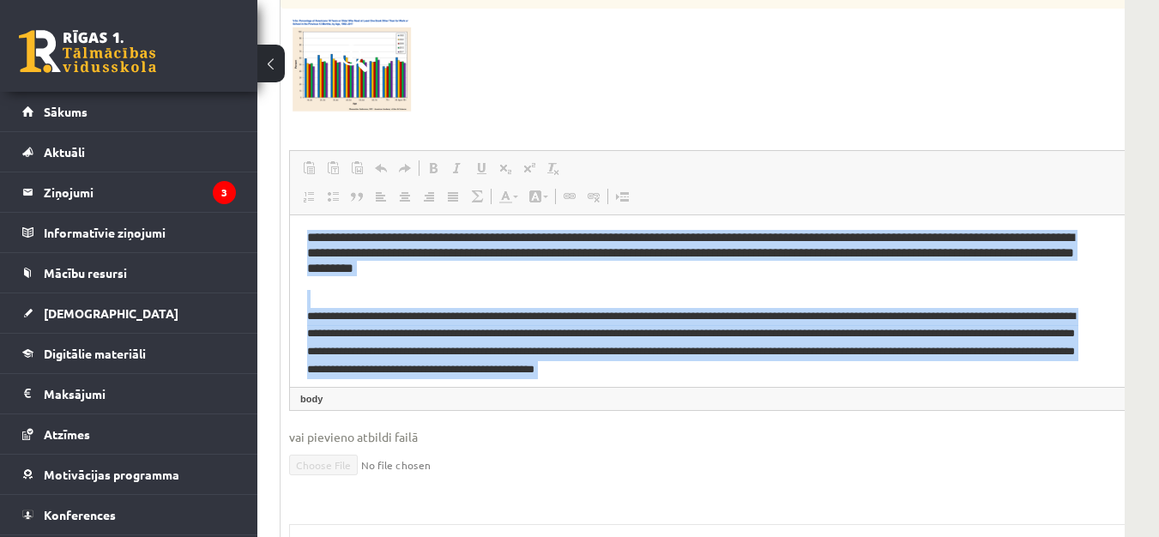
scroll to position [0, 0]
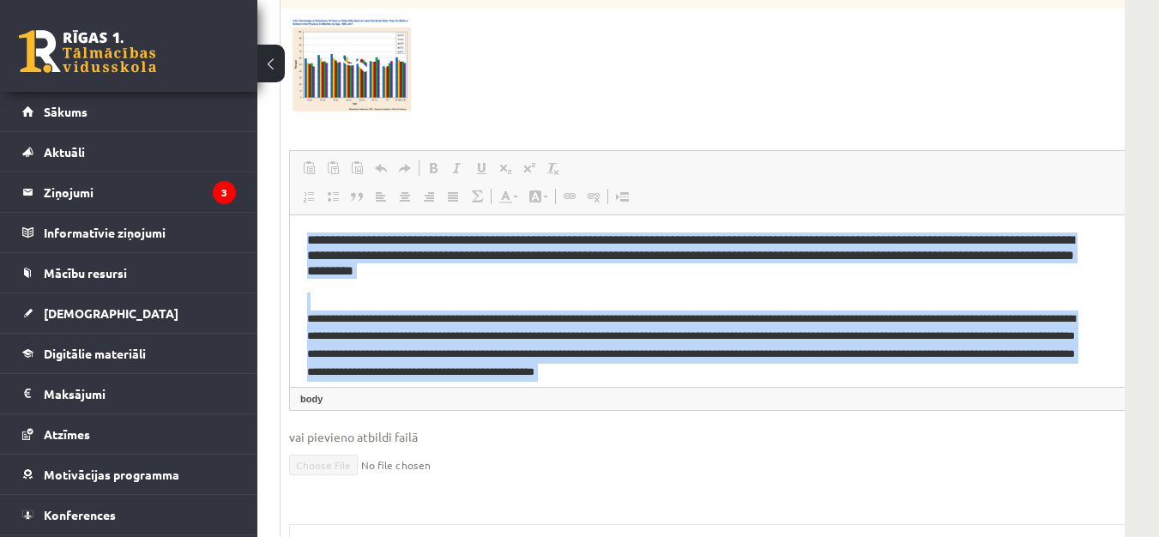
click at [393, 310] on p "**********" at bounding box center [696, 337] width 778 height 89
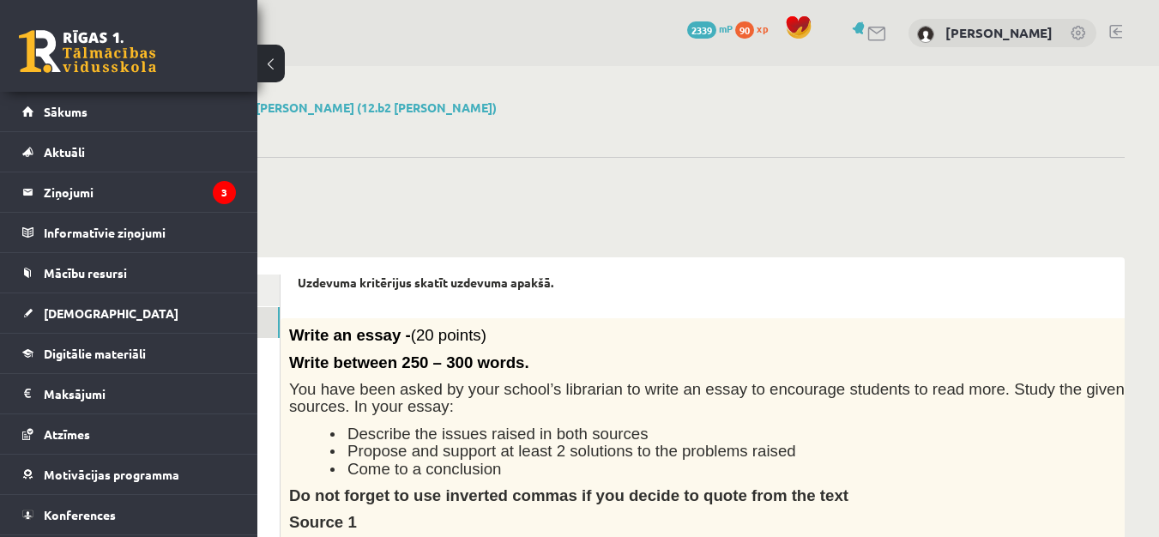
scroll to position [200, 257]
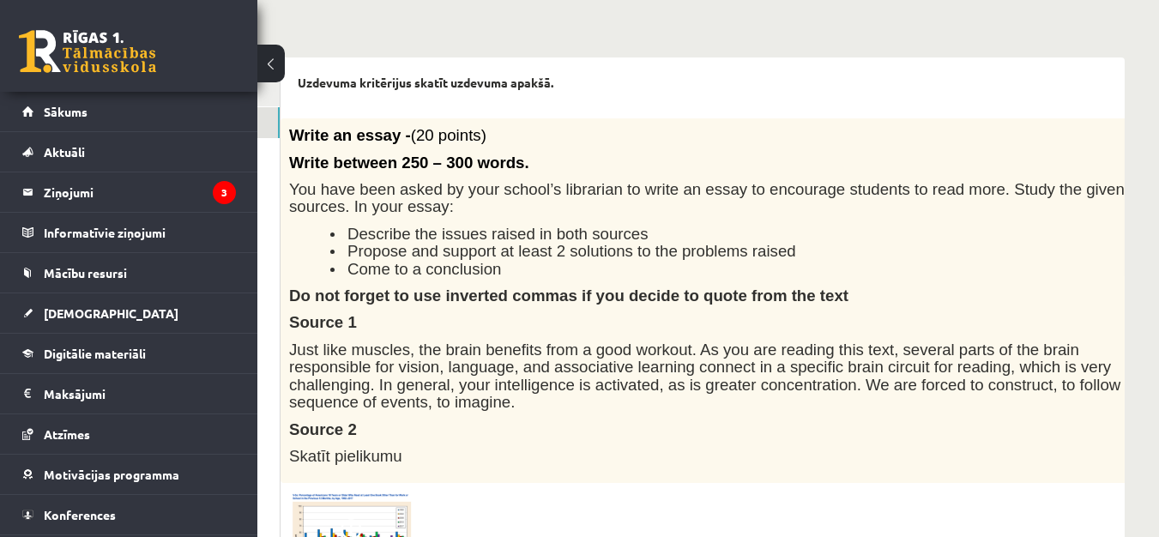
drag, startPoint x: 640, startPoint y: 319, endPoint x: 941, endPoint y: 336, distance: 300.8
click at [941, 336] on div "Write an essay - (20 points) Write between 250 – 300 words. You have been asked…" at bounding box center [763, 300] width 965 height 365
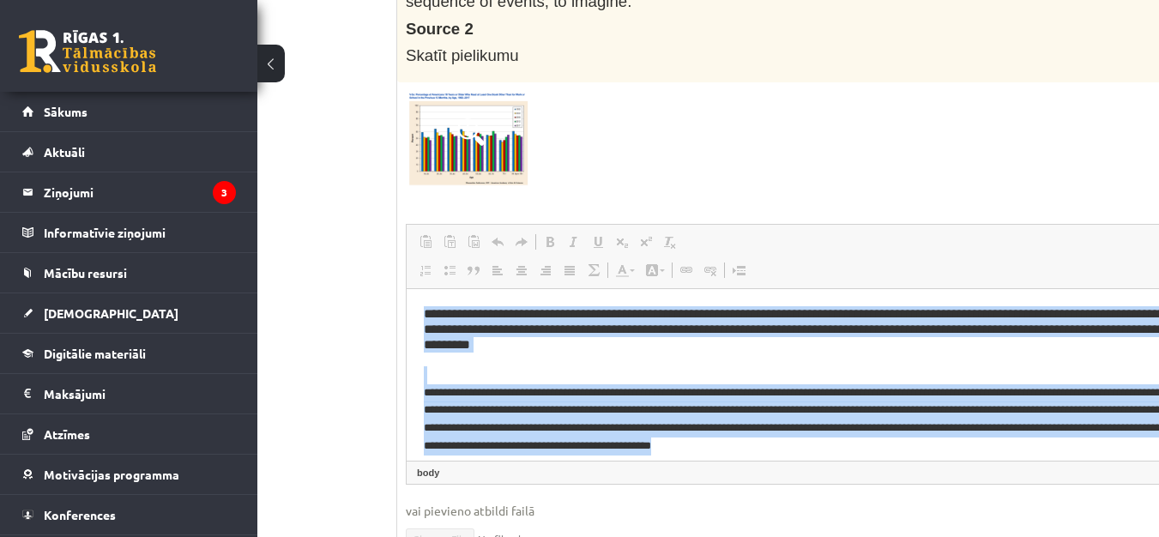
scroll to position [0, 0]
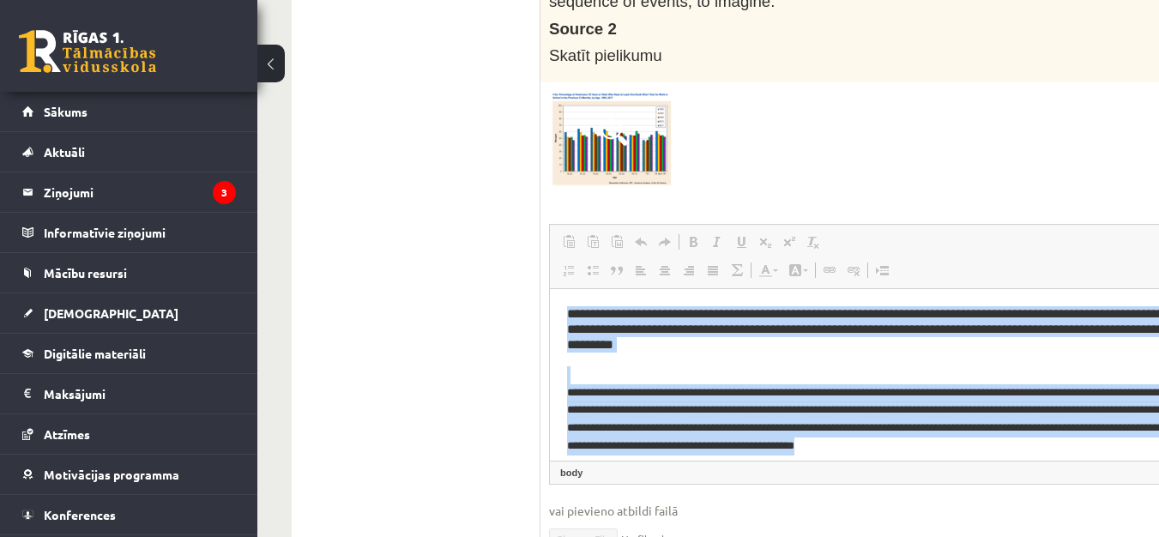
drag, startPoint x: 1219, startPoint y: 451, endPoint x: 888, endPoint y: 589, distance: 358.6
click at [550, 289] on html "**********" at bounding box center [1023, 486] width 946 height 395
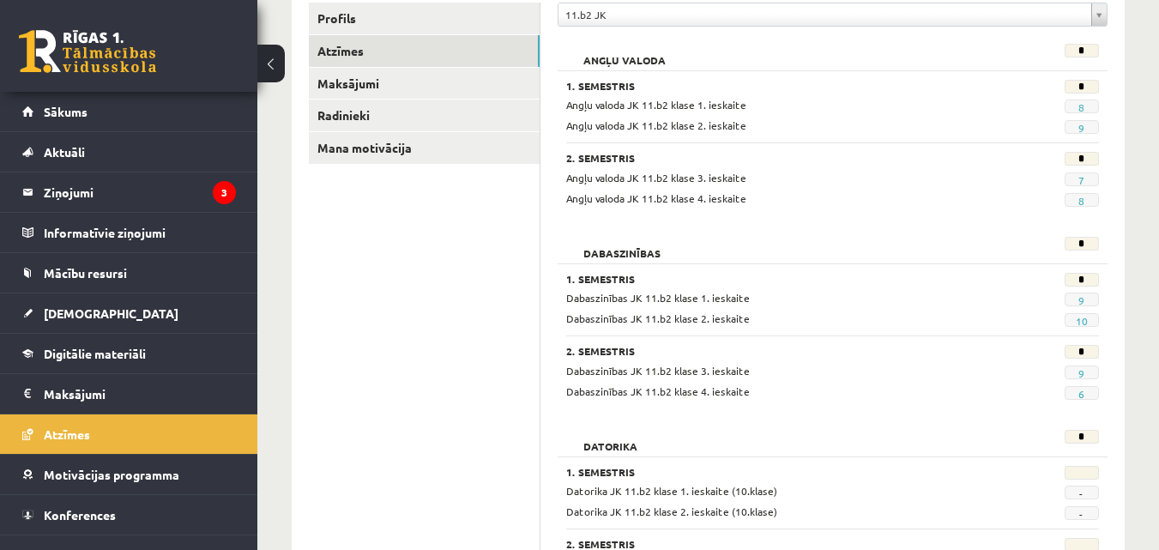
scroll to position [200, 0]
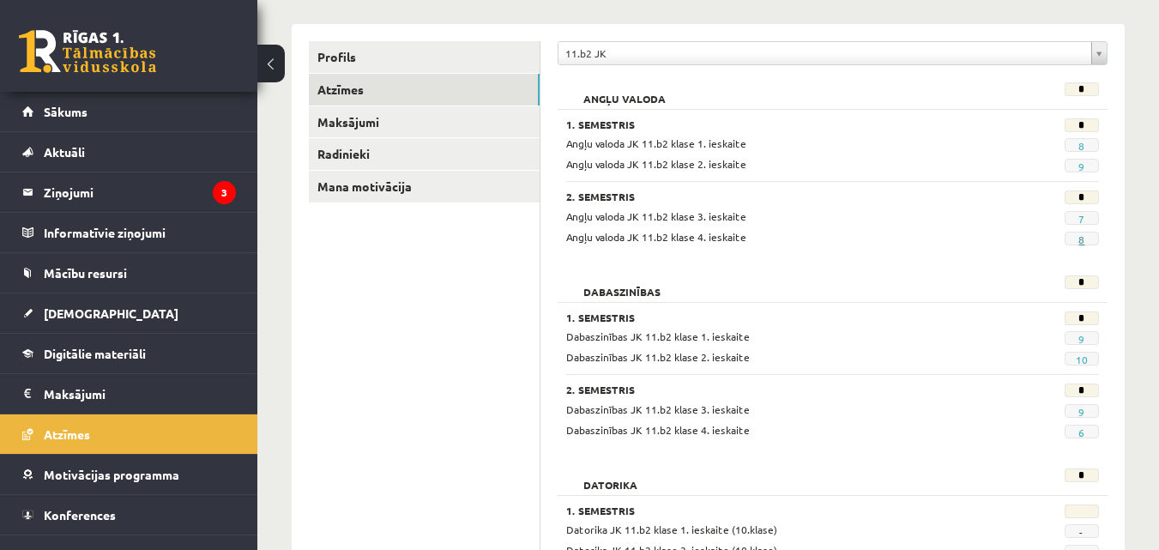
click at [1083, 239] on link "8" at bounding box center [1082, 240] width 6 height 14
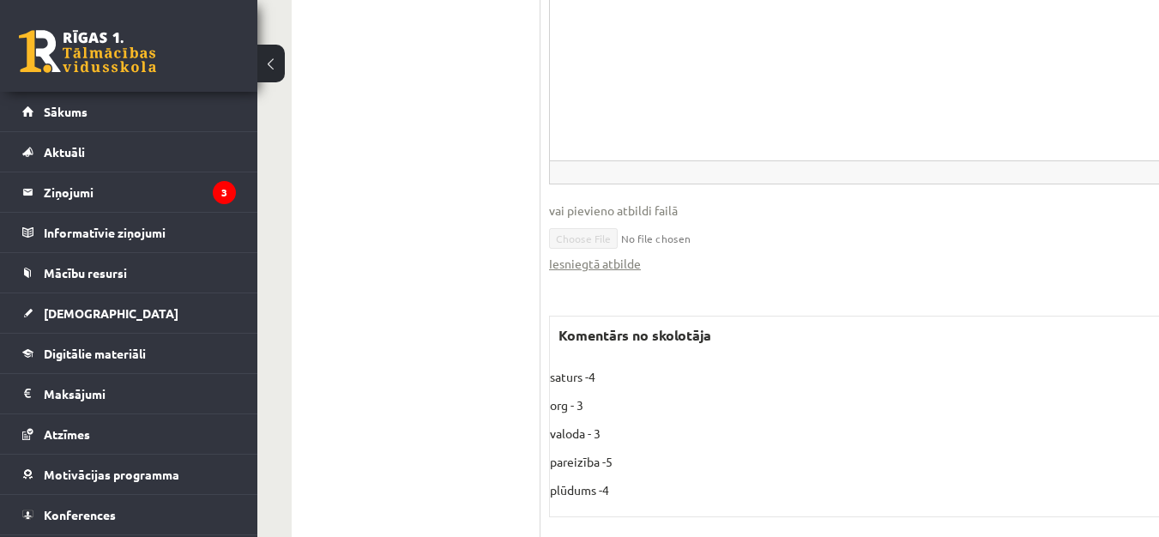
scroll to position [1201, 0]
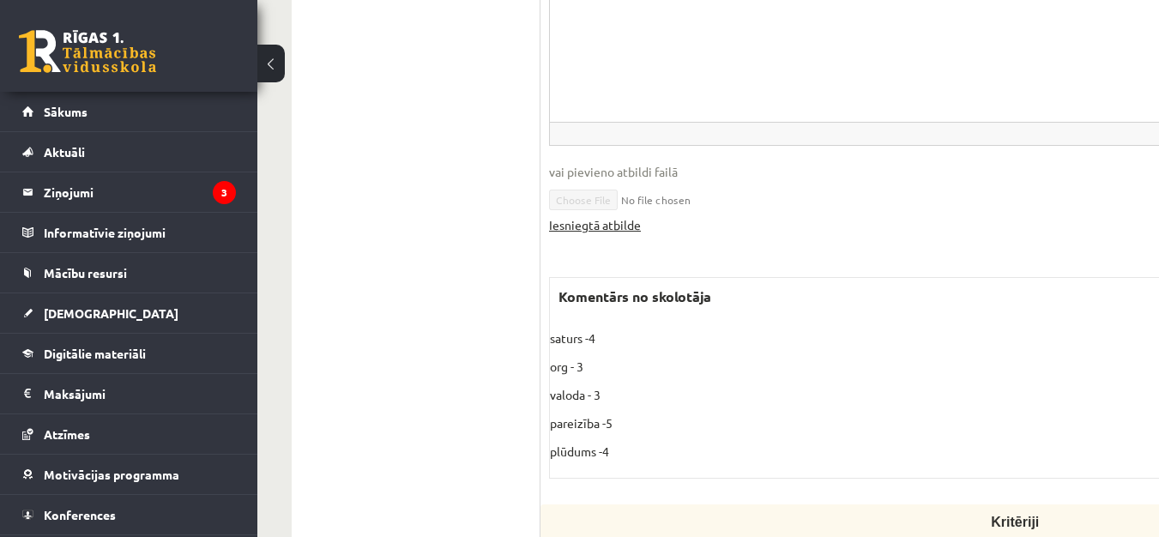
click at [603, 216] on link "Iesniegtā atbilde" at bounding box center [595, 225] width 92 height 18
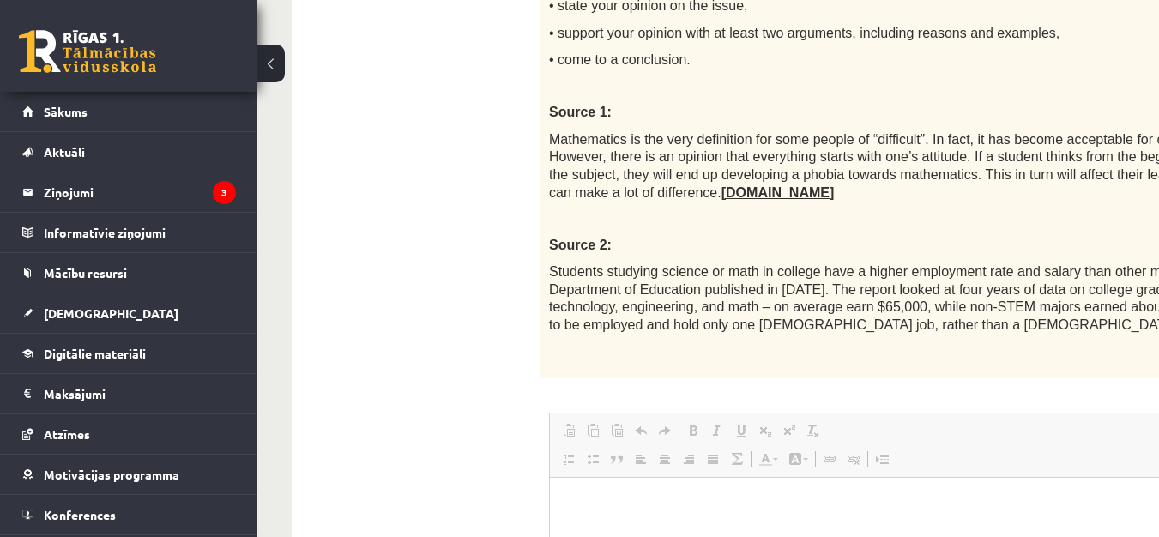
scroll to position [1074, 0]
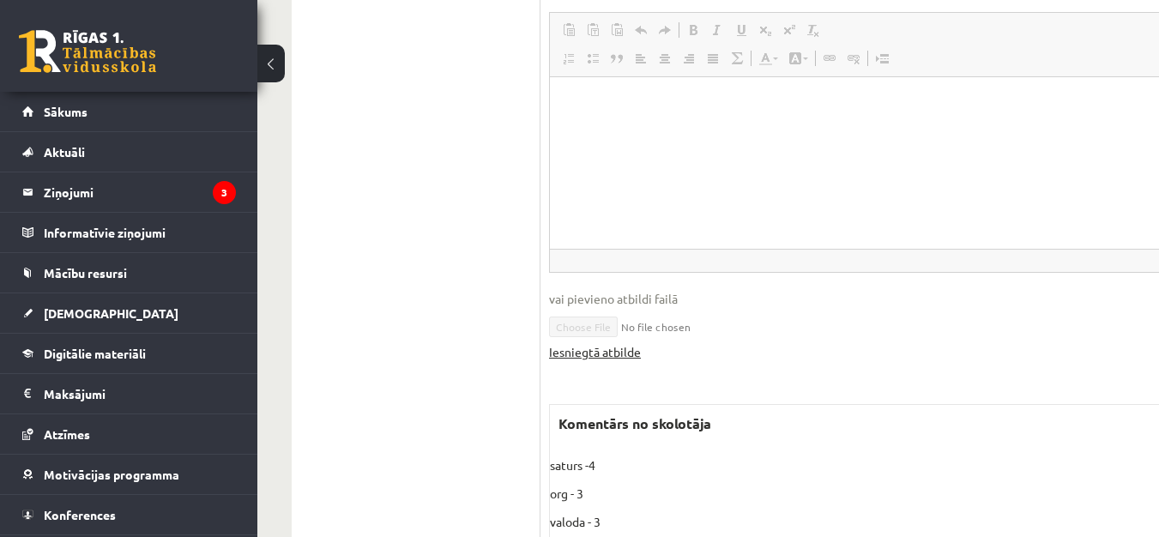
click at [621, 343] on link "Iesniegtā atbilde" at bounding box center [595, 352] width 92 height 18
click at [642, 129] on html at bounding box center [1058, 102] width 1017 height 52
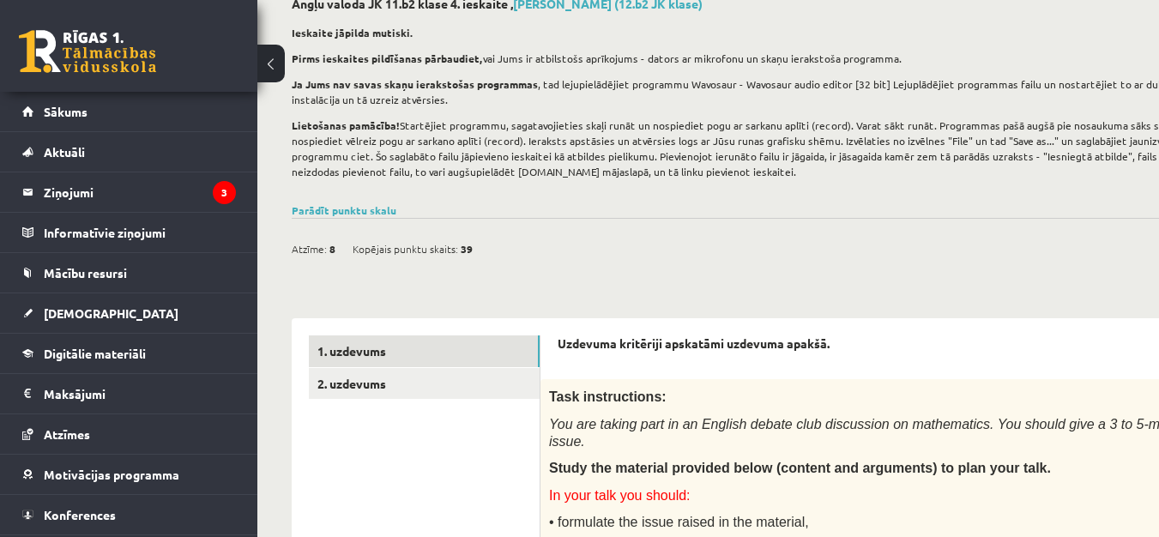
scroll to position [73, 0]
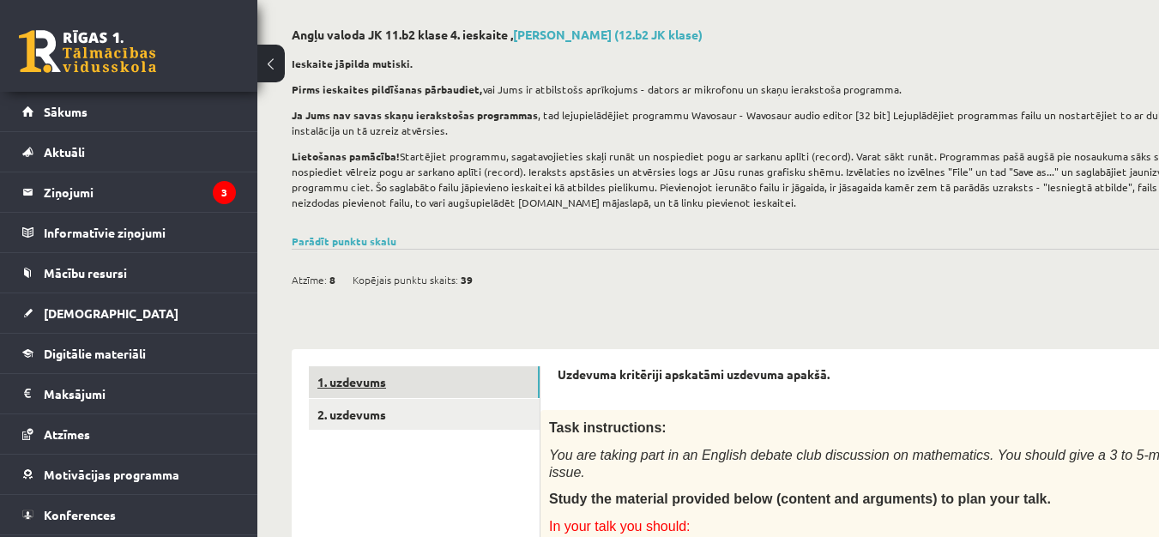
click at [415, 397] on link "1. uzdevums" at bounding box center [424, 382] width 231 height 32
click at [423, 404] on link "2. uzdevums" at bounding box center [424, 415] width 231 height 32
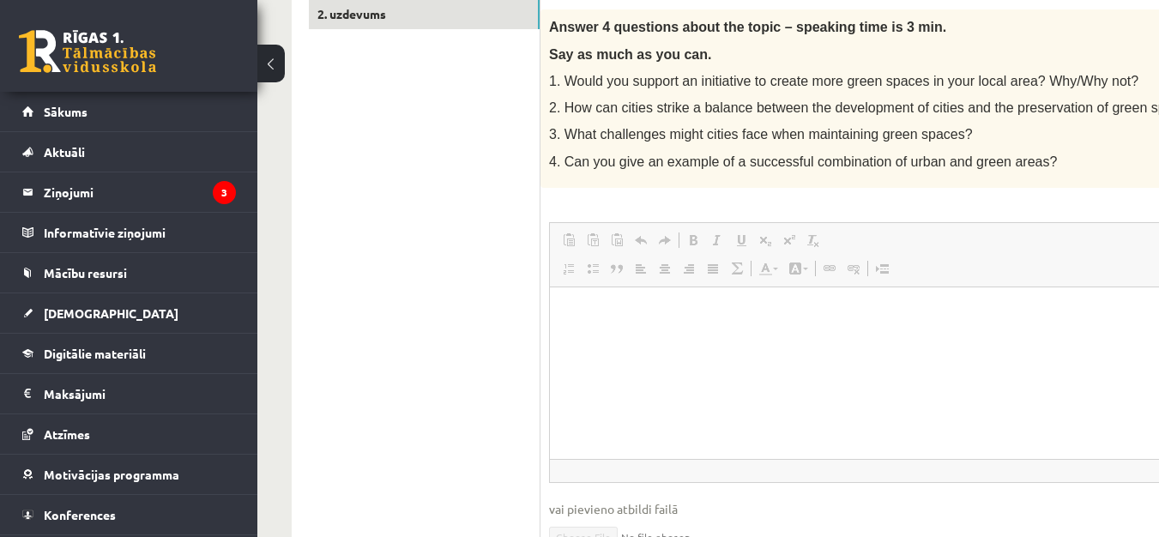
scroll to position [674, 0]
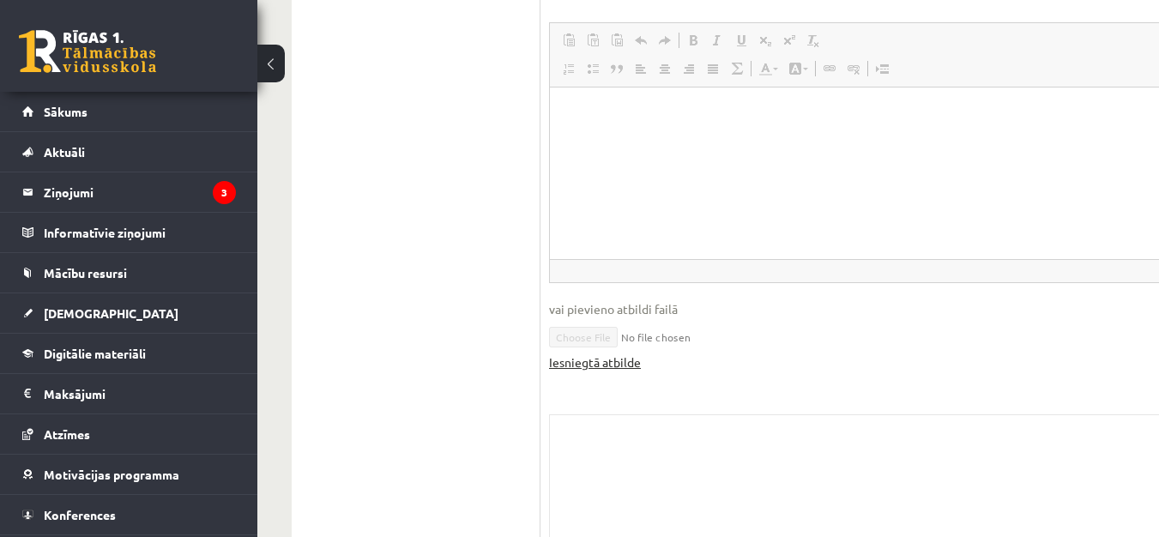
click at [620, 360] on link "Iesniegtā atbilde" at bounding box center [595, 363] width 92 height 18
click at [605, 371] on link "Iesniegtā atbilde" at bounding box center [595, 363] width 92 height 18
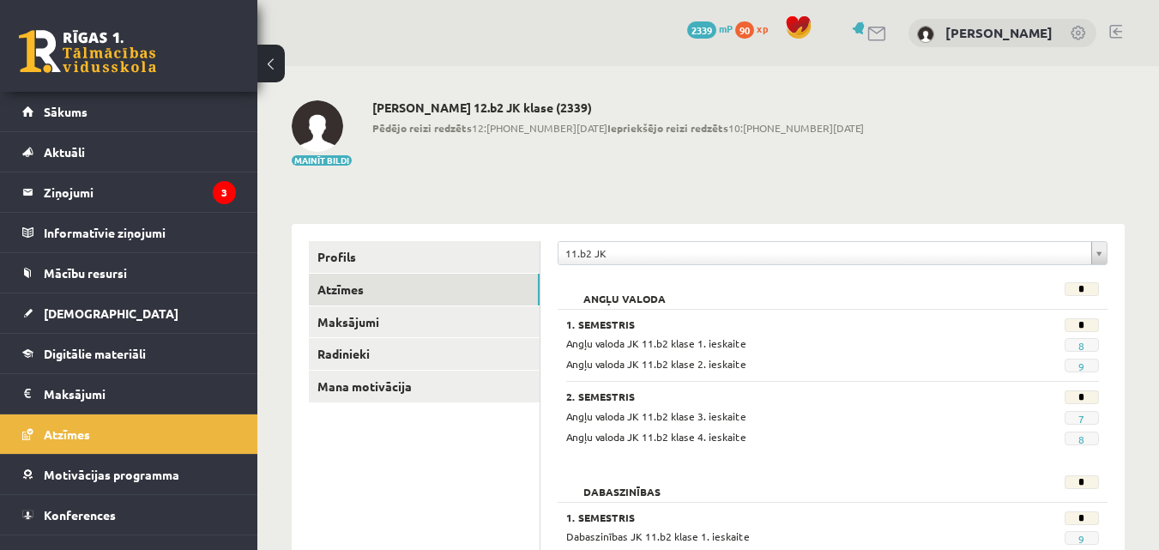
scroll to position [200, 0]
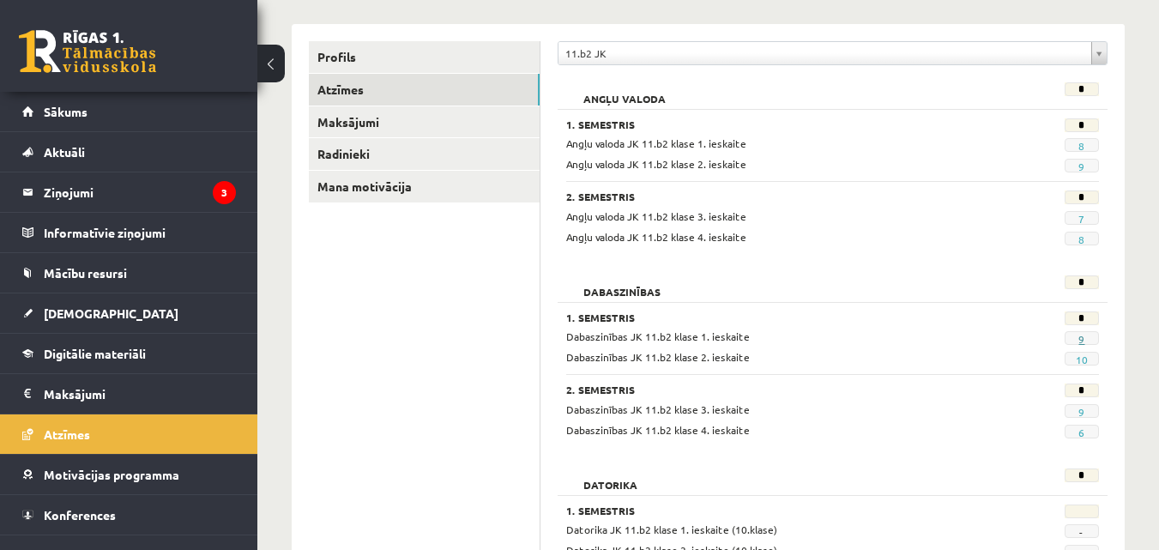
click at [1085, 339] on link "9" at bounding box center [1082, 339] width 6 height 14
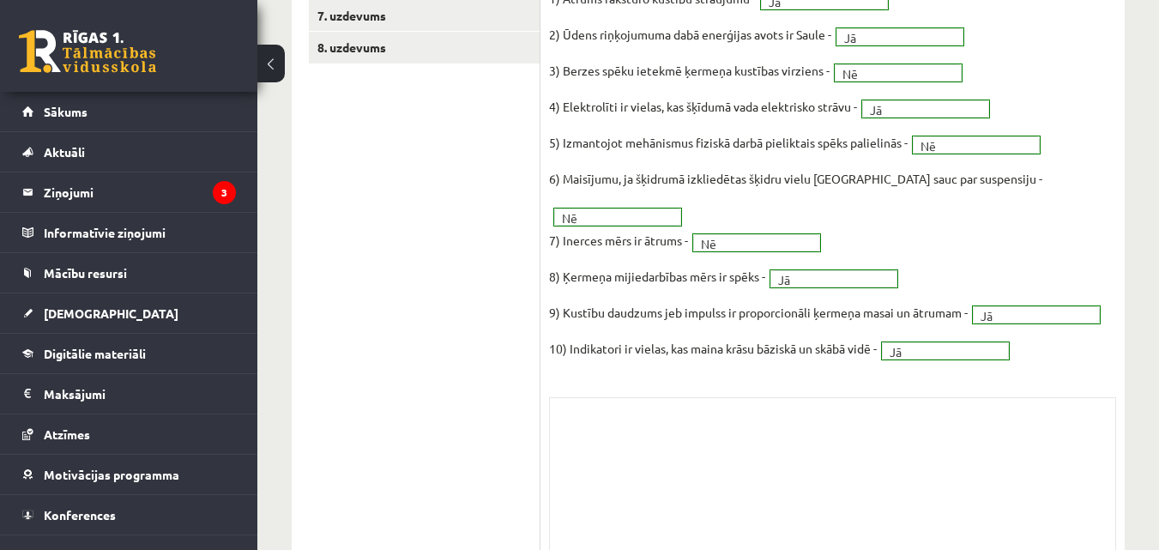
scroll to position [70, 0]
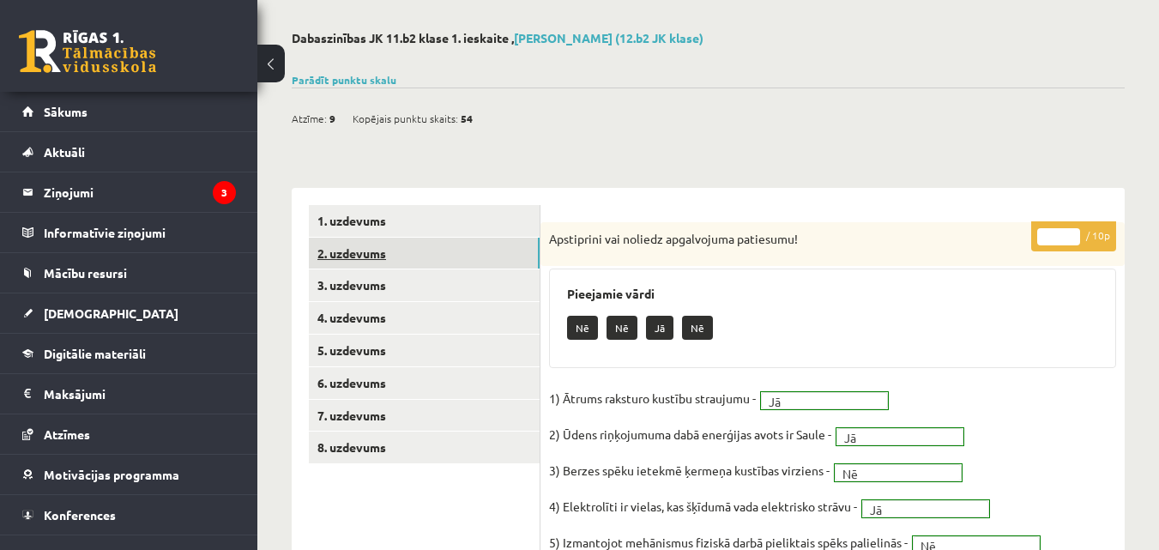
click at [438, 245] on link "2. uzdevums" at bounding box center [424, 254] width 231 height 32
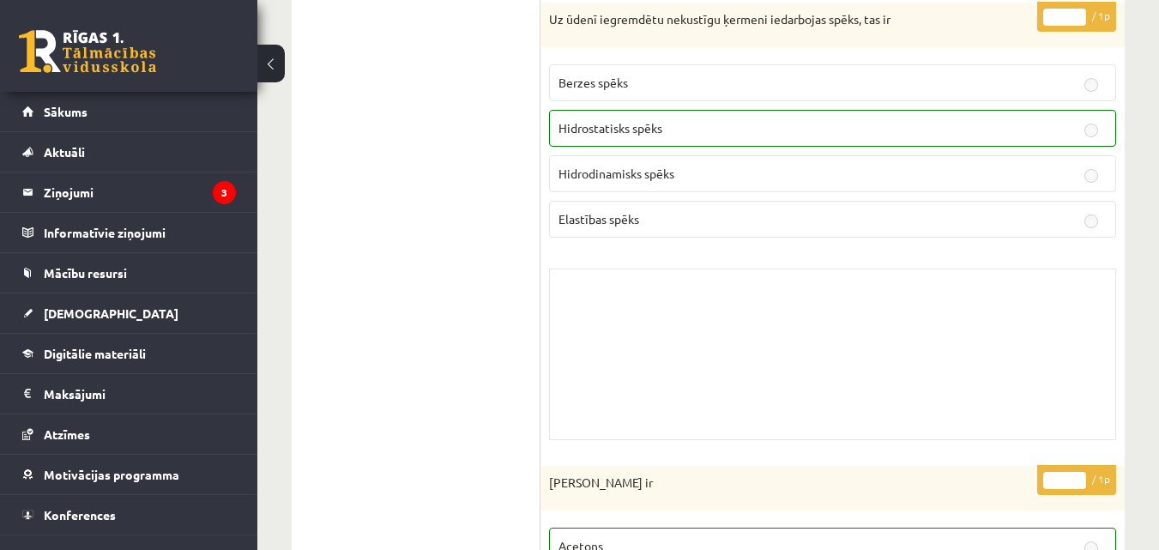
scroll to position [0, 0]
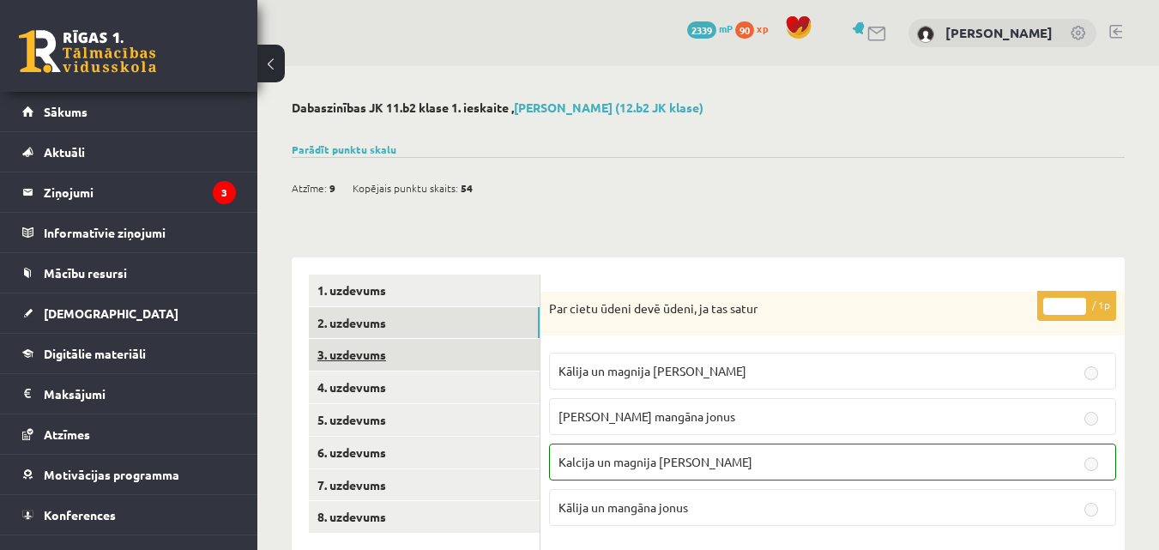
click at [363, 354] on link "3. uzdevums" at bounding box center [424, 355] width 231 height 32
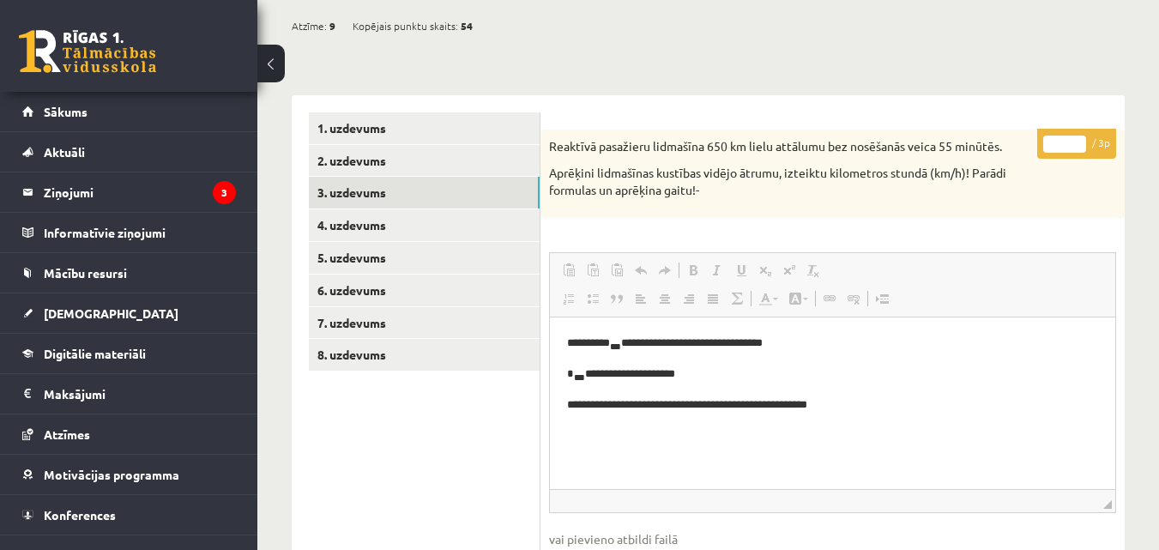
scroll to position [200, 0]
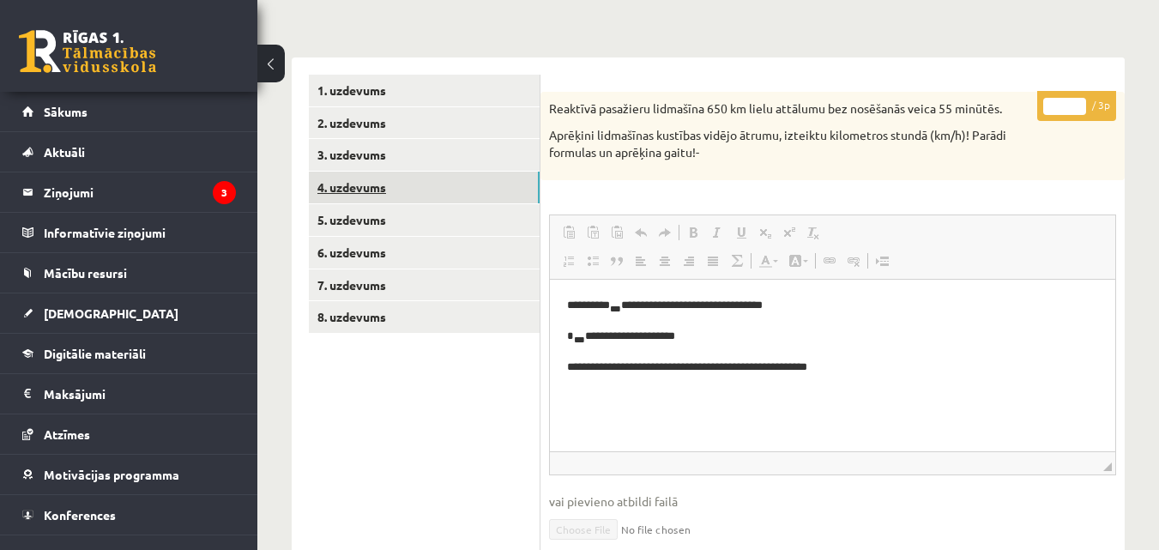
click at [367, 176] on link "4. uzdevums" at bounding box center [424, 188] width 231 height 32
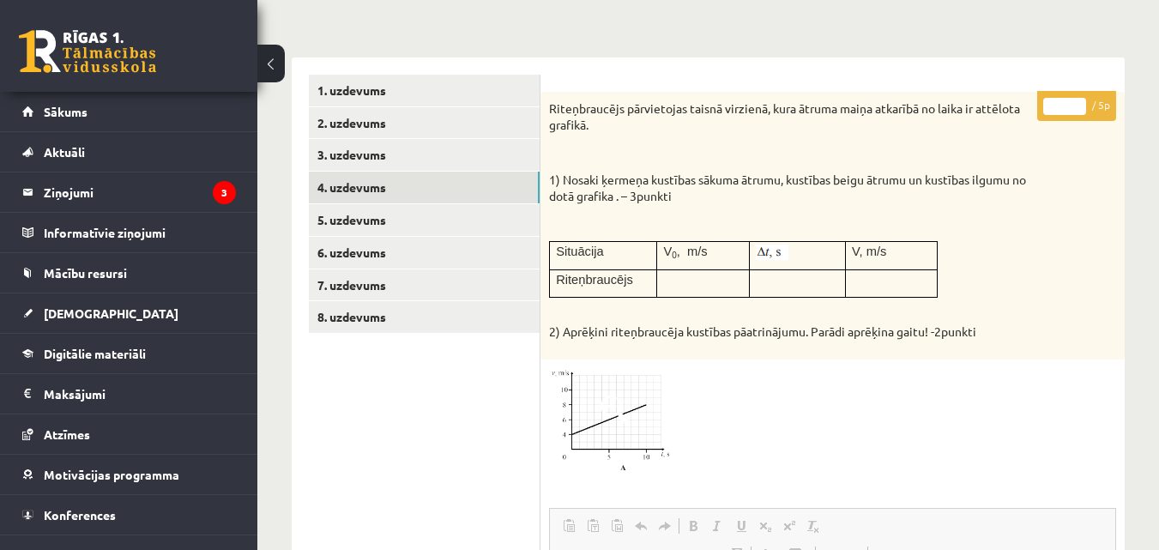
click at [596, 409] on img at bounding box center [613, 421] width 129 height 106
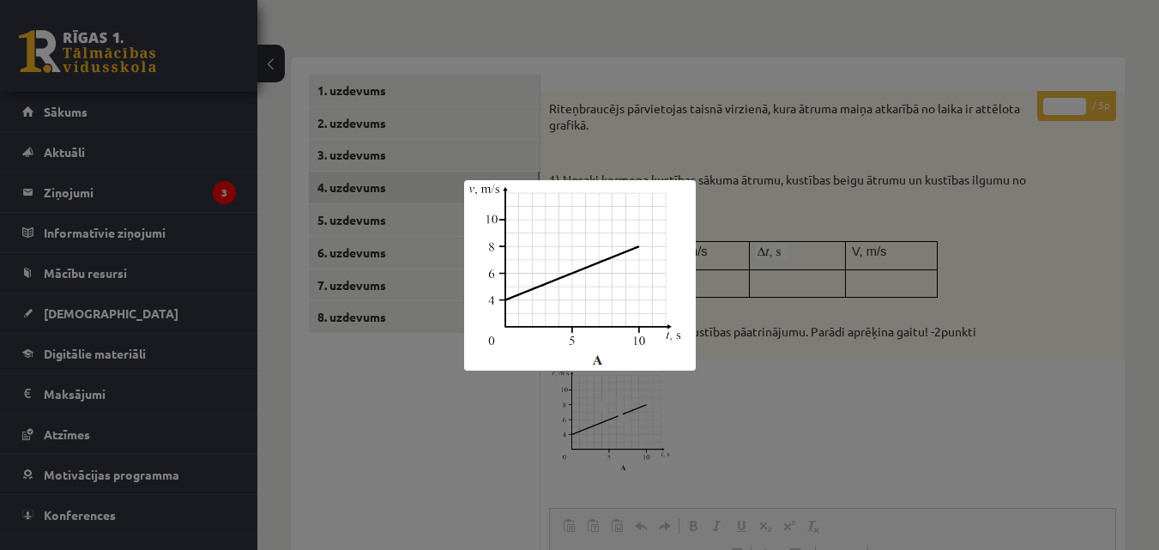
click at [637, 423] on div at bounding box center [579, 275] width 1159 height 550
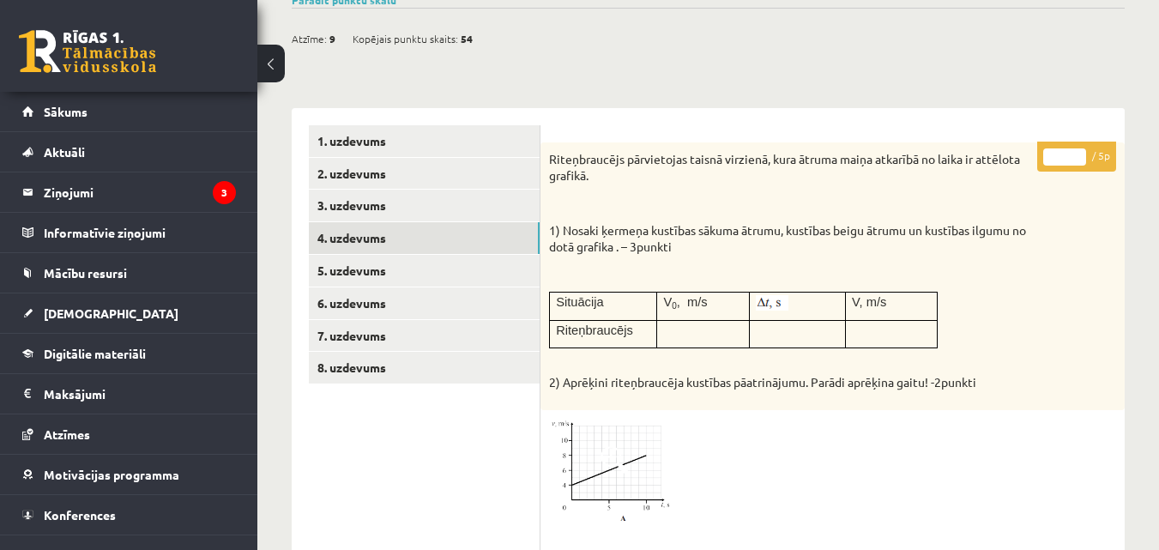
scroll to position [0, 0]
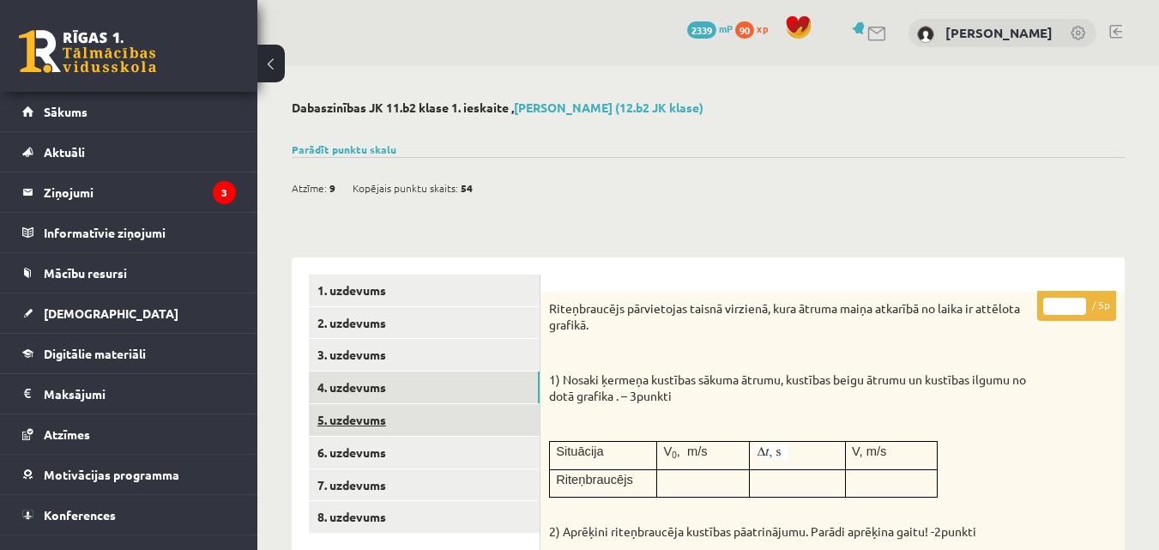
click at [457, 411] on link "5. uzdevums" at bounding box center [424, 420] width 231 height 32
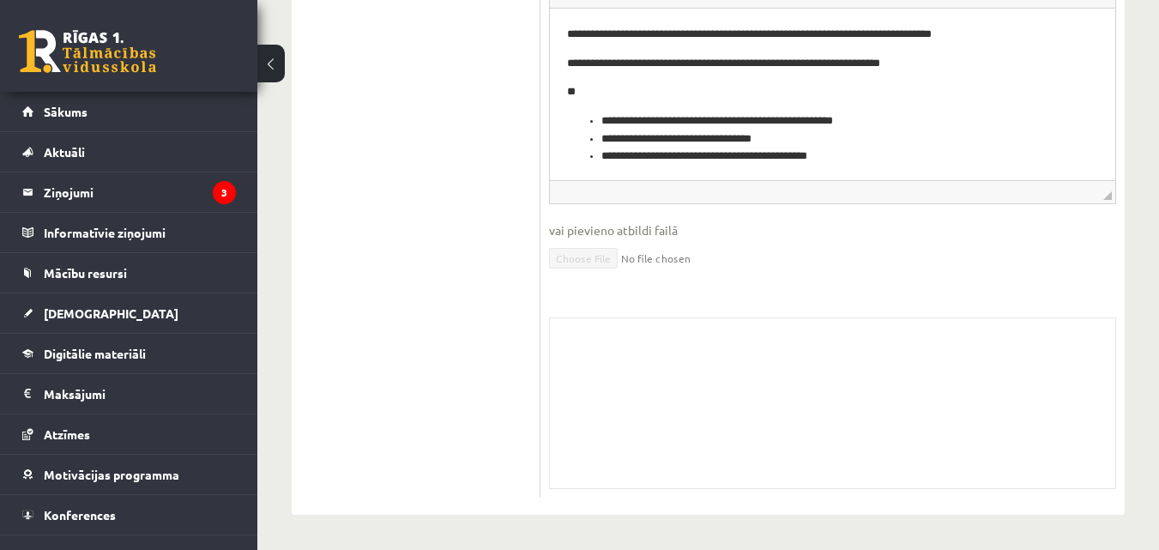
scroll to position [17, 0]
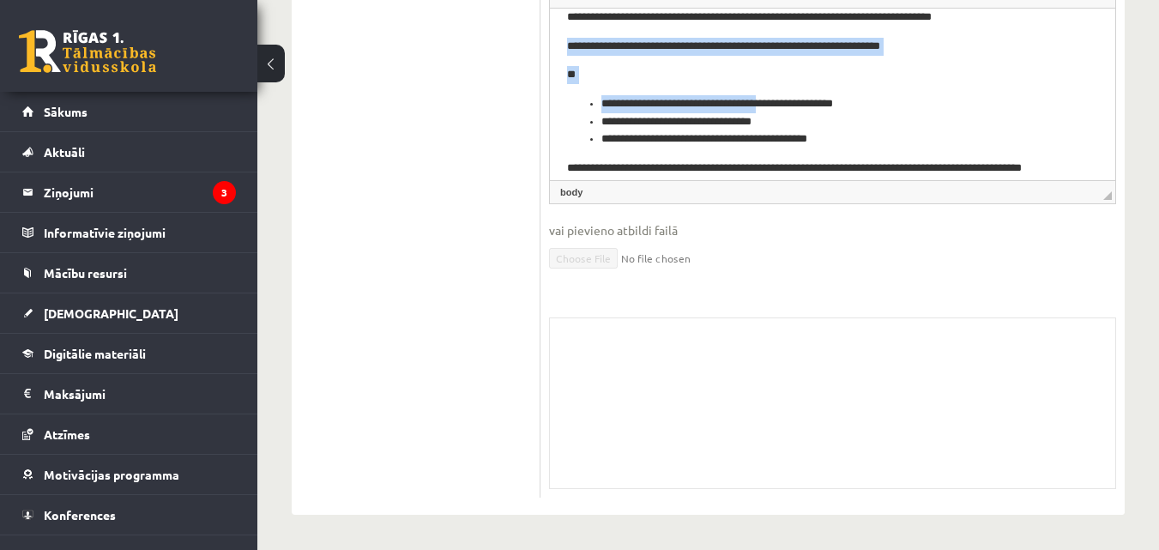
drag, startPoint x: 559, startPoint y: 31, endPoint x: 776, endPoint y: 103, distance: 228.8
click at [777, 104] on html "**********" at bounding box center [833, 186] width 566 height 390
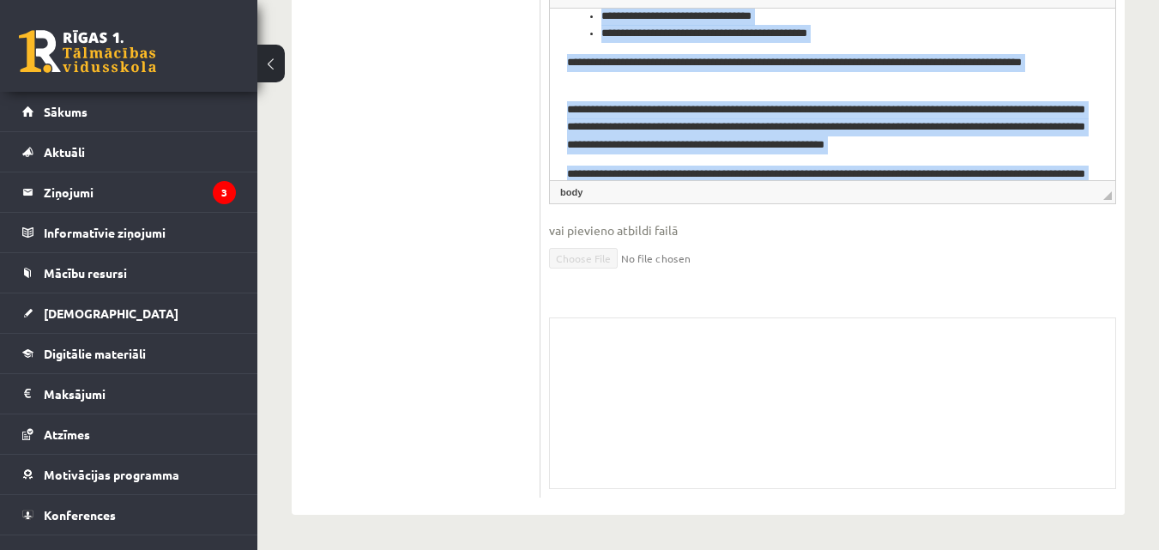
scroll to position [220, 0]
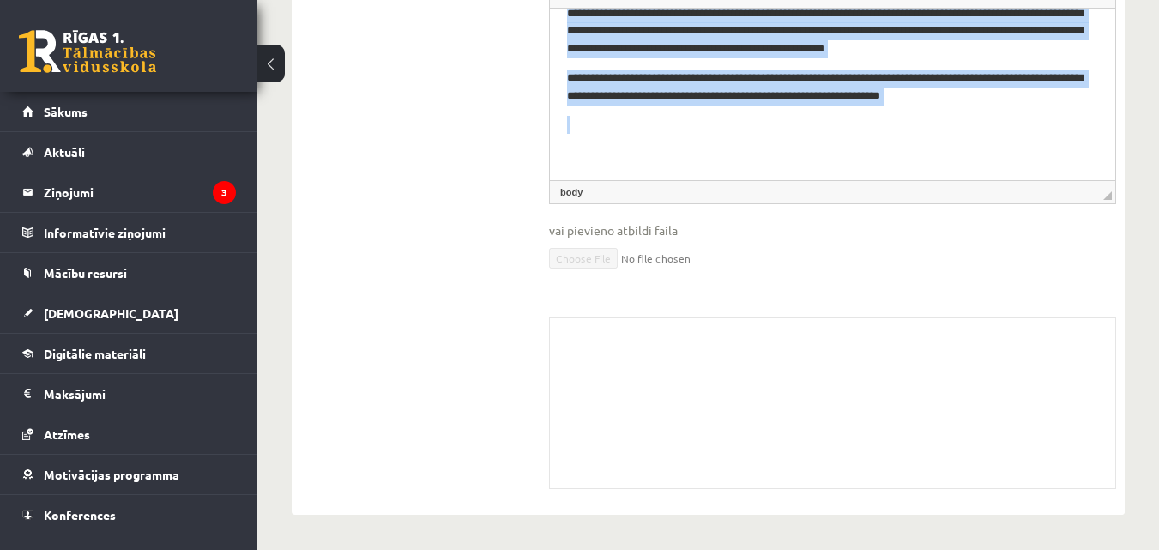
drag, startPoint x: 561, startPoint y: 16, endPoint x: 1061, endPoint y: 212, distance: 536.4
copy body "**********"
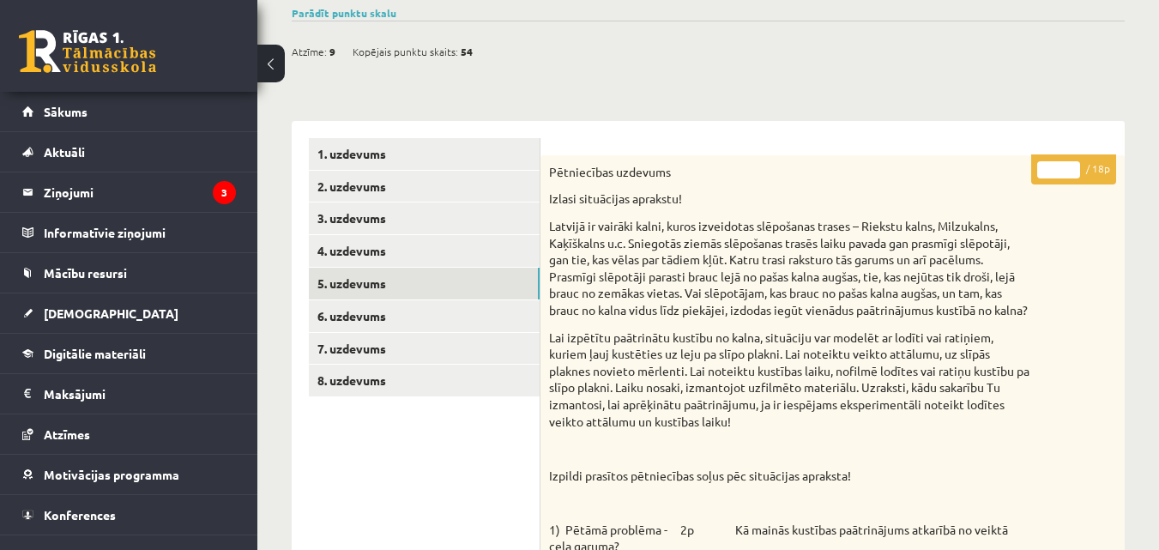
scroll to position [100, 0]
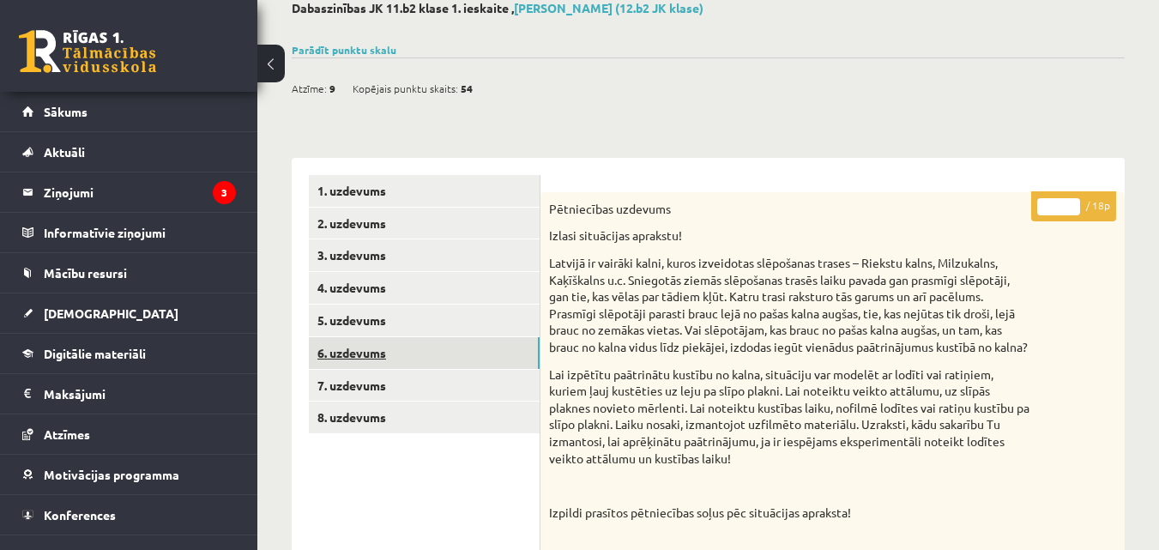
click at [440, 365] on link "6. uzdevums" at bounding box center [424, 353] width 231 height 32
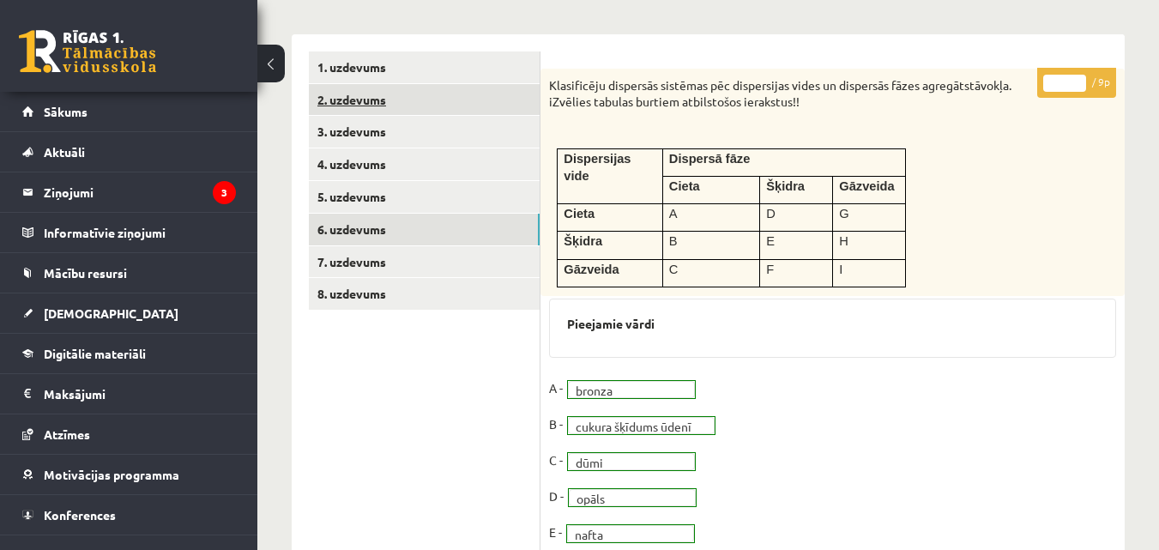
scroll to position [21, 0]
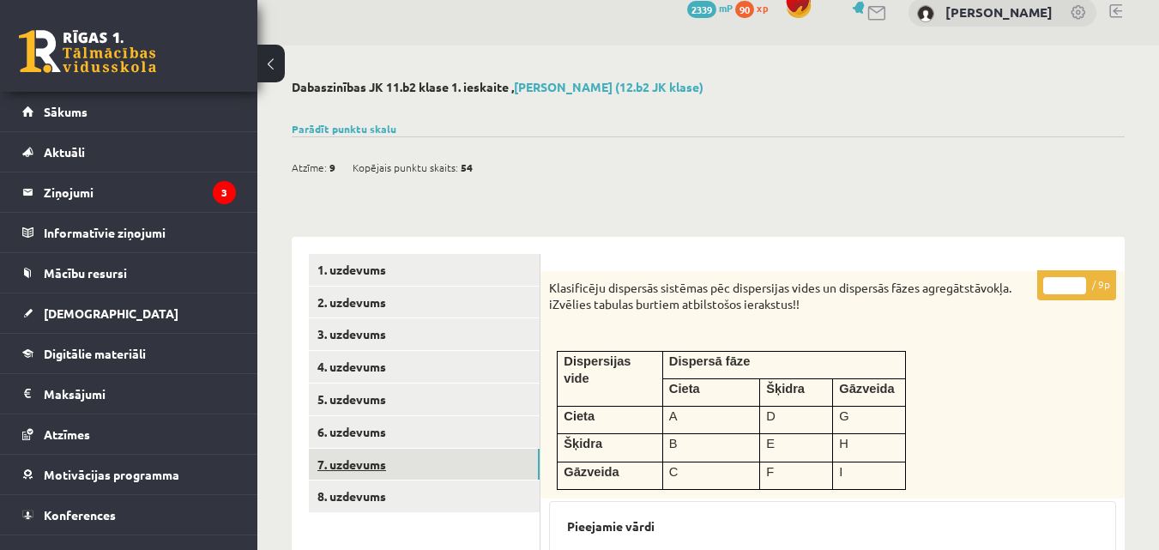
click at [381, 454] on link "7. uzdevums" at bounding box center [424, 465] width 231 height 32
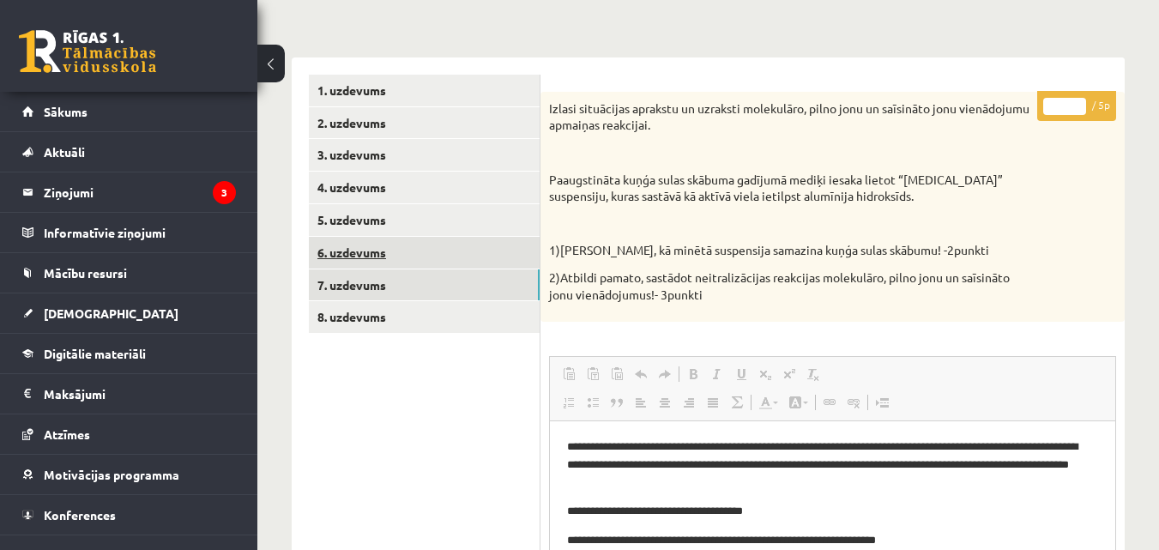
scroll to position [401, 0]
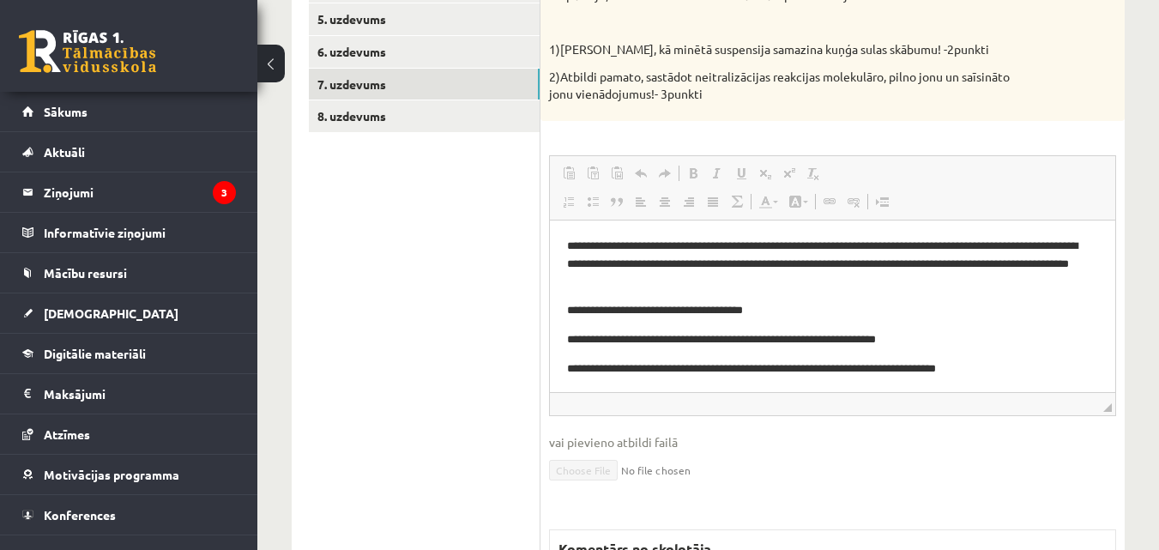
click at [571, 245] on p "**********" at bounding box center [826, 264] width 518 height 53
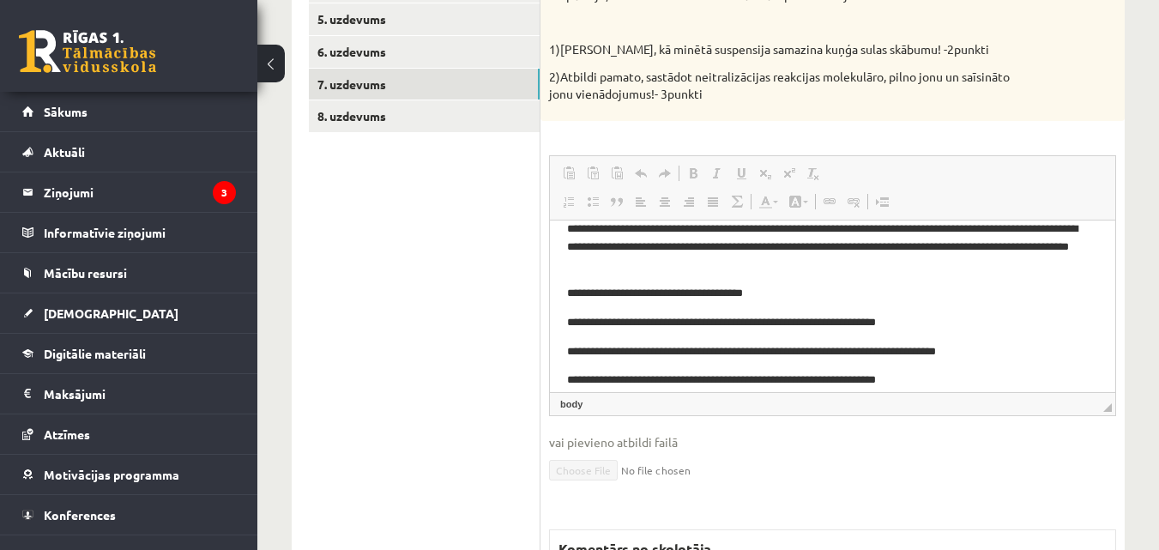
drag, startPoint x: 566, startPoint y: 244, endPoint x: 862, endPoint y: 328, distance: 307.8
click at [862, 328] on html "**********" at bounding box center [833, 319] width 566 height 233
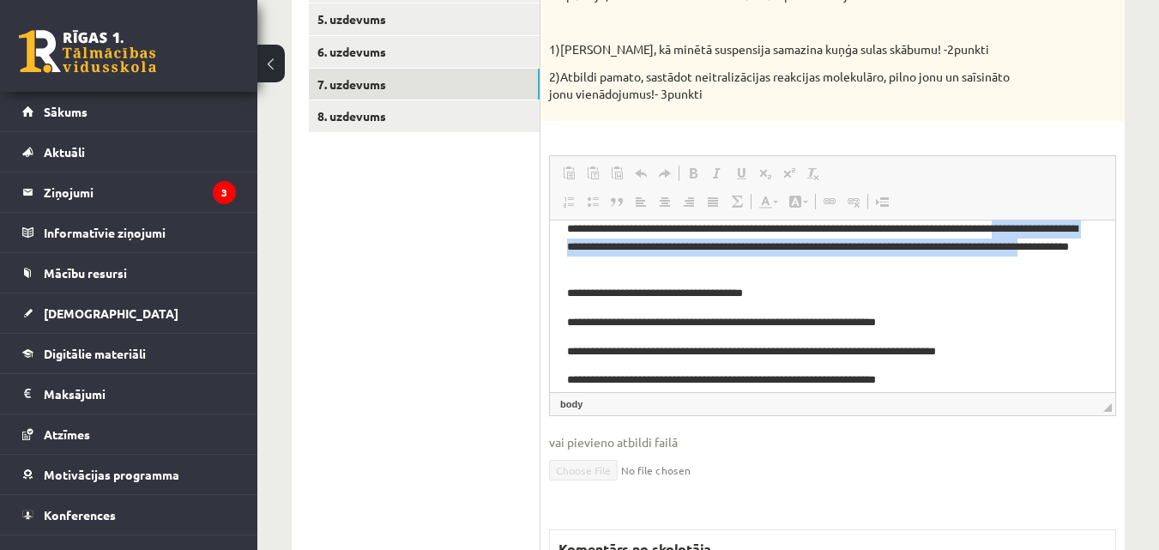
drag, startPoint x: 566, startPoint y: 241, endPoint x: 688, endPoint y: 266, distance: 125.2
click at [688, 266] on html "**********" at bounding box center [833, 319] width 566 height 233
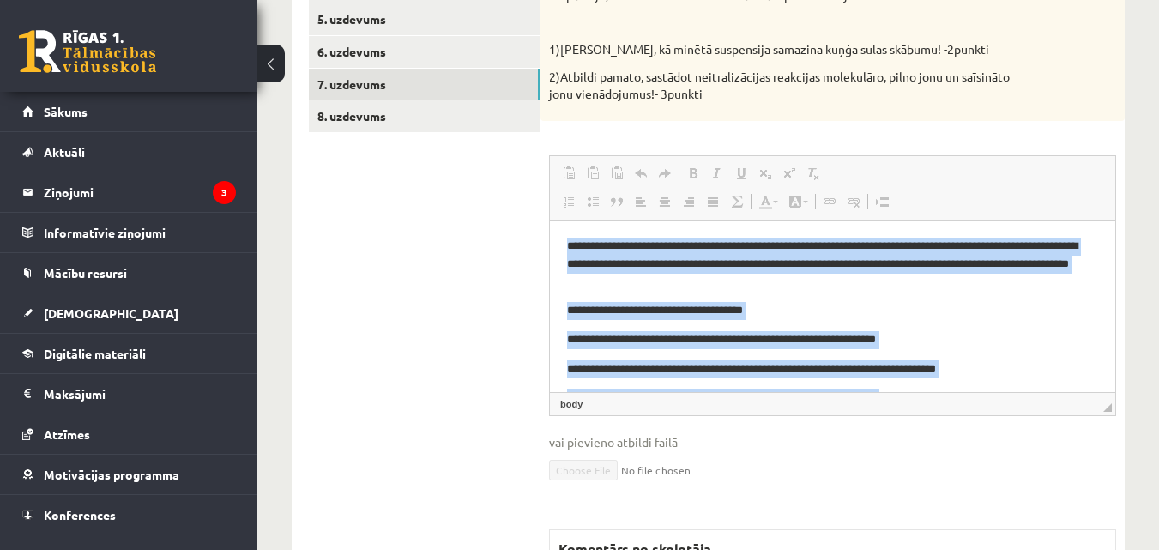
scroll to position [61, 0]
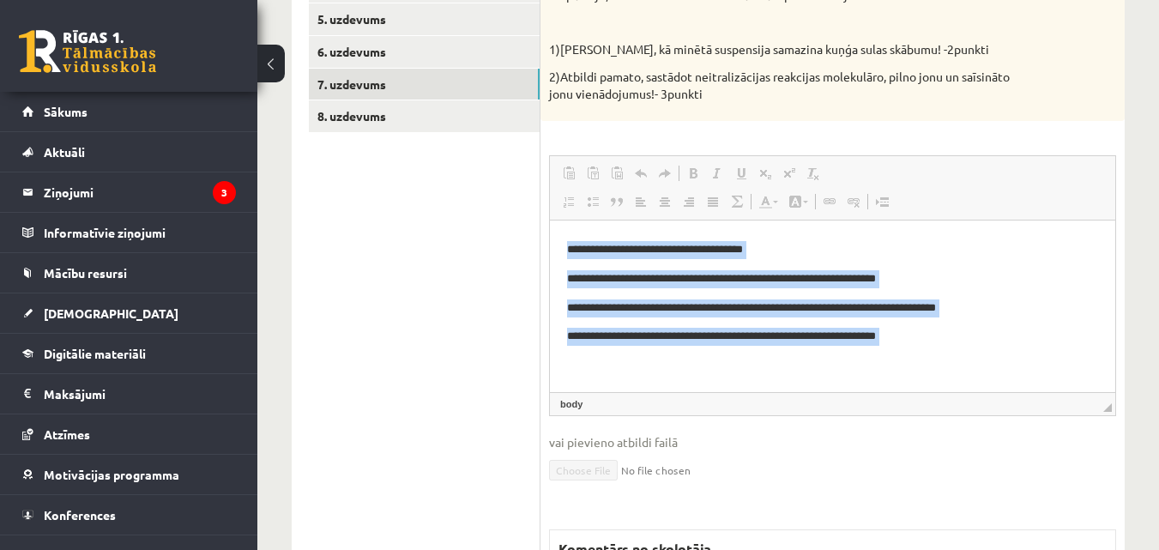
drag, startPoint x: 560, startPoint y: 228, endPoint x: 1635, endPoint y: 637, distance: 1149.4
click at [1110, 392] on html "**********" at bounding box center [833, 276] width 566 height 233
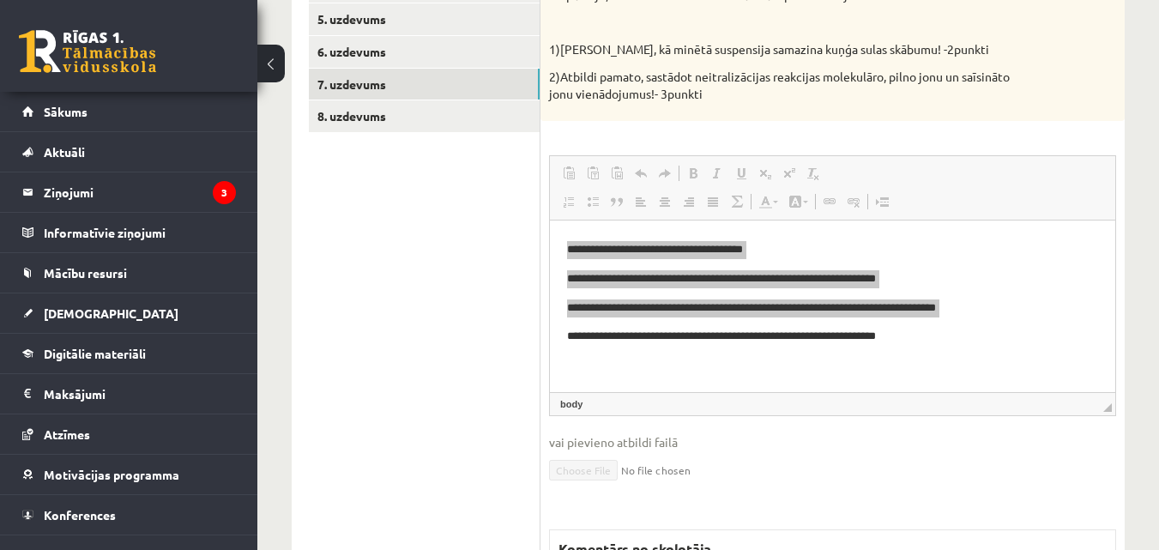
click at [1084, 415] on span "◢ Elementa ceļš body" at bounding box center [833, 403] width 566 height 23
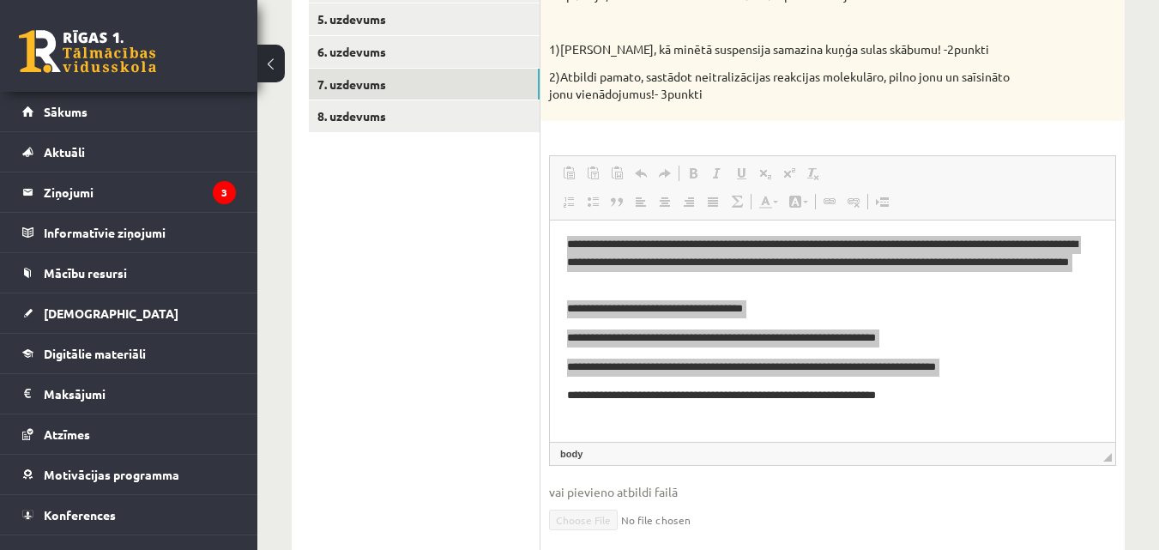
scroll to position [0, 0]
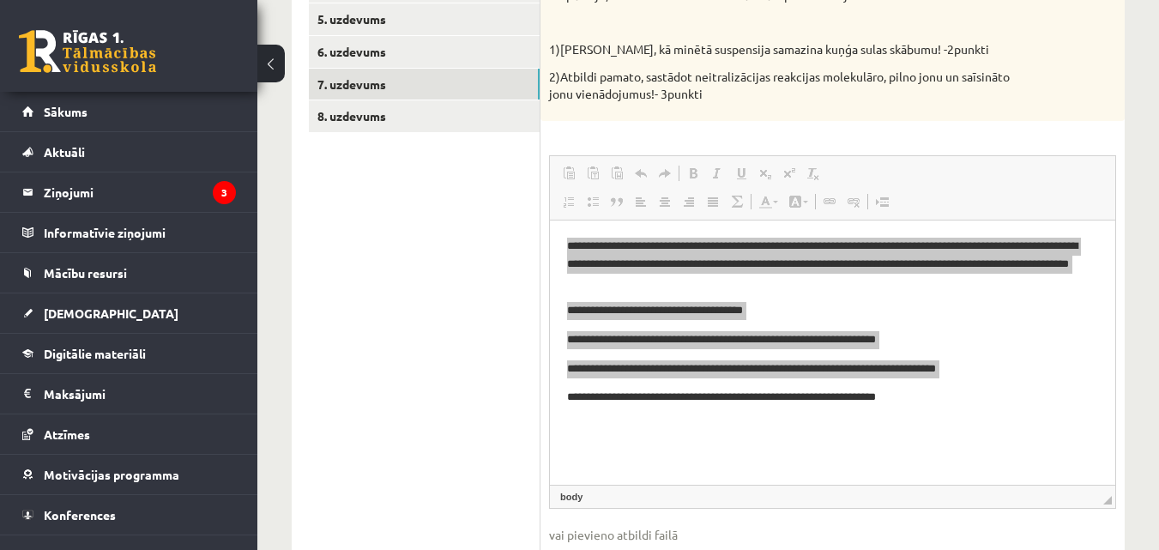
drag, startPoint x: 1107, startPoint y: 411, endPoint x: 1133, endPoint y: 504, distance: 96.2
click at [1133, 504] on div "**********" at bounding box center [708, 259] width 902 height 1189
click at [507, 375] on ul "1. uzdevums 2. uzdevums 3. uzdevums 4. uzdevums 5. uzdevums 6. uzdevums 7. uzde…" at bounding box center [425, 338] width 232 height 929
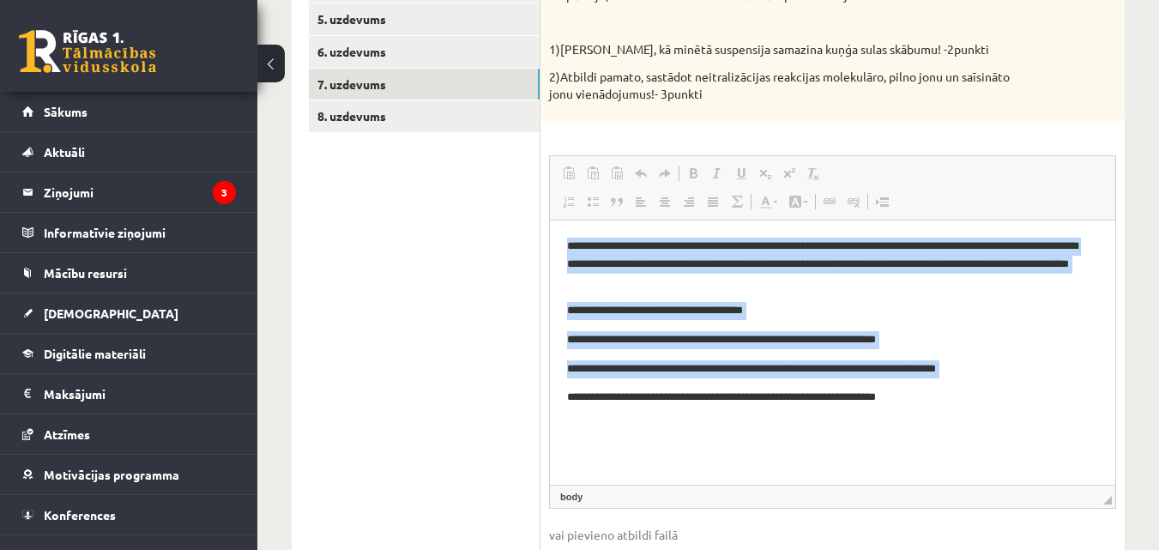
click at [604, 403] on p "**********" at bounding box center [832, 398] width 531 height 18
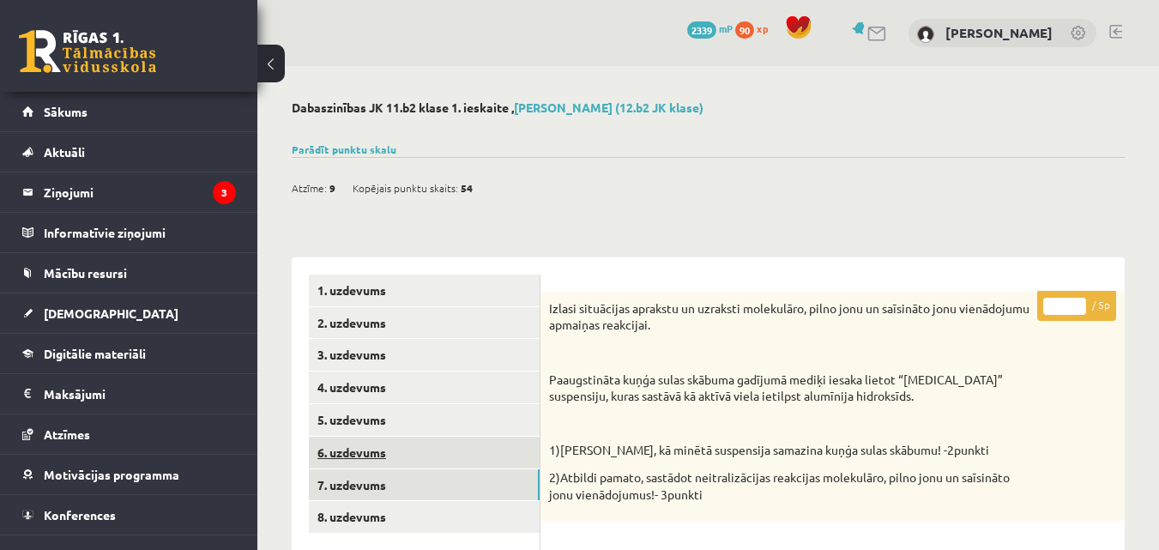
scroll to position [200, 0]
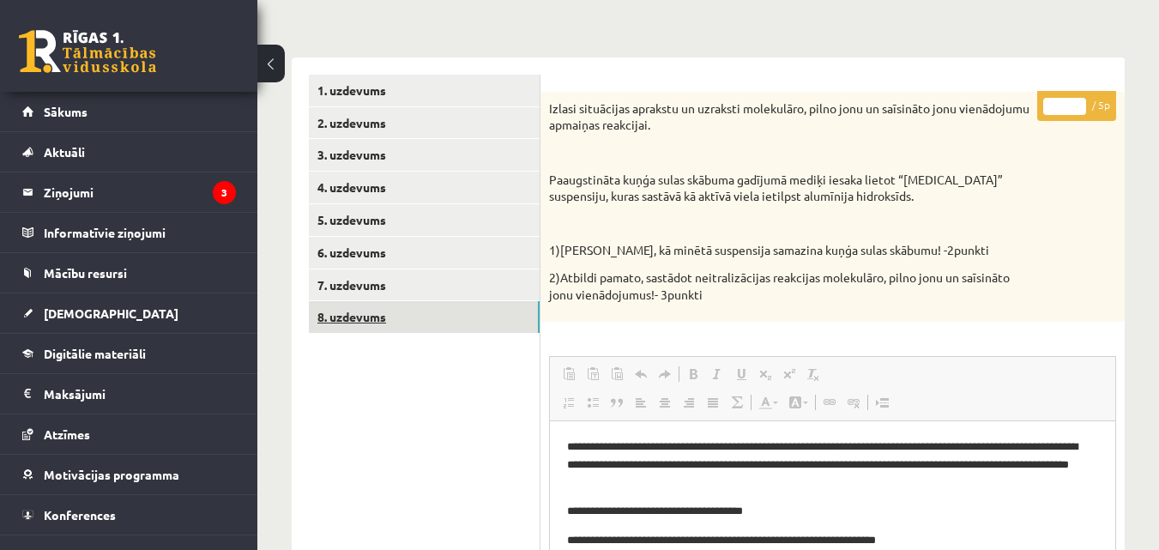
click at [440, 316] on link "8. uzdevums" at bounding box center [424, 317] width 231 height 32
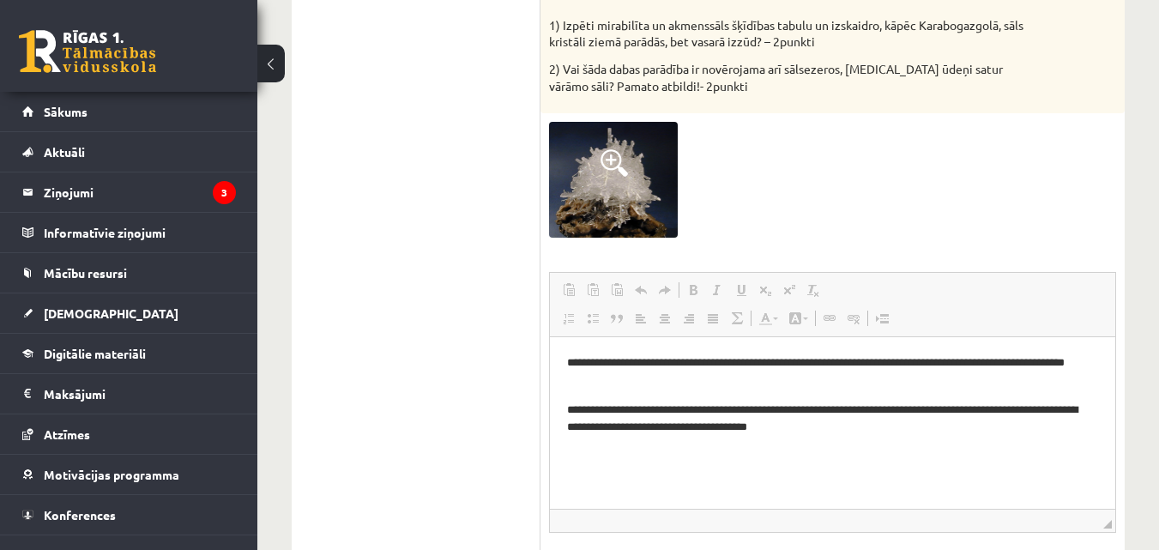
scroll to position [559, 0]
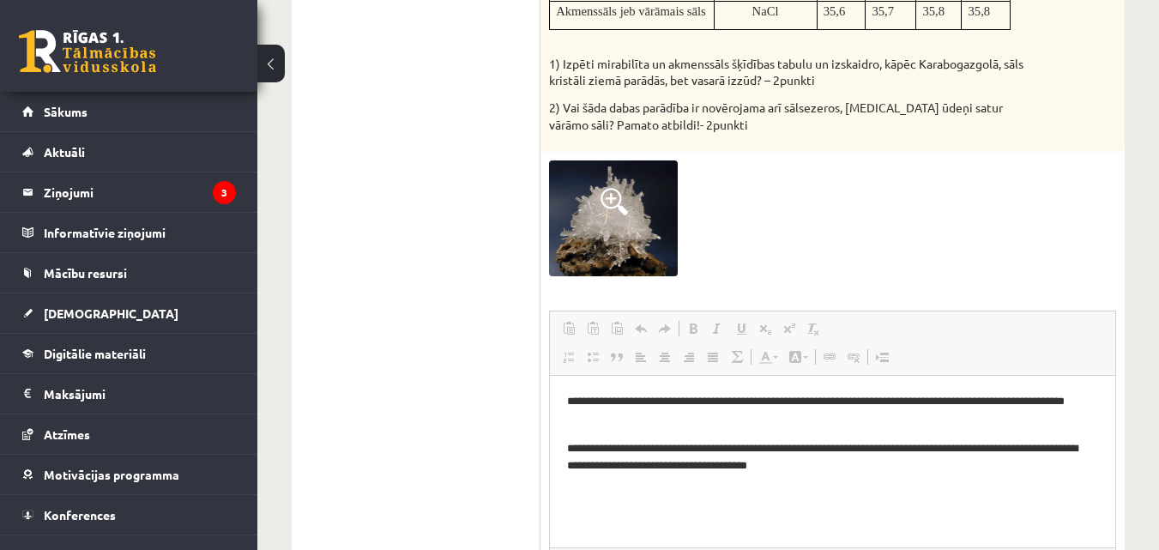
click at [614, 197] on span at bounding box center [614, 201] width 27 height 27
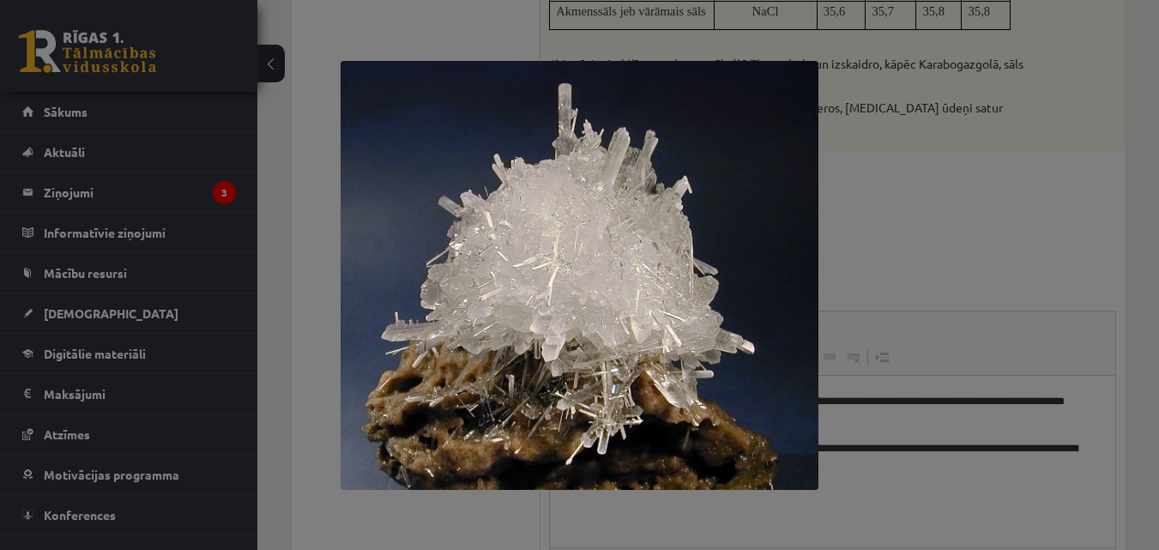
click at [902, 242] on div at bounding box center [579, 275] width 1159 height 550
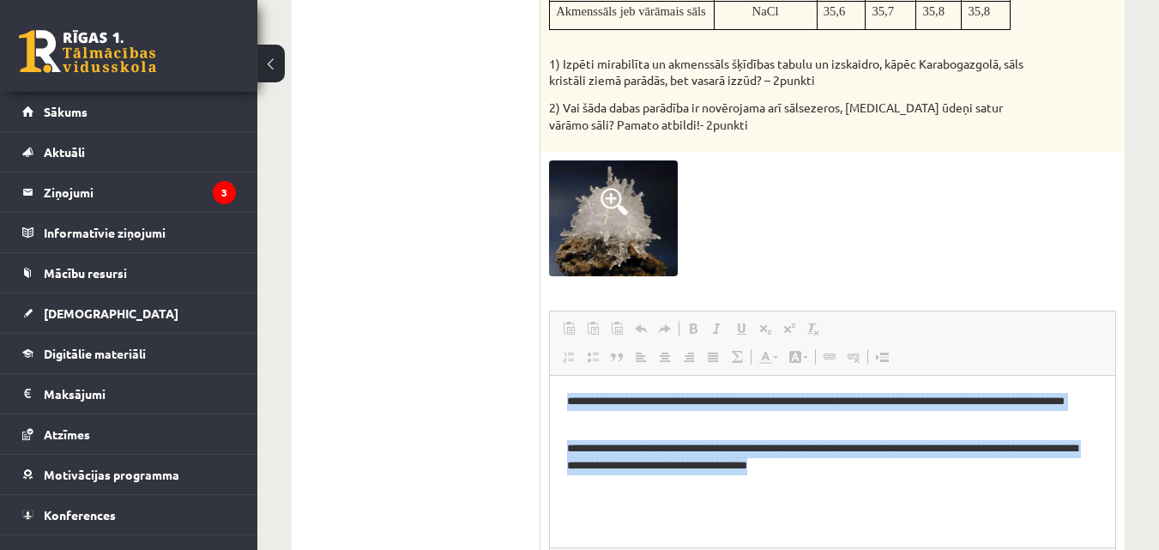
drag, startPoint x: 565, startPoint y: 391, endPoint x: 985, endPoint y: 505, distance: 435.5
click at [985, 492] on html "**********" at bounding box center [833, 433] width 566 height 117
copy body "**********"
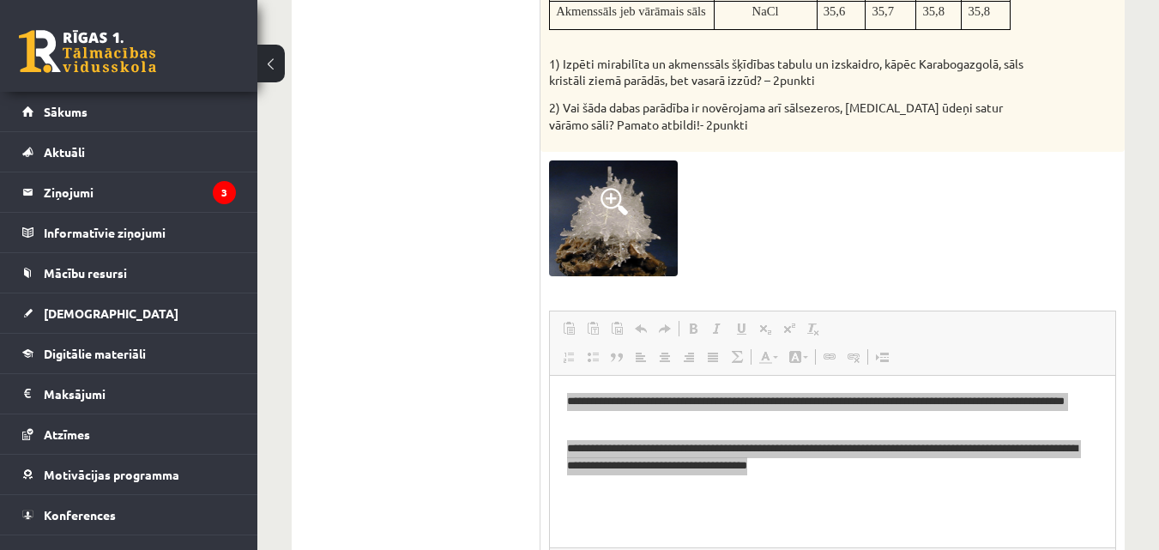
click at [498, 263] on ul "1. uzdevums 2. uzdevums 3. uzdevums 4. uzdevums 5. uzdevums 6. uzdevums 7. uzde…" at bounding box center [425, 290] width 232 height 1149
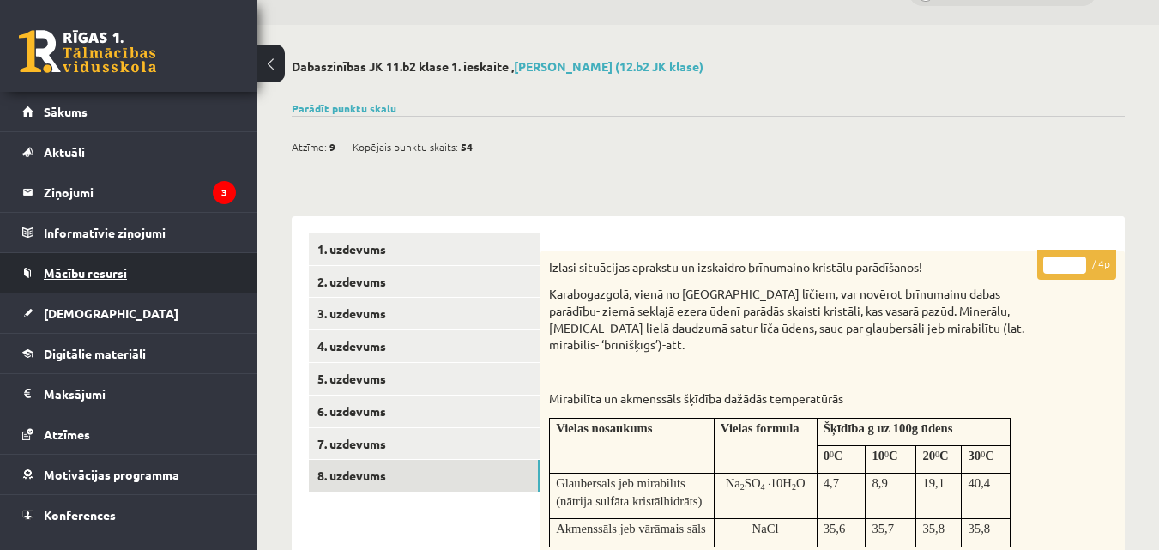
scroll to position [0, 0]
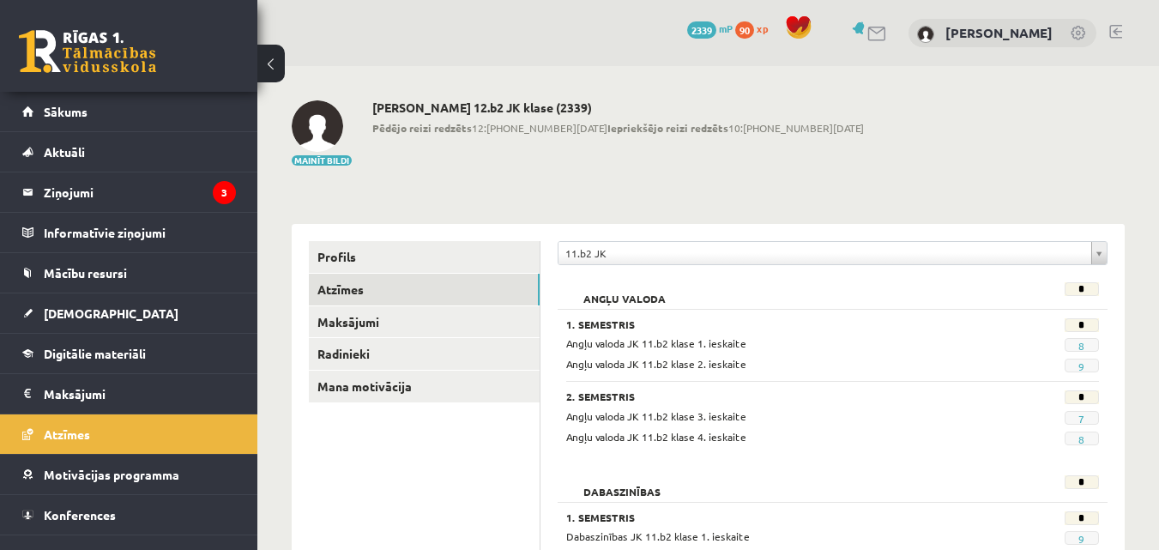
scroll to position [200, 0]
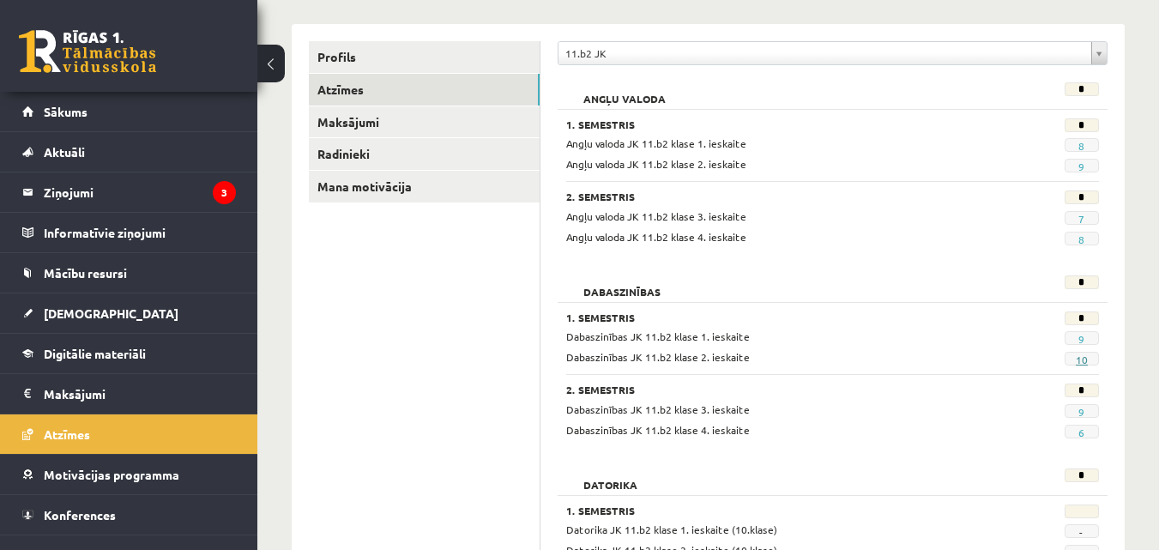
click at [1084, 364] on link "10" at bounding box center [1082, 360] width 12 height 14
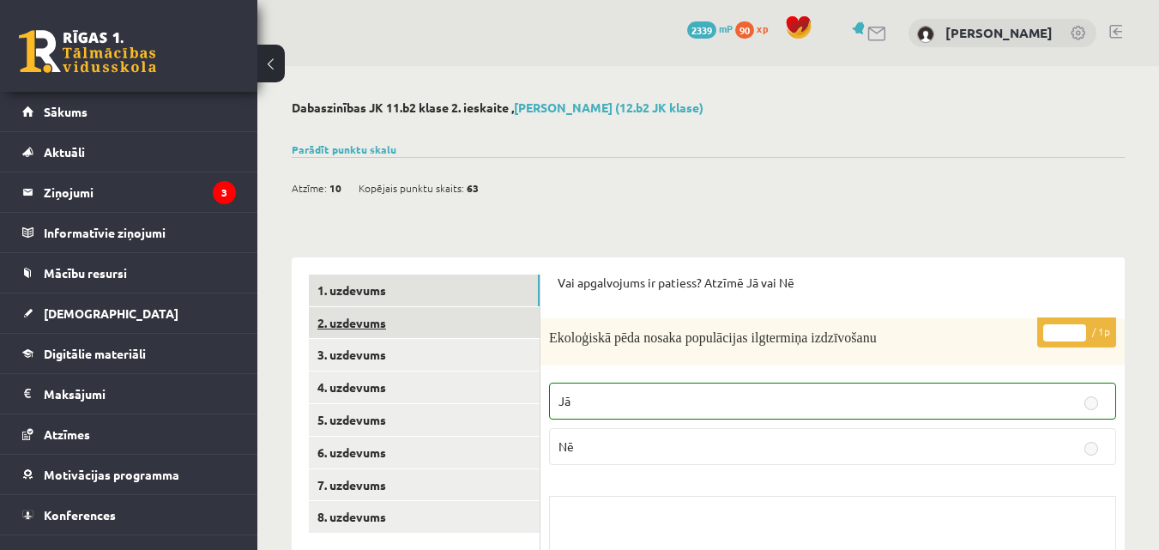
click at [441, 331] on link "2. uzdevums" at bounding box center [424, 323] width 231 height 32
